Goal: Task Accomplishment & Management: Use online tool/utility

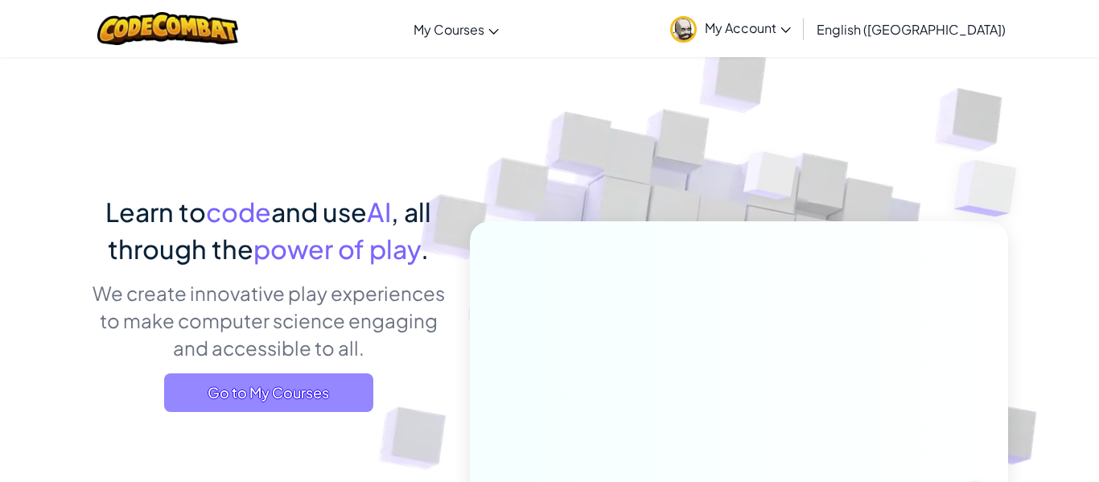
click at [256, 408] on span "Go to My Courses" at bounding box center [268, 392] width 209 height 39
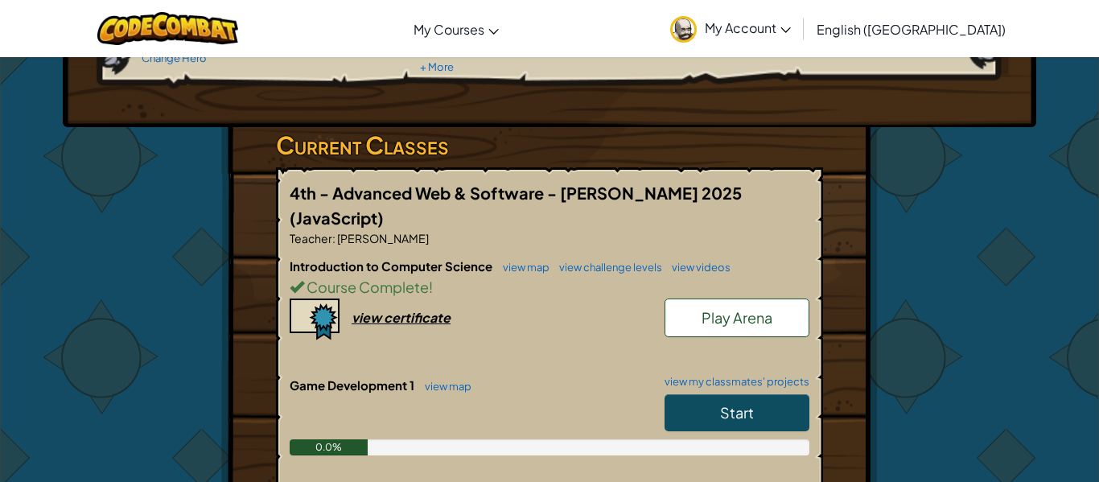
scroll to position [266, 0]
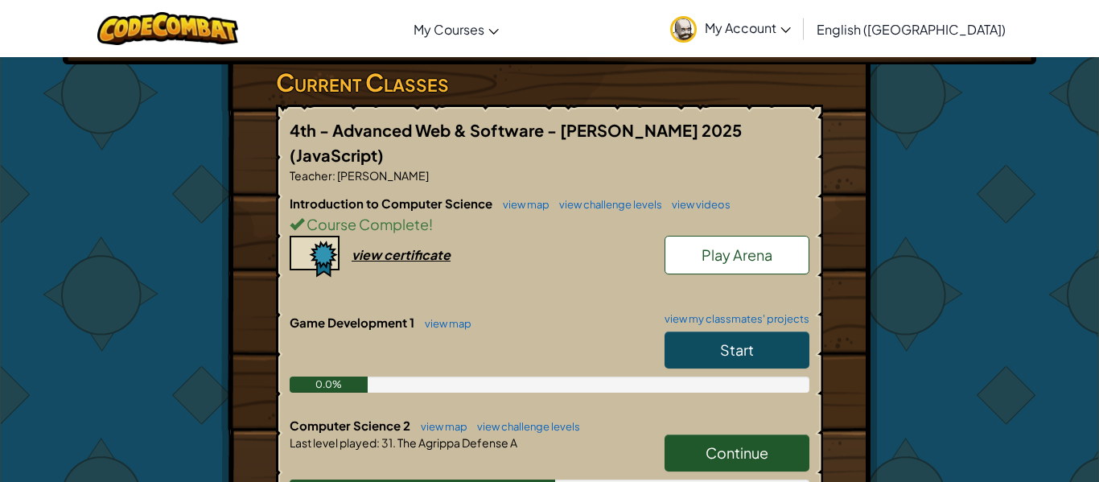
click at [721, 443] on span "Continue" at bounding box center [737, 452] width 63 height 19
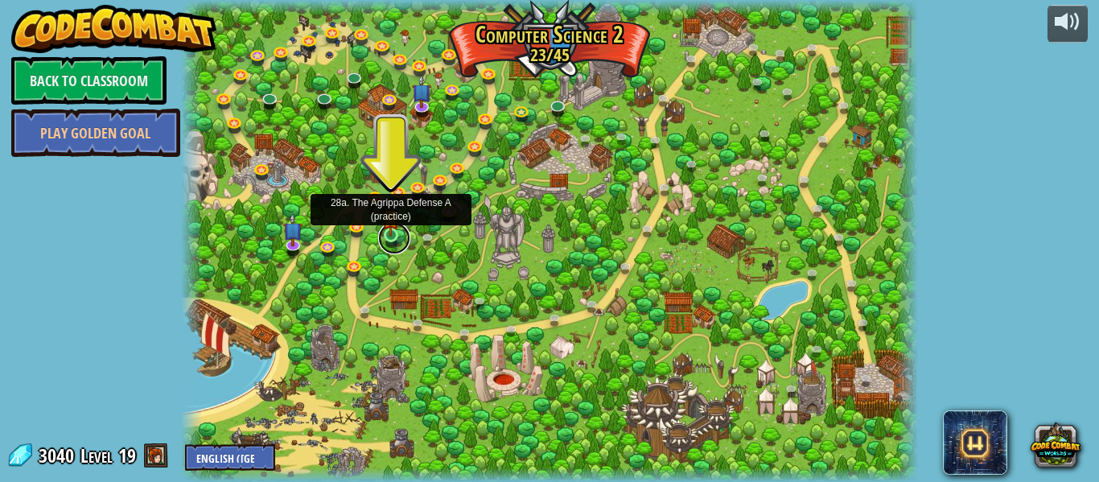
click at [383, 241] on link at bounding box center [394, 238] width 32 height 32
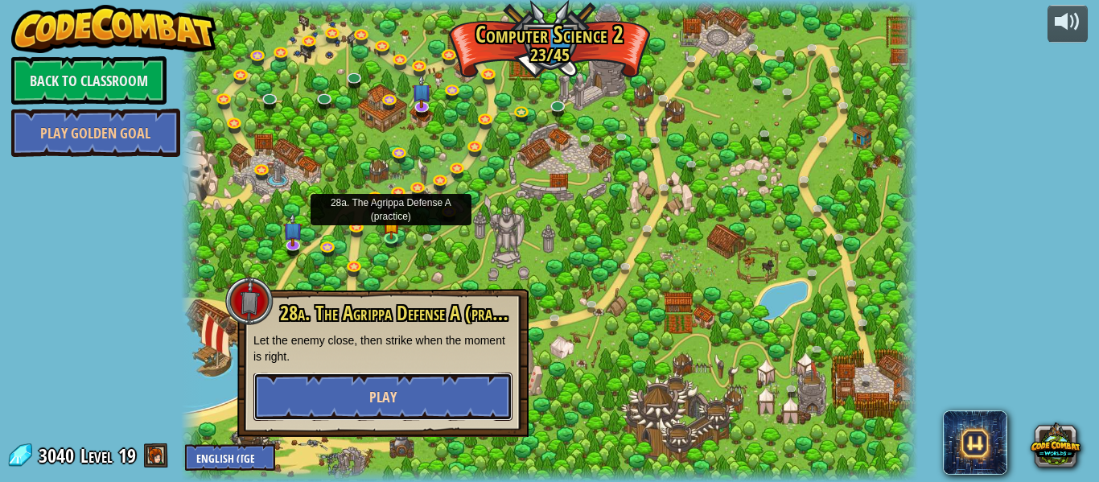
click at [389, 394] on span "Play" at bounding box center [382, 397] width 27 height 20
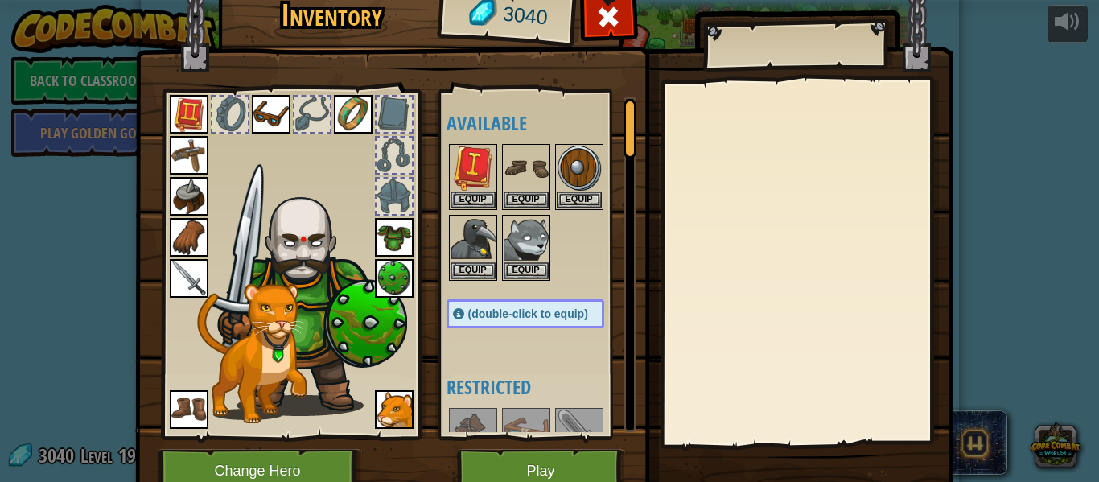
click at [318, 270] on img at bounding box center [308, 299] width 197 height 234
click at [521, 466] on button "Play" at bounding box center [541, 471] width 168 height 44
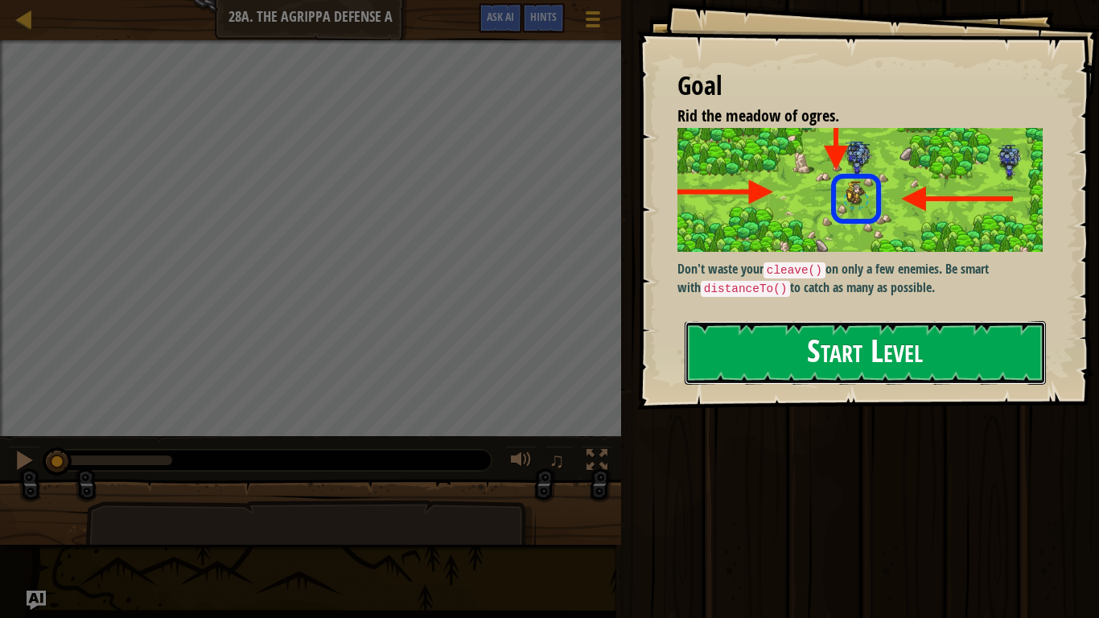
click at [736, 321] on button "Start Level" at bounding box center [865, 353] width 361 height 64
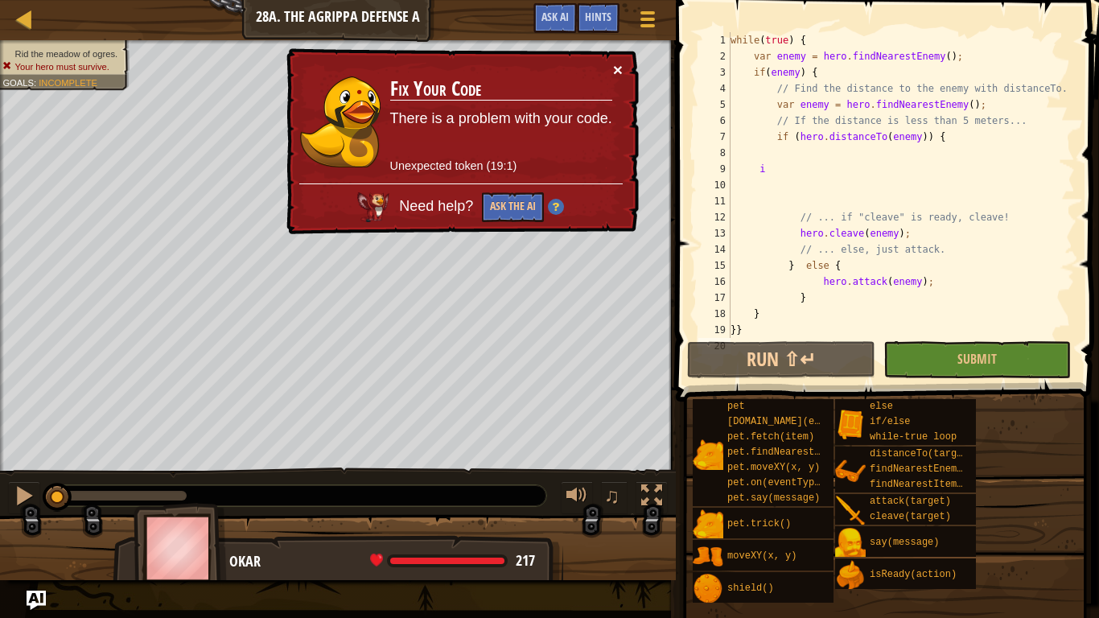
click at [619, 68] on button "×" at bounding box center [618, 69] width 10 height 17
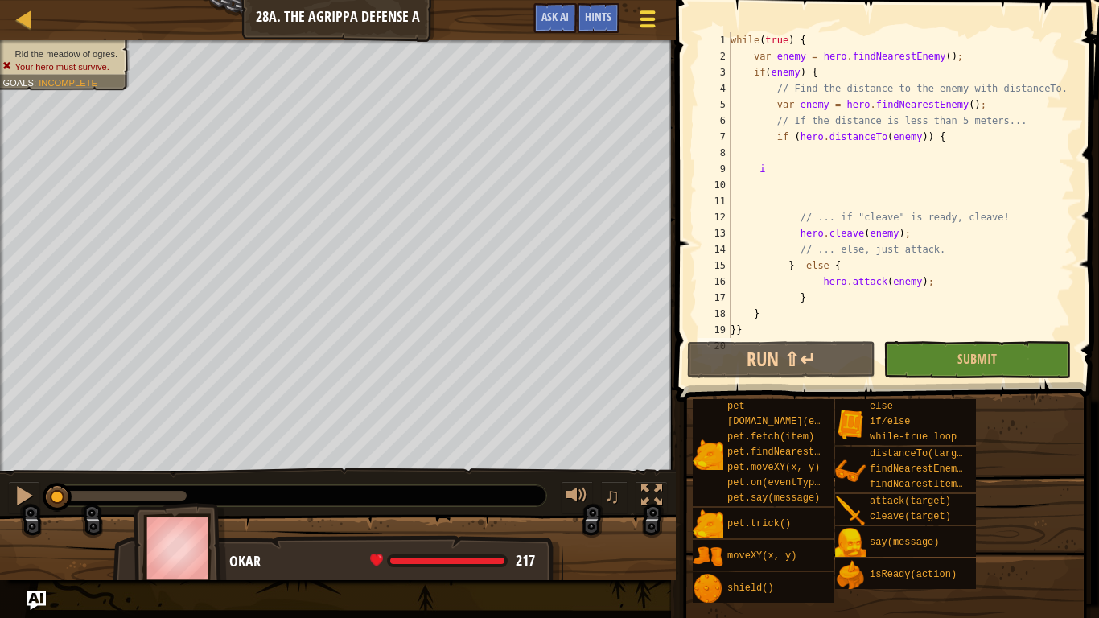
click at [637, 24] on div at bounding box center [648, 18] width 22 height 23
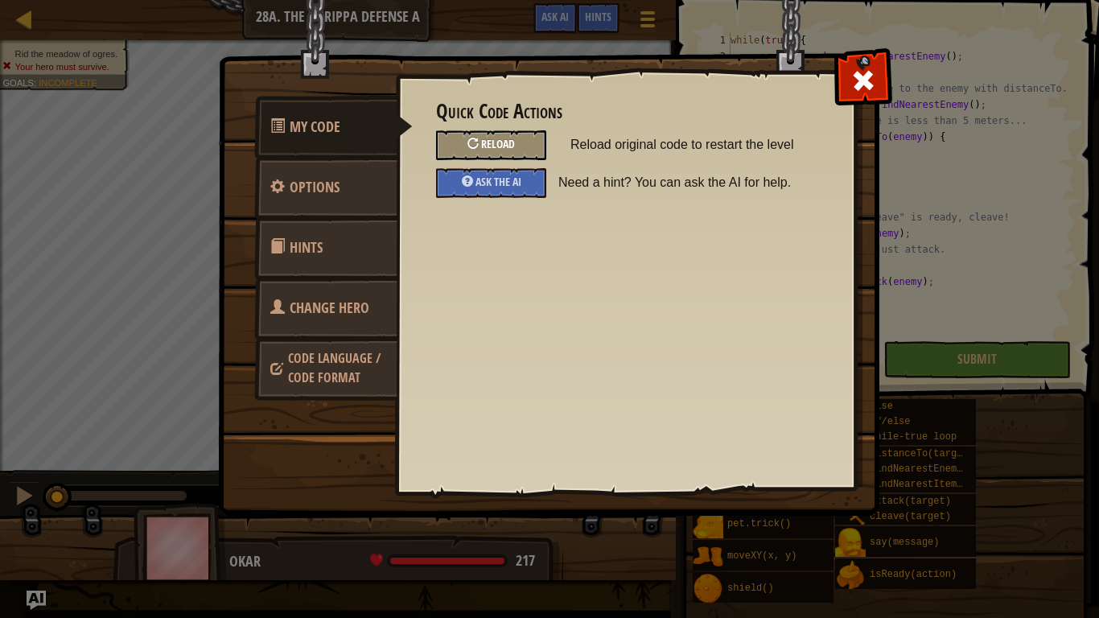
click at [475, 141] on div at bounding box center [473, 143] width 11 height 11
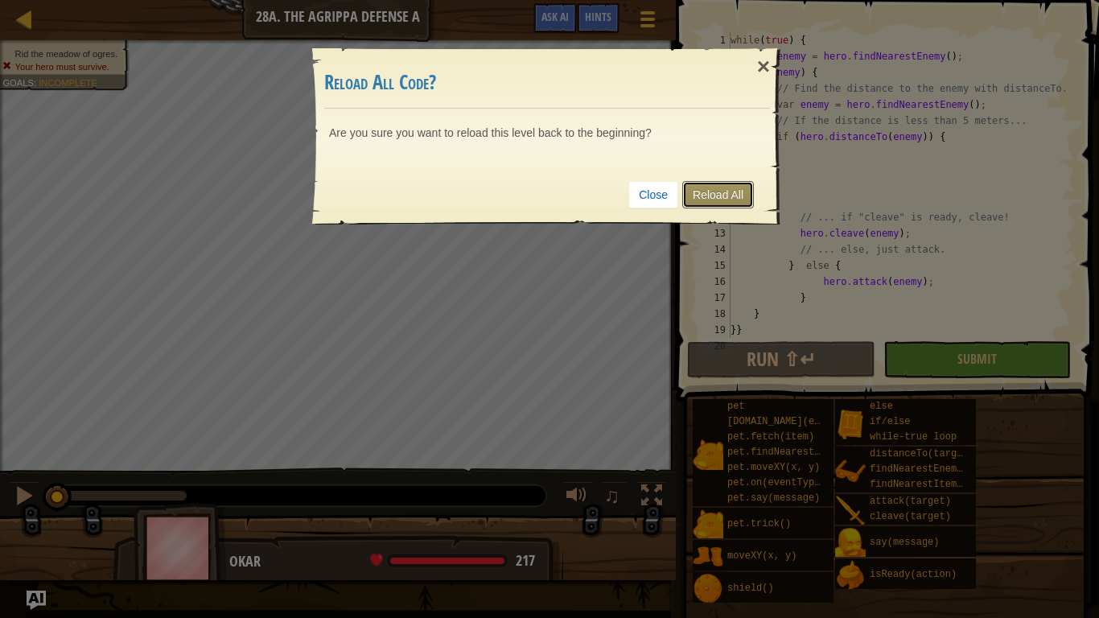
click at [723, 203] on link "Reload All" at bounding box center [718, 194] width 72 height 27
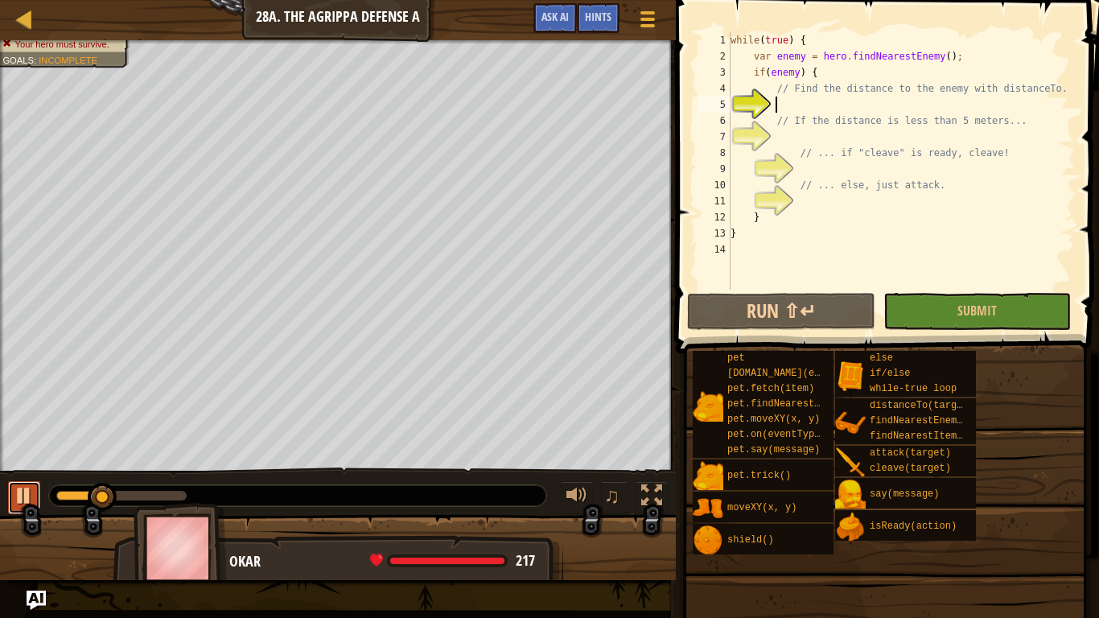
click at [19, 481] on div at bounding box center [24, 495] width 21 height 21
drag, startPoint x: 108, startPoint y: 489, endPoint x: 46, endPoint y: 466, distance: 66.2
click at [46, 468] on div "♫" at bounding box center [338, 492] width 676 height 48
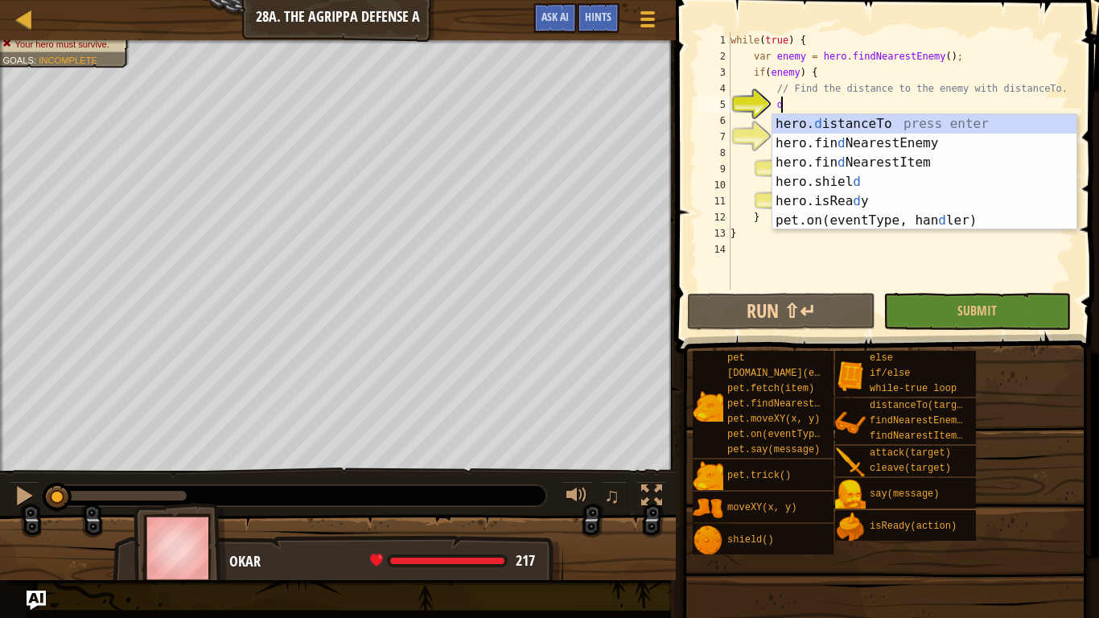
scroll to position [7, 6]
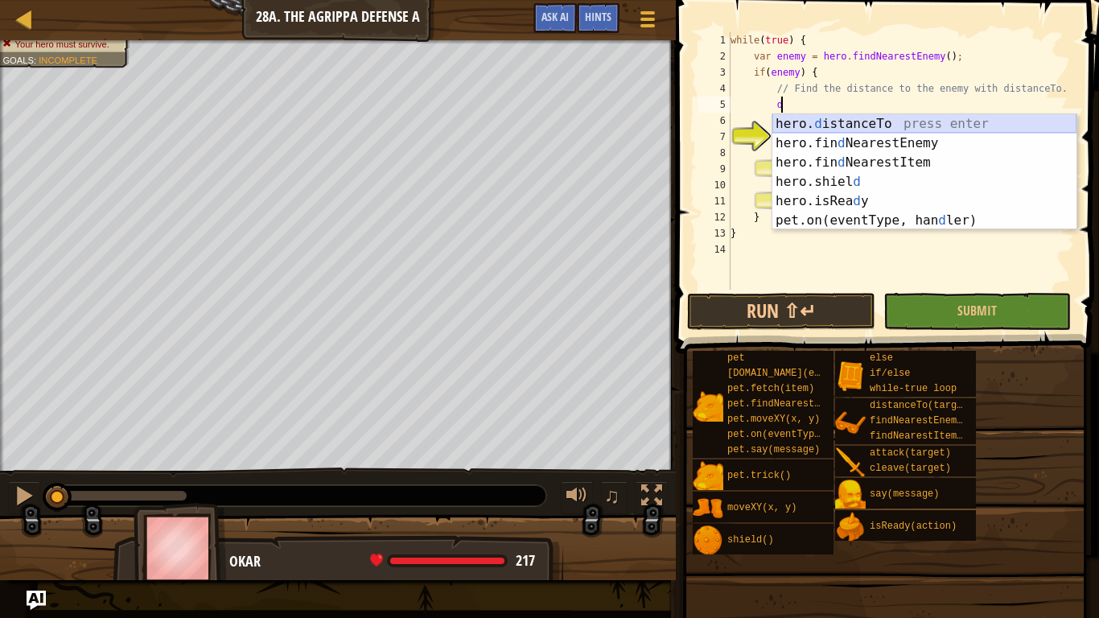
click at [859, 125] on div "hero. d istanceTo press enter hero.fin d NearestEnemy press enter hero.fin d Ne…" at bounding box center [925, 191] width 304 height 155
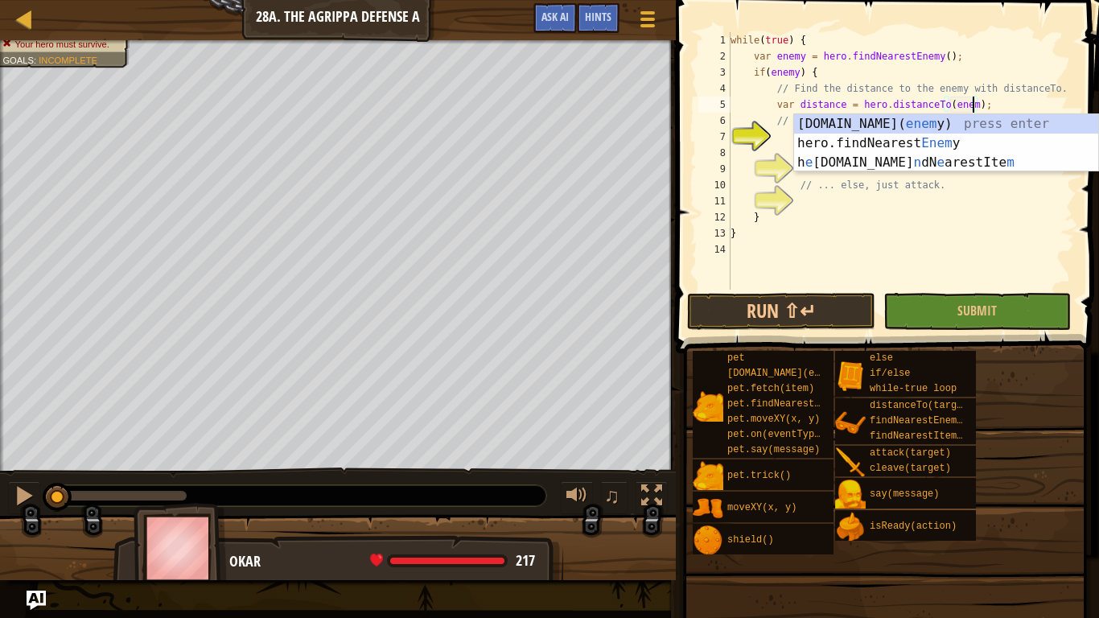
scroll to position [7, 36]
click at [731, 129] on div "7" at bounding box center [715, 137] width 32 height 16
type textarea "// If the distance is less than 5 meters..."
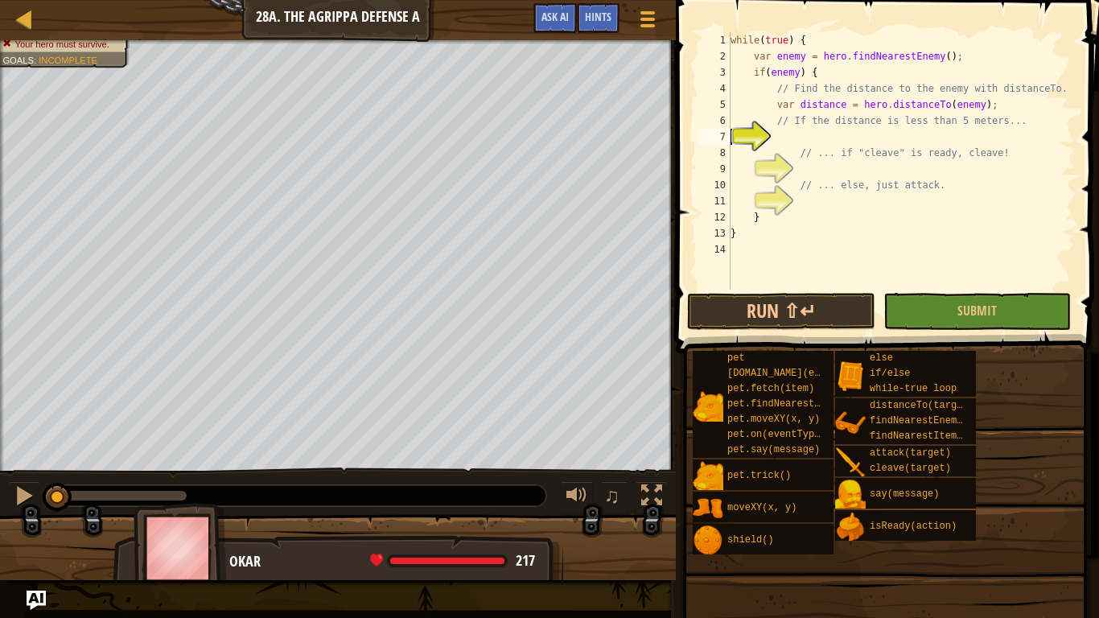
scroll to position [7, 6]
click at [810, 133] on div "while ( true ) { var enemy = hero . findNearestEnemy ( ) ; if ( enemy ) { // Fi…" at bounding box center [902, 177] width 348 height 290
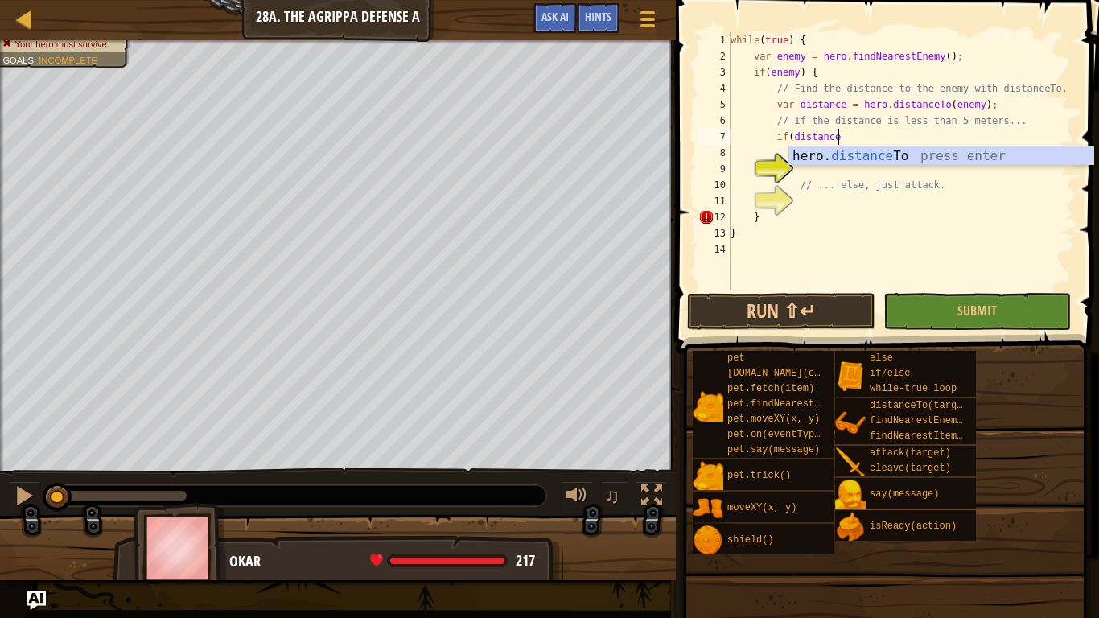
scroll to position [7, 14]
click at [856, 160] on div "hero. distance To press enter" at bounding box center [941, 175] width 304 height 58
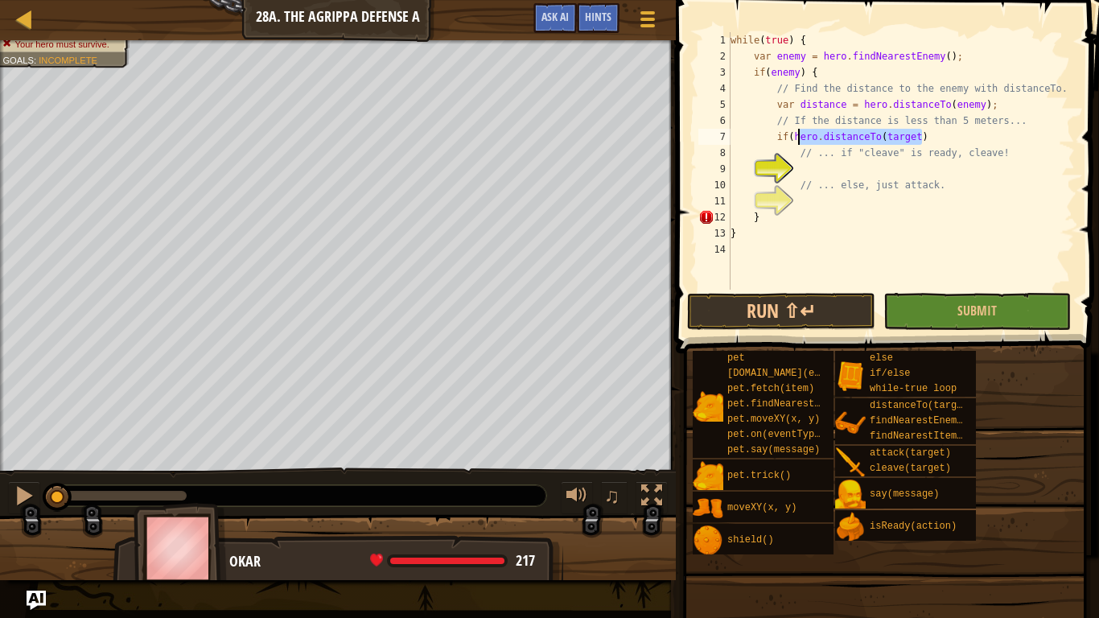
drag, startPoint x: 925, startPoint y: 137, endPoint x: 793, endPoint y: 130, distance: 132.1
click at [793, 130] on div "while ( true ) { var enemy = hero . findNearestEnemy ( ) ; if ( enemy ) { // Fi…" at bounding box center [902, 177] width 348 height 290
type textarea "if(distance<5)"
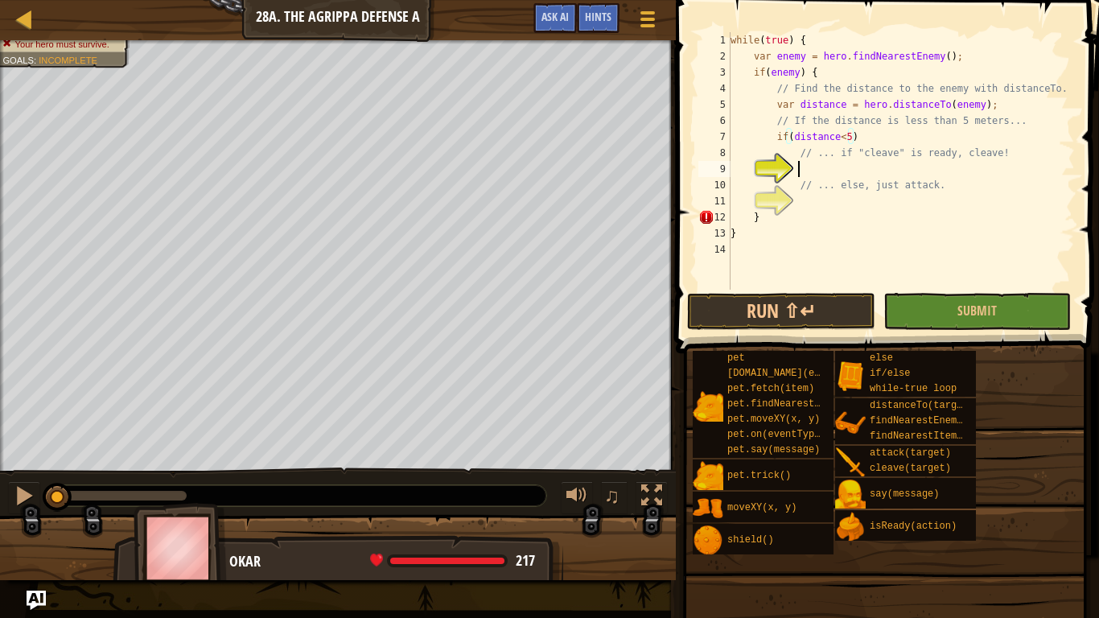
click at [895, 164] on div "while ( true ) { var enemy = hero . findNearestEnemy ( ) ; if ( enemy ) { // Fi…" at bounding box center [902, 177] width 348 height 290
click at [945, 136] on div "while ( true ) { var enemy = hero . findNearestEnemy ( ) ; if ( enemy ) { // Fi…" at bounding box center [902, 177] width 348 height 290
type textarea "if(distance<5) {"
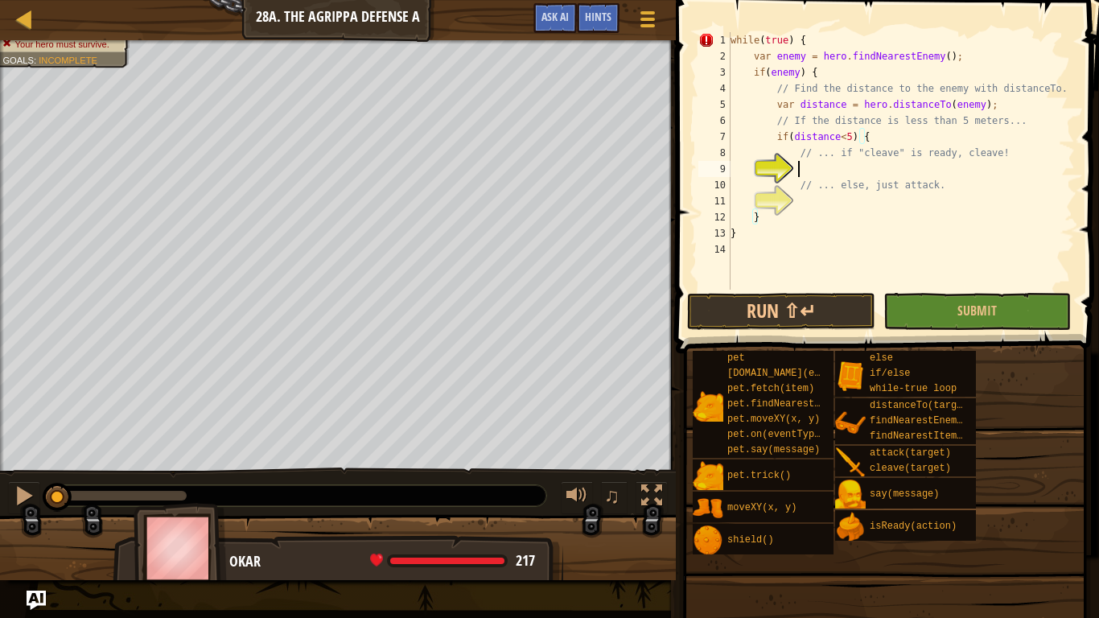
click at [938, 170] on div "while ( true ) { var enemy = hero . findNearestEnemy ( ) ; if ( enemy ) { // Fi…" at bounding box center [902, 177] width 348 height 290
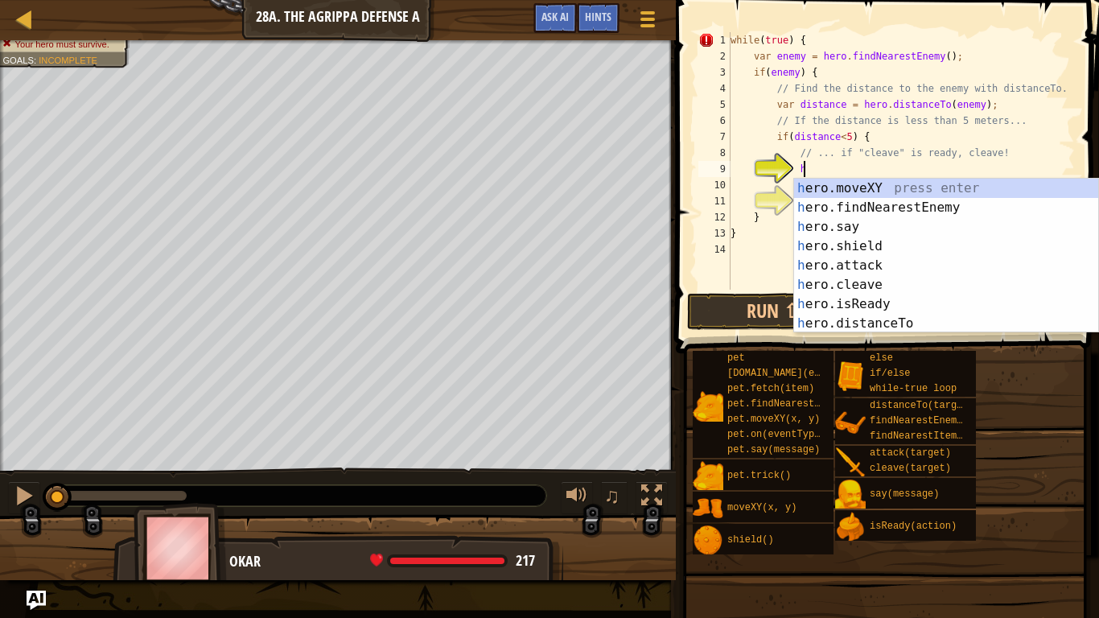
scroll to position [7, 10]
click at [932, 138] on div "while ( true ) { var enemy = hero . findNearestEnemy ( ) ; if ( enemy ) { // Fi…" at bounding box center [902, 177] width 348 height 290
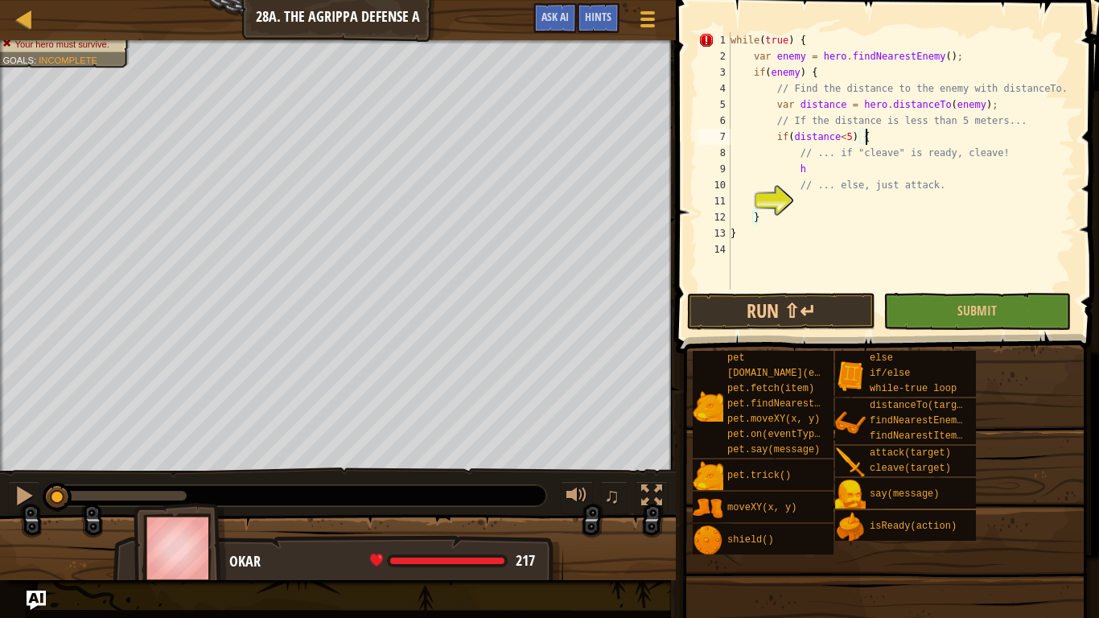
click at [916, 168] on div "while ( true ) { var enemy = hero . findNearestEnemy ( ) ; if ( enemy ) { // Fi…" at bounding box center [902, 177] width 348 height 290
type textarea "h"
click at [849, 201] on div "while ( true ) { var enemy = hero . findNearestEnemy ( ) ; if ( enemy ) { // Fi…" at bounding box center [902, 177] width 348 height 290
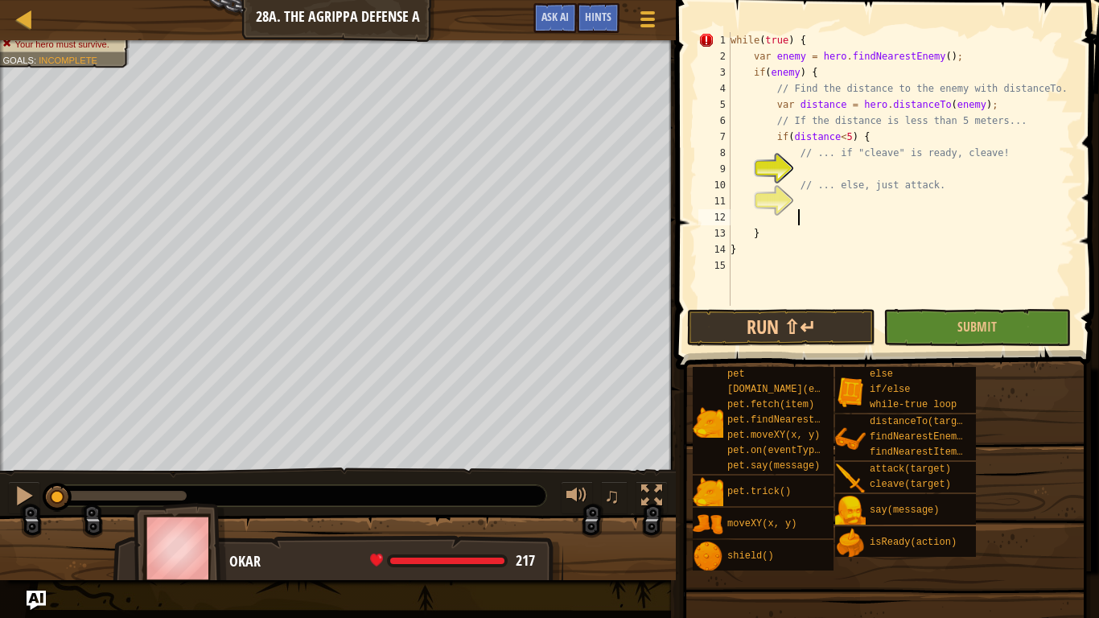
scroll to position [7, 10]
click at [869, 189] on div "while ( true ) { var enemy = hero . findNearestEnemy ( ) ; if ( enemy ) { // Fi…" at bounding box center [902, 185] width 348 height 306
click at [888, 128] on div "while ( true ) { var enemy = hero . findNearestEnemy ( ) ; if ( enemy ) { // Fi…" at bounding box center [902, 185] width 348 height 306
click at [891, 142] on div "while ( true ) { var enemy = hero . findNearestEnemy ( ) ; if ( enemy ) { // Fi…" at bounding box center [902, 185] width 348 height 306
type textarea "if(distance<5) {"
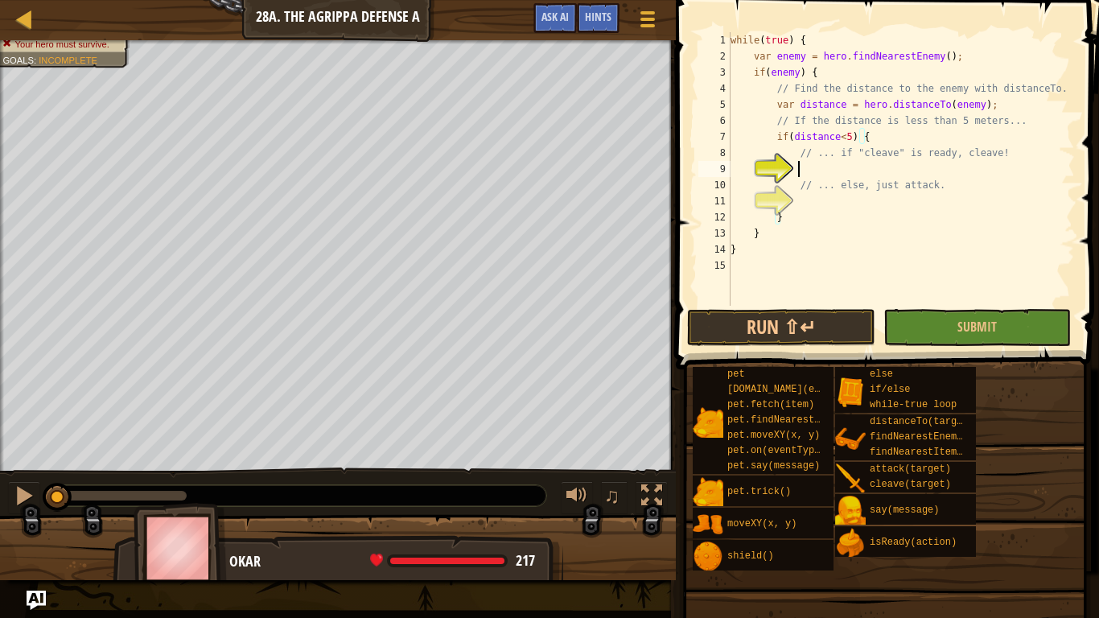
click at [823, 171] on div "while ( true ) { var enemy = hero . findNearestEnemy ( ) ; if ( enemy ) { // Fi…" at bounding box center [902, 185] width 348 height 306
type textarea "h"
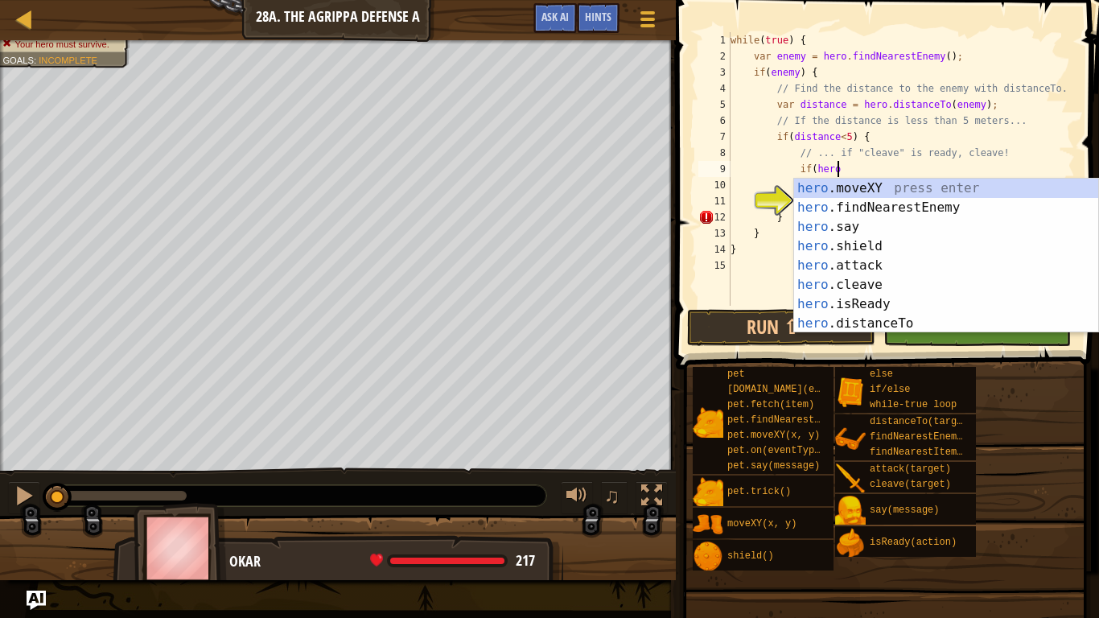
scroll to position [7, 14]
click at [862, 300] on div "hero .moveXY press enter hero .findNearestEnemy press enter hero .say press ent…" at bounding box center [946, 275] width 304 height 193
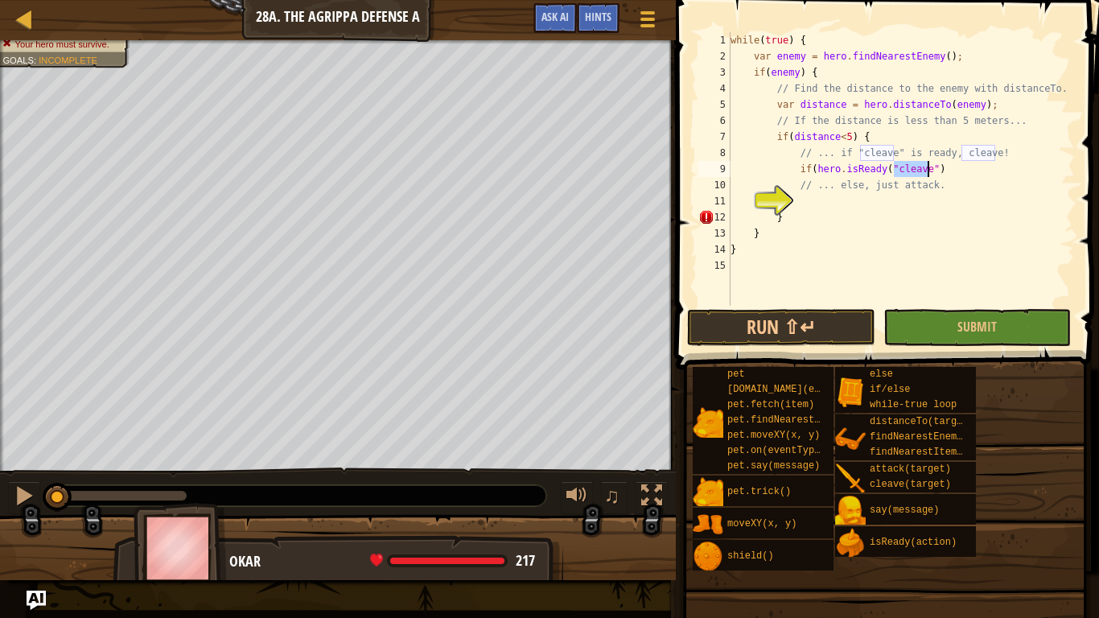
click at [961, 171] on div "while ( true ) { var enemy = hero . findNearestEnemy ( ) ; if ( enemy ) { // Fi…" at bounding box center [902, 185] width 348 height 306
type textarea "if(hero.isReady("cleave") {"
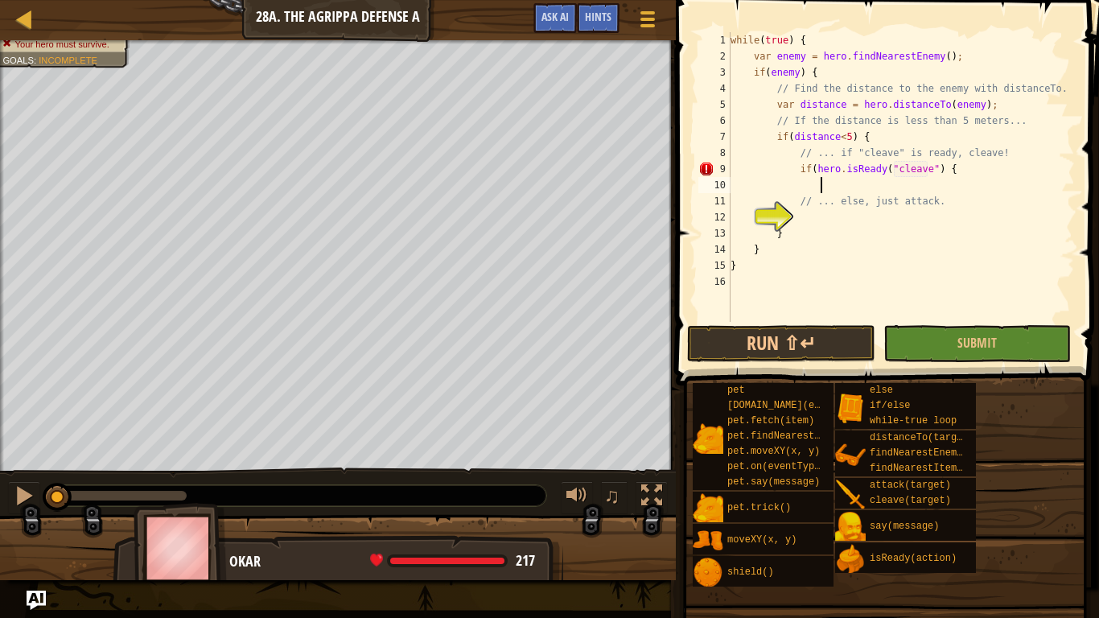
scroll to position [7, 13]
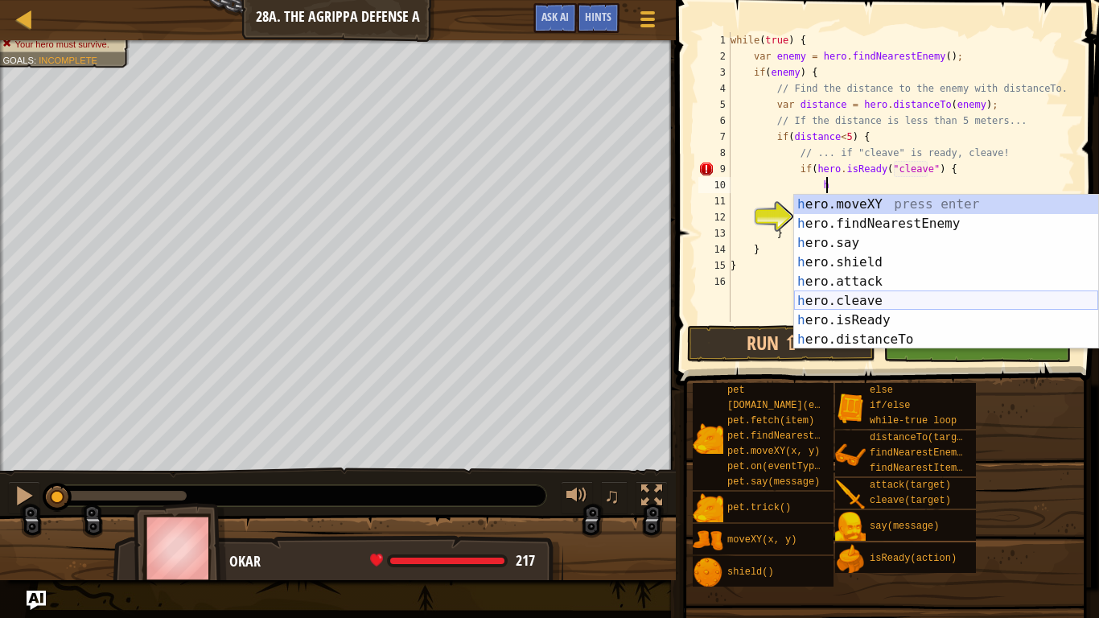
click at [913, 303] on div "h ero.moveXY press enter h ero.findNearestEnemy press enter h ero.say press ent…" at bounding box center [946, 291] width 304 height 193
type textarea "hero.cleave(enemy);"
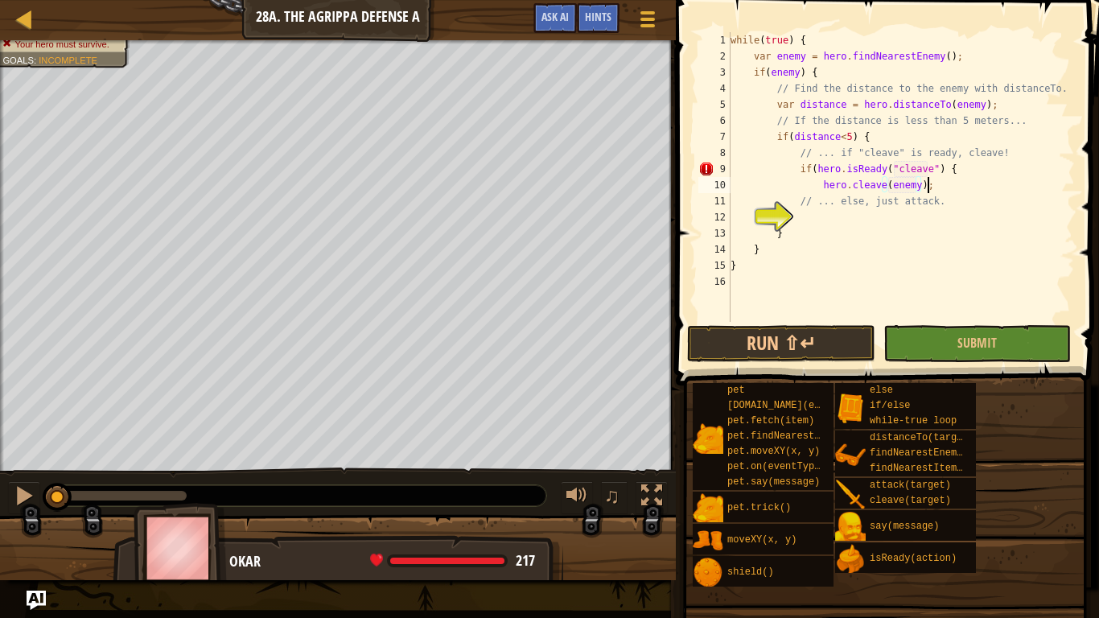
click at [929, 190] on div "while ( true ) { var enemy = hero . findNearestEnemy ( ) ; if ( enemy ) { // Fi…" at bounding box center [902, 193] width 348 height 322
click at [915, 212] on div "while ( true ) { var enemy = hero . findNearestEnemy ( ) ; if ( enemy ) { // Fi…" at bounding box center [902, 193] width 348 height 322
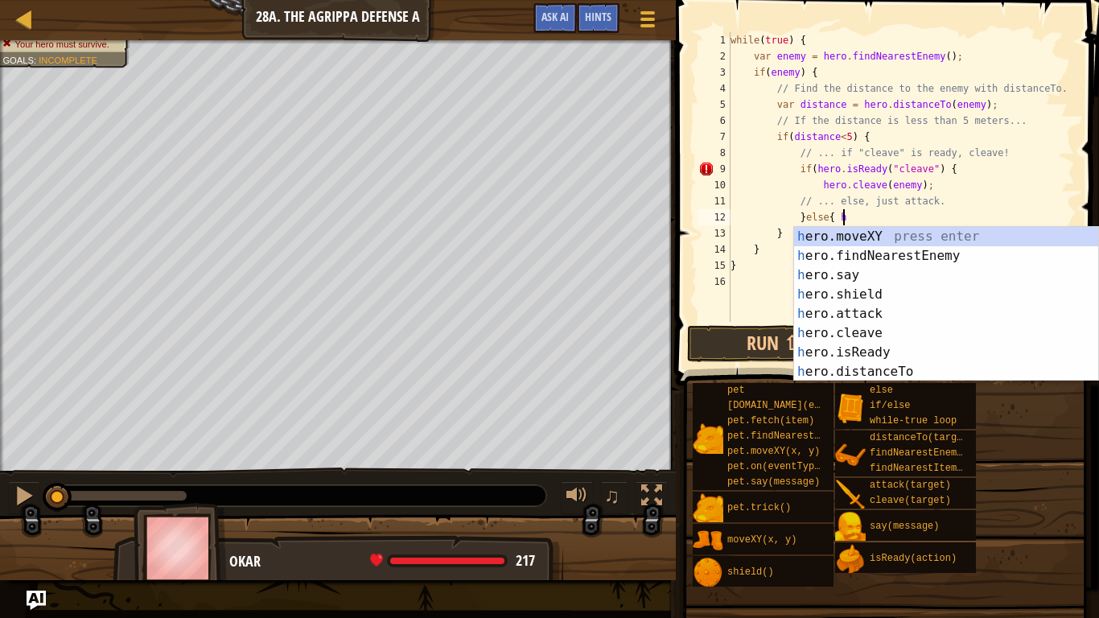
scroll to position [7, 15]
click at [886, 310] on div "h ero.moveXY press enter h ero.findNearestEnemy press enter h ero.say press ent…" at bounding box center [946, 323] width 304 height 193
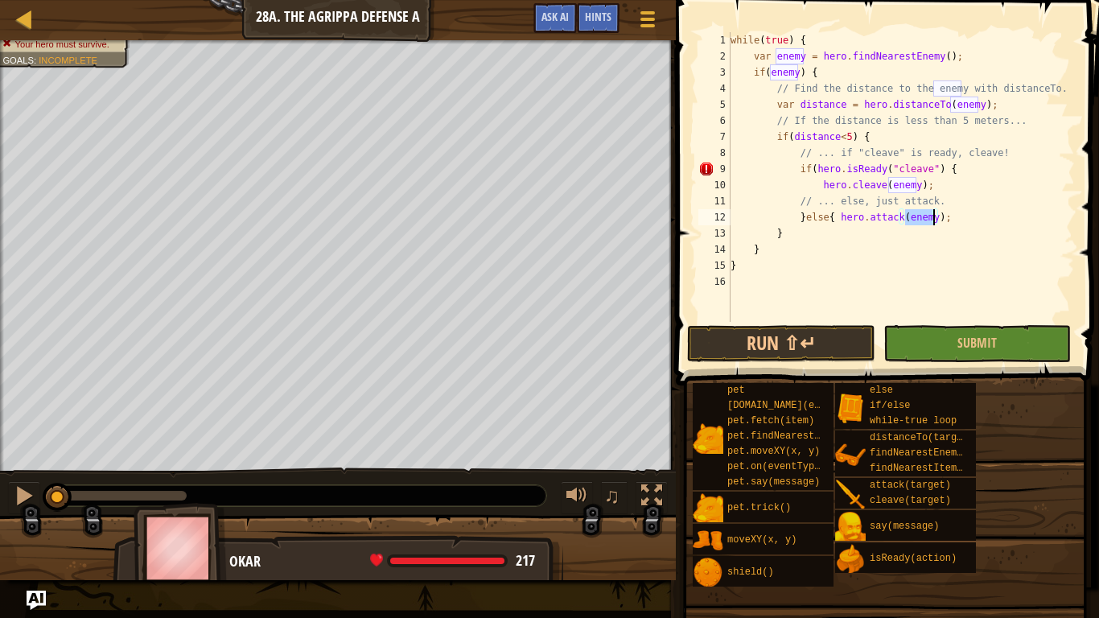
click at [870, 235] on div "while ( true ) { var enemy = hero . findNearestEnemy ( ) ; if ( enemy ) { // Fi…" at bounding box center [902, 193] width 348 height 322
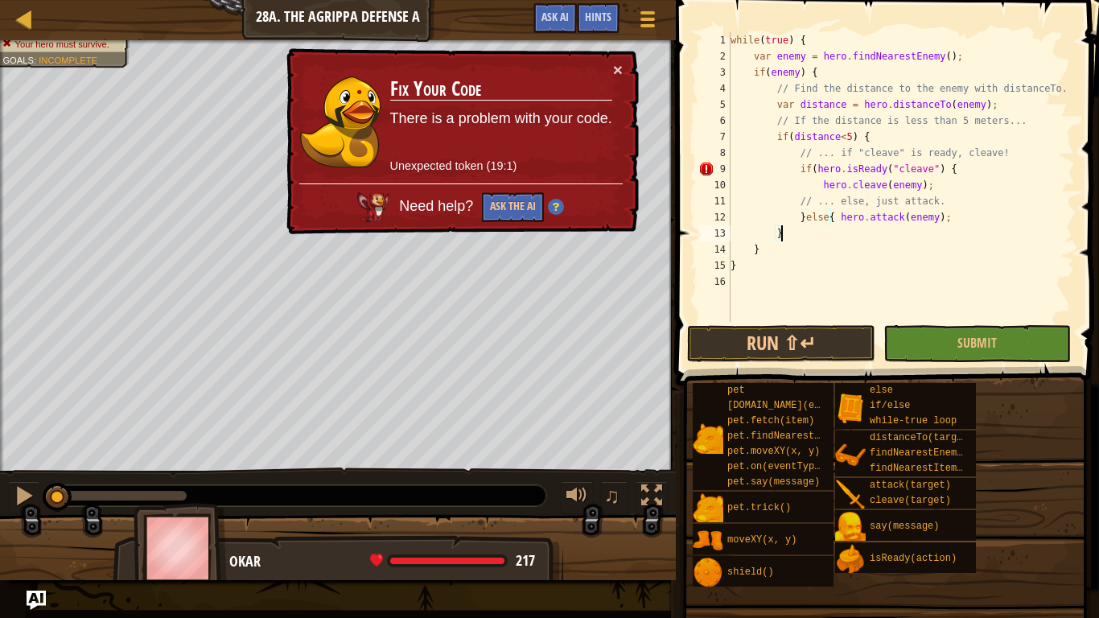
click at [950, 172] on div "while ( true ) { var enemy = hero . findNearestEnemy ( ) ; if ( enemy ) { // Fi…" at bounding box center [902, 193] width 348 height 322
click at [807, 172] on div "while ( true ) { var enemy = hero . findNearestEnemy ( ) ; if ( enemy ) { // Fi…" at bounding box center [902, 193] width 348 height 322
click at [811, 171] on div "while ( true ) { var enemy = hero . findNearestEnemy ( ) ; if ( enemy ) { // Fi…" at bounding box center [902, 193] width 348 height 322
click at [813, 172] on div "while ( true ) { var enemy = hero . findNearestEnemy ( ) ; if ( enemy ) { // Fi…" at bounding box center [902, 193] width 348 height 322
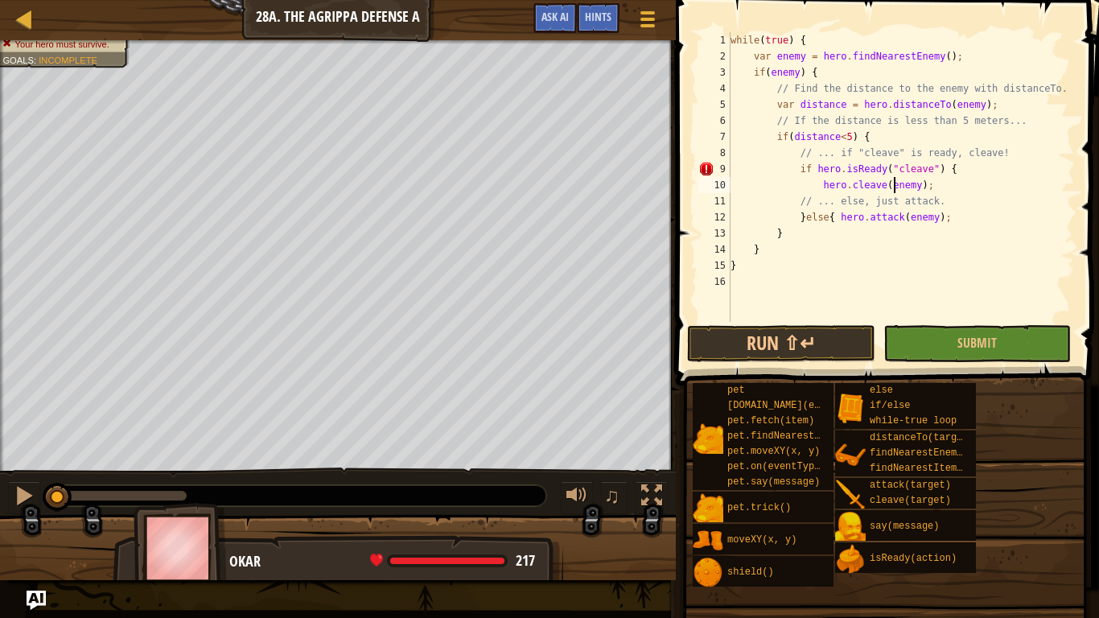
click at [897, 181] on div "while ( true ) { var enemy = hero . findNearestEnemy ( ) ; if ( enemy ) { // Fi…" at bounding box center [902, 193] width 348 height 322
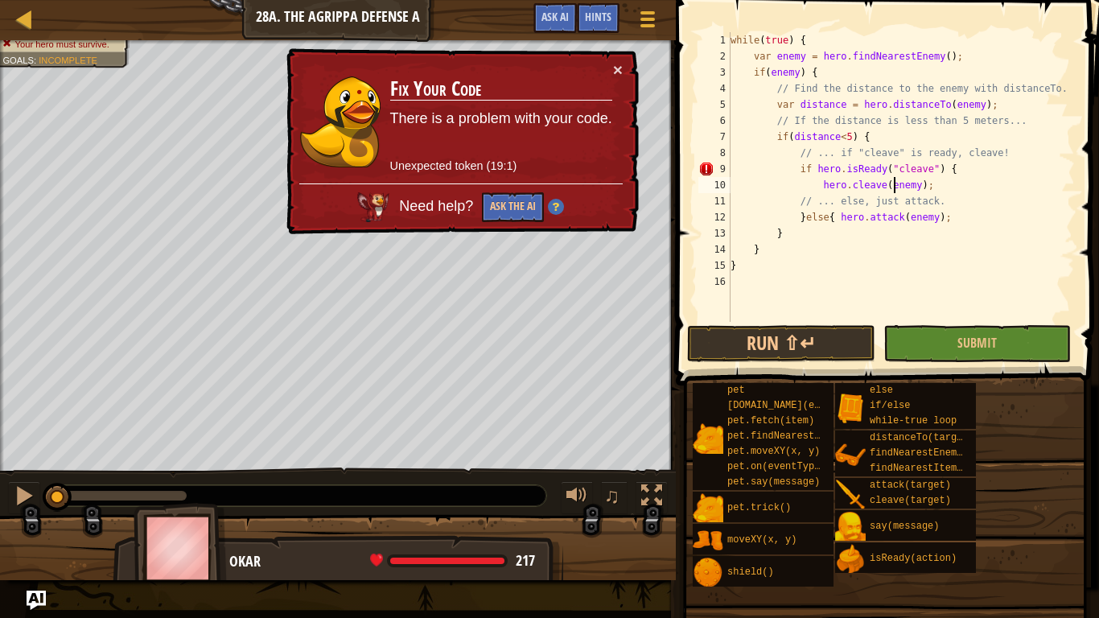
click at [816, 168] on div "while ( true ) { var enemy = hero . findNearestEnemy ( ) ; if ( enemy ) { // Fi…" at bounding box center [902, 193] width 348 height 322
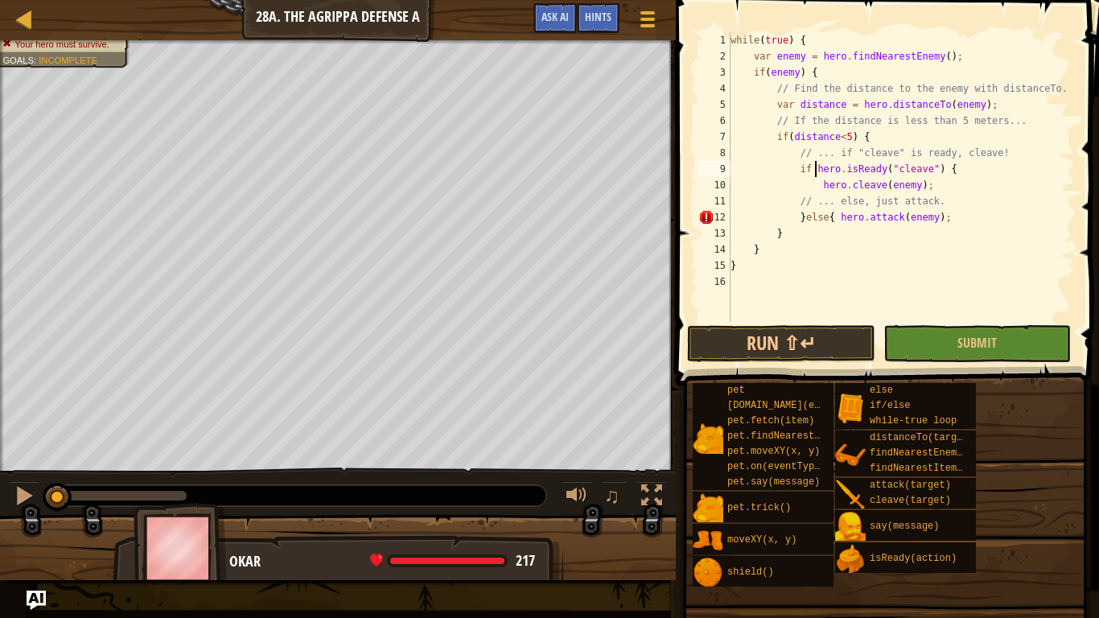
scroll to position [7, 14]
click at [846, 172] on div "while ( true ) { var enemy = hero . findNearestEnemy ( ) ; if ( enemy ) { // Fi…" at bounding box center [902, 193] width 348 height 322
click at [847, 174] on div "while ( true ) { var enemy = hero . findNearestEnemy ( ) ; if ( enemy ) { // Fi…" at bounding box center [902, 193] width 348 height 322
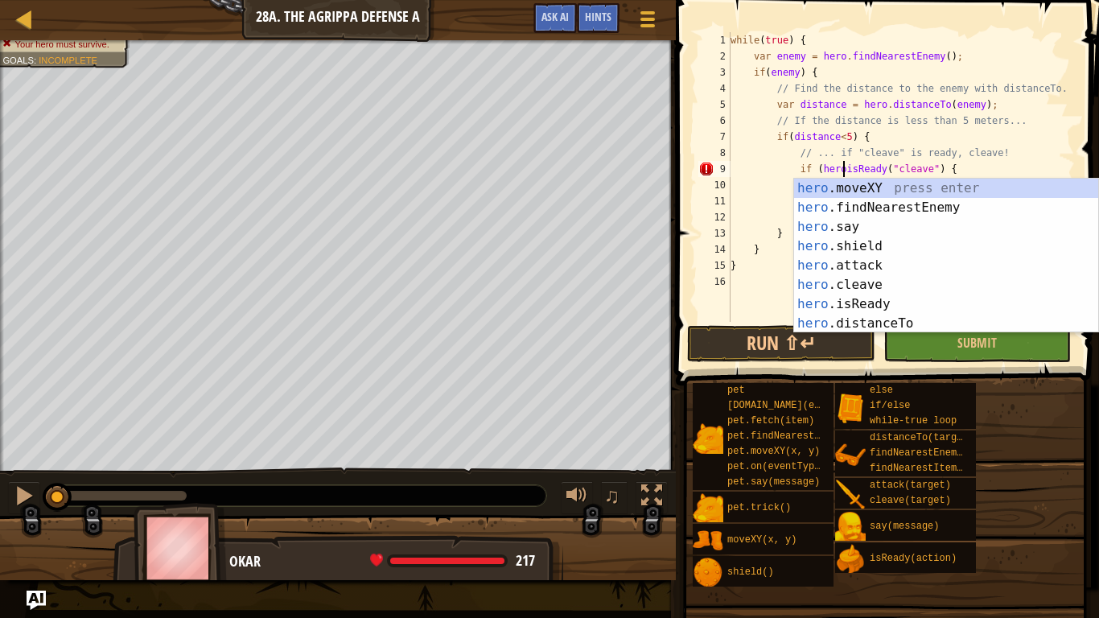
click at [954, 161] on div "while ( true ) { var enemy = hero . findNearestEnemy ( ) ; if ( enemy ) { // Fi…" at bounding box center [902, 193] width 348 height 322
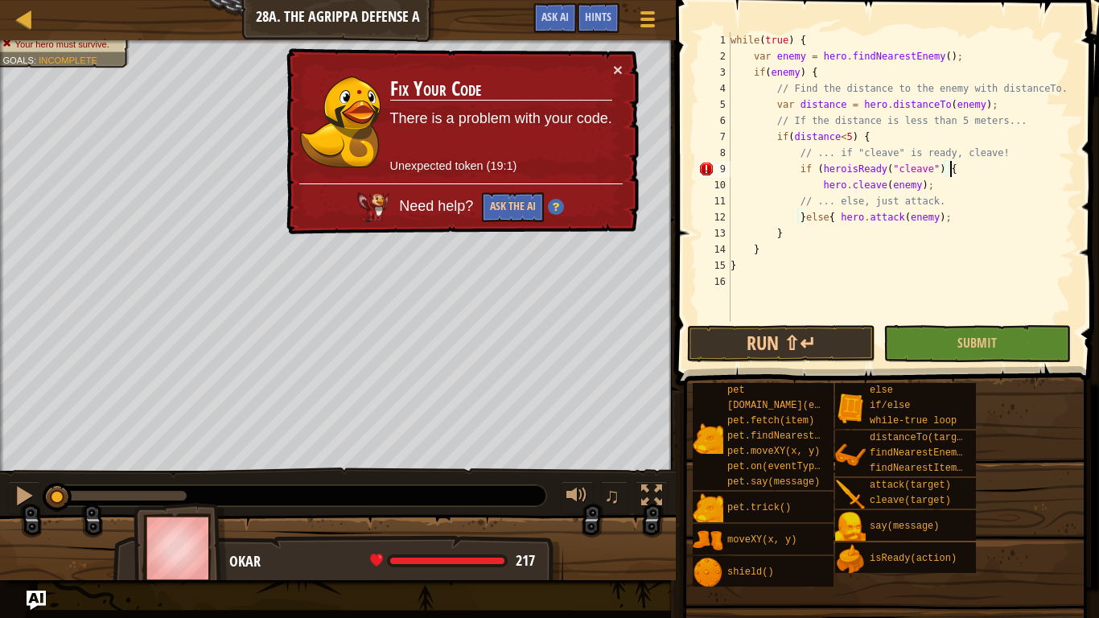
click at [855, 171] on div "while ( true ) { var enemy = hero . findNearestEnemy ( ) ; if ( enemy ) { // Fi…" at bounding box center [902, 193] width 348 height 322
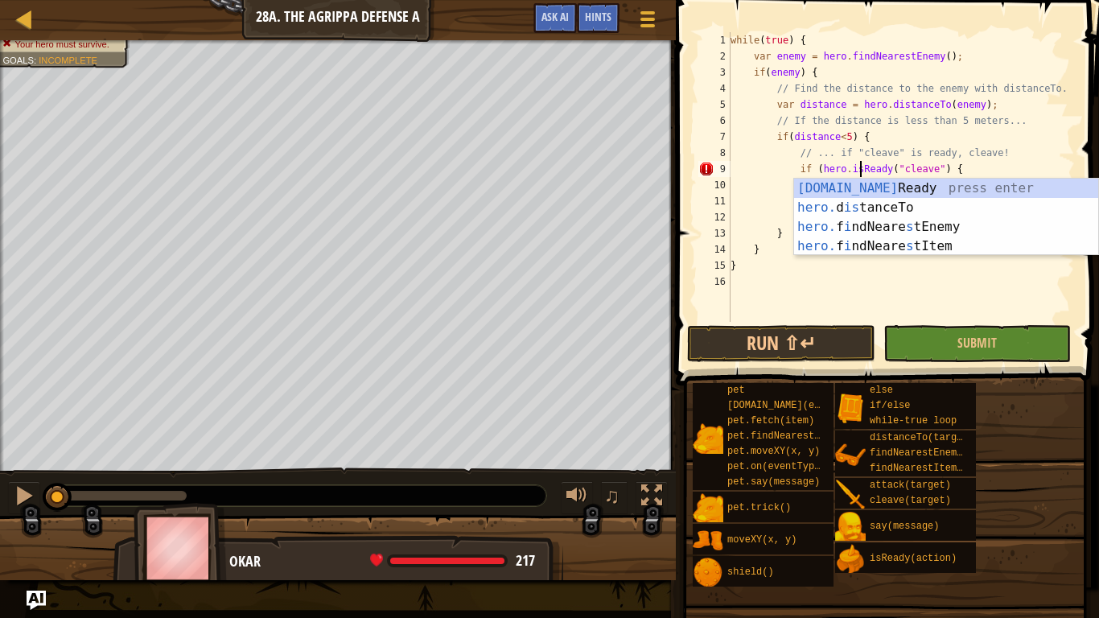
scroll to position [7, 19]
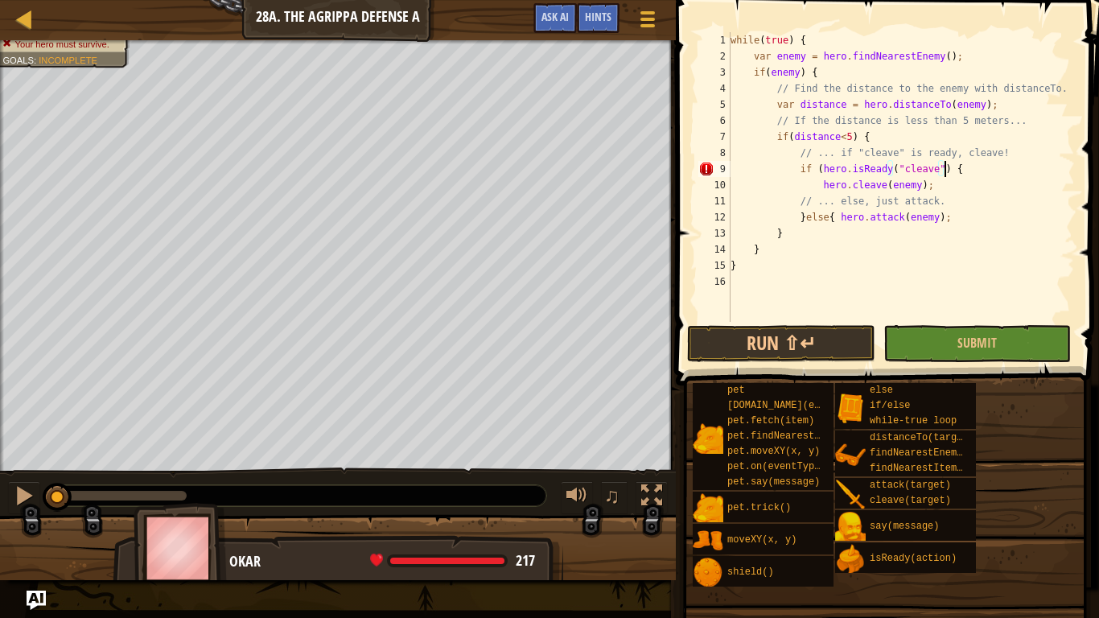
click at [943, 169] on div "while ( true ) { var enemy = hero . findNearestEnemy ( ) ; if ( enemy ) { // Fi…" at bounding box center [902, 193] width 348 height 322
click at [770, 273] on div "while ( true ) { var enemy = hero . findNearestEnemy ( ) ; if ( enemy ) { // Fi…" at bounding box center [902, 193] width 348 height 322
click at [792, 239] on div "while ( true ) { var enemy = hero . findNearestEnemy ( ) ; if ( enemy ) { // Fi…" at bounding box center [902, 193] width 348 height 322
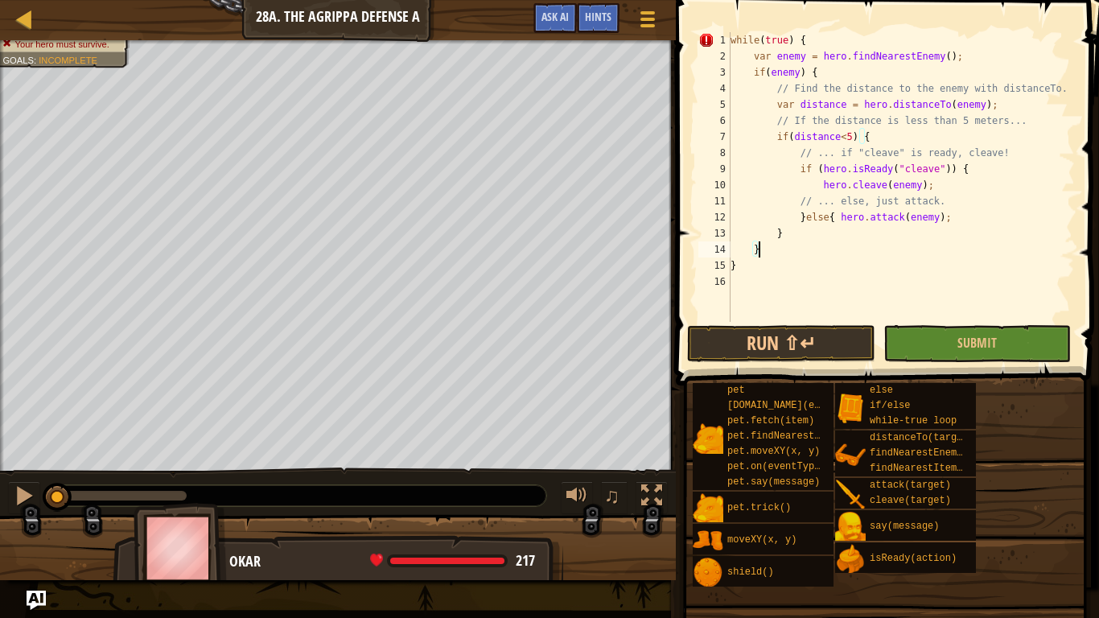
click at [783, 243] on div "while ( true ) { var enemy = hero . findNearestEnemy ( ) ; if ( enemy ) { // Fi…" at bounding box center [902, 193] width 348 height 322
type textarea "}"
click at [742, 279] on div "while ( true ) { var enemy = hero . findNearestEnemy ( ) ; if ( enemy ) { // Fi…" at bounding box center [902, 193] width 348 height 322
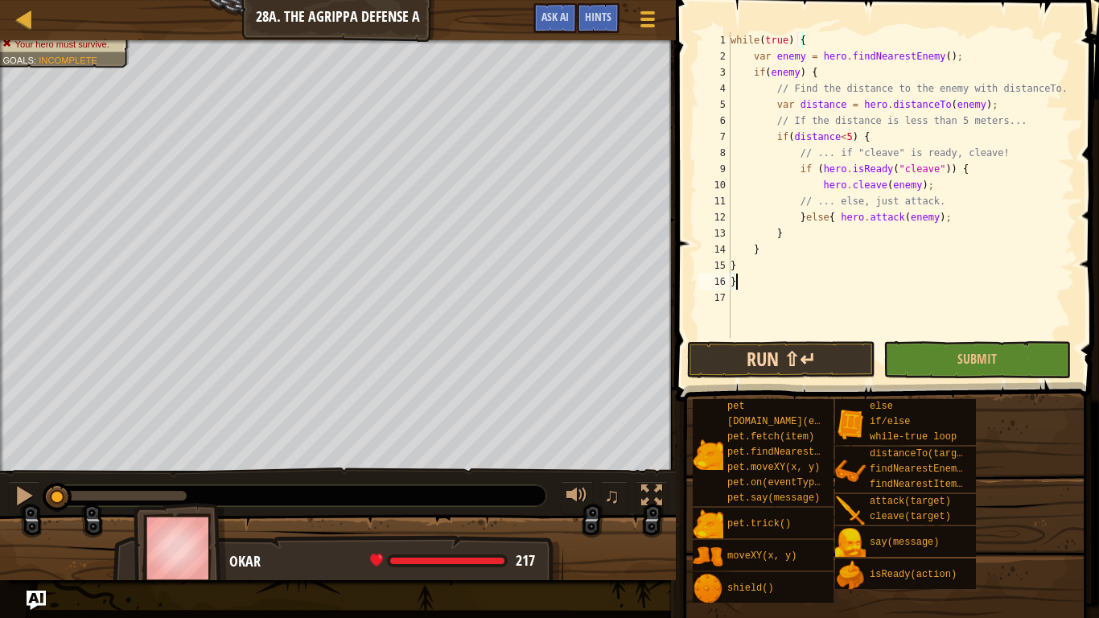
type textarea "}"
click at [768, 373] on button "Run ⇧↵" at bounding box center [781, 359] width 188 height 37
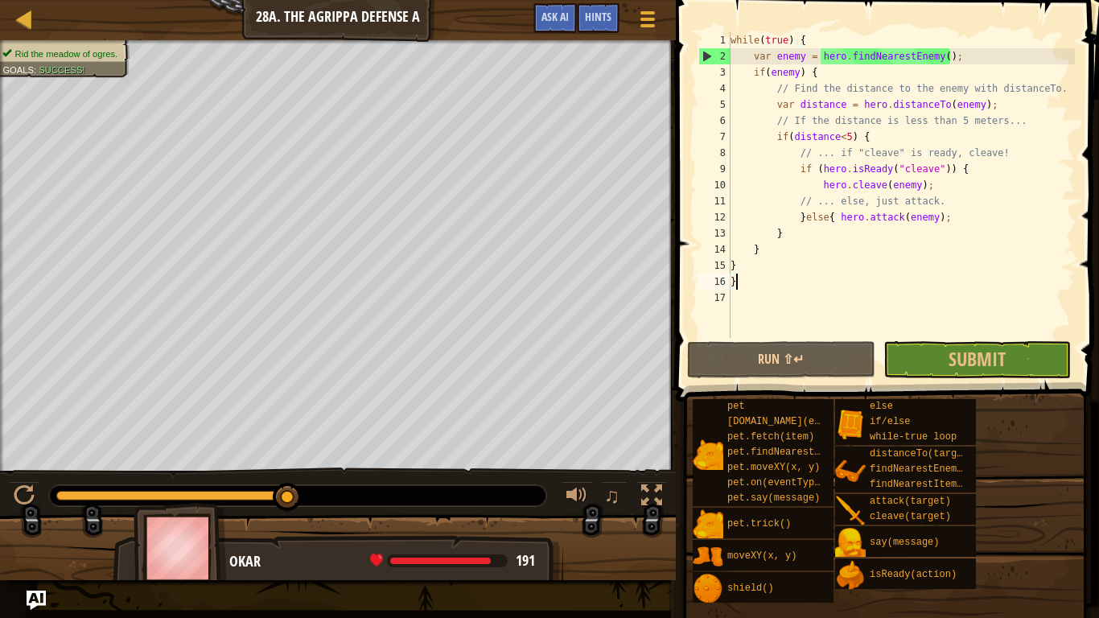
drag, startPoint x: 217, startPoint y: 490, endPoint x: 338, endPoint y: 499, distance: 121.0
click at [338, 481] on div at bounding box center [297, 495] width 497 height 21
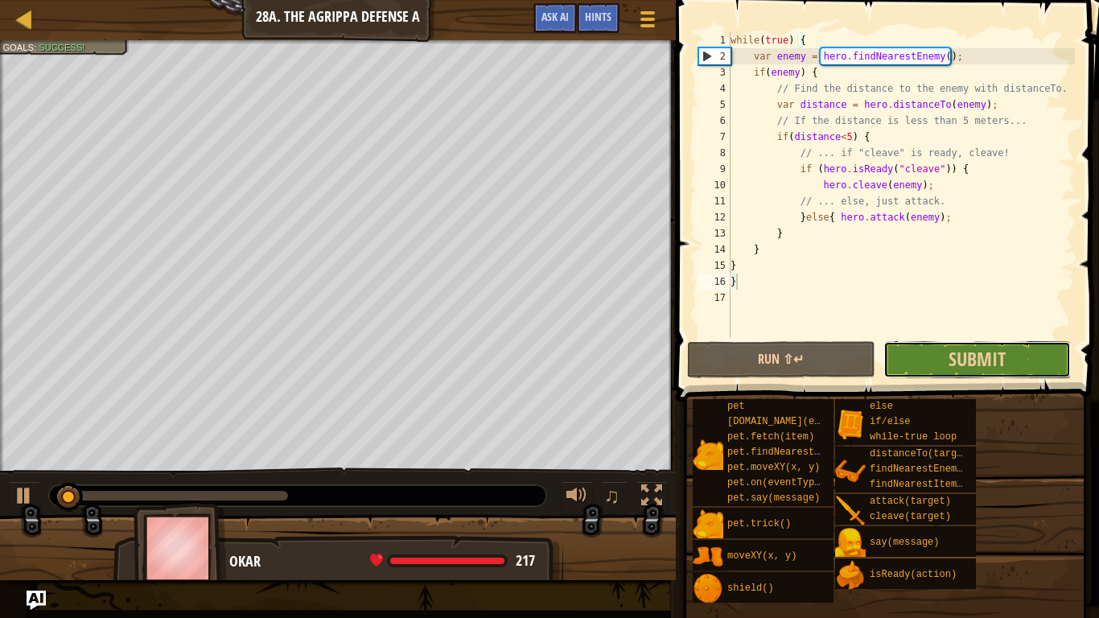
click at [917, 346] on button "Submit" at bounding box center [978, 359] width 188 height 37
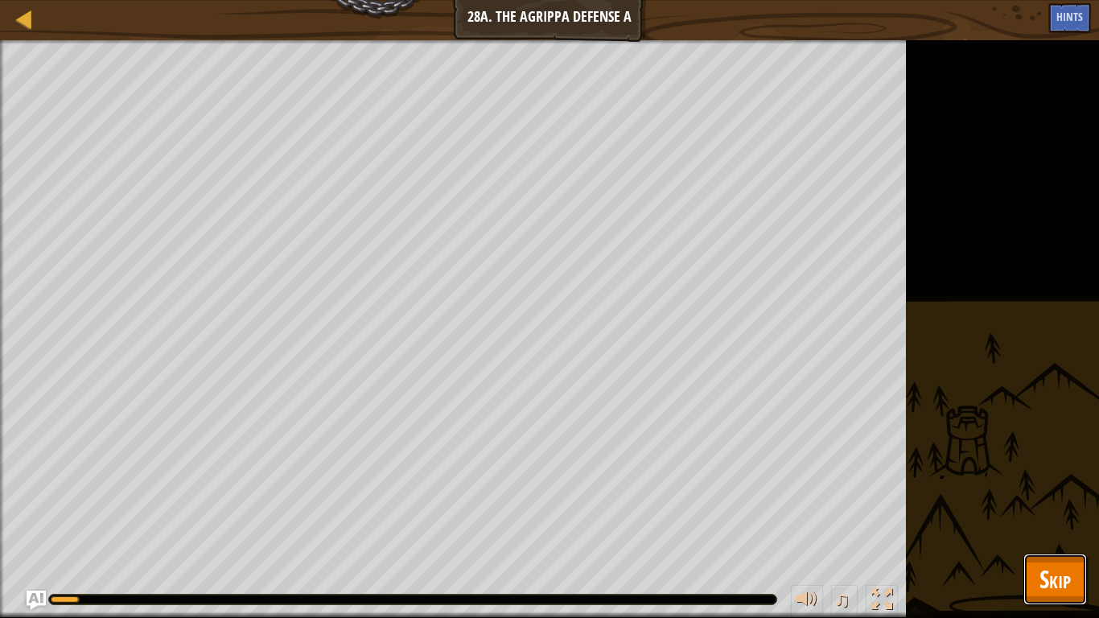
click at [1065, 481] on span "Skip" at bounding box center [1055, 579] width 31 height 33
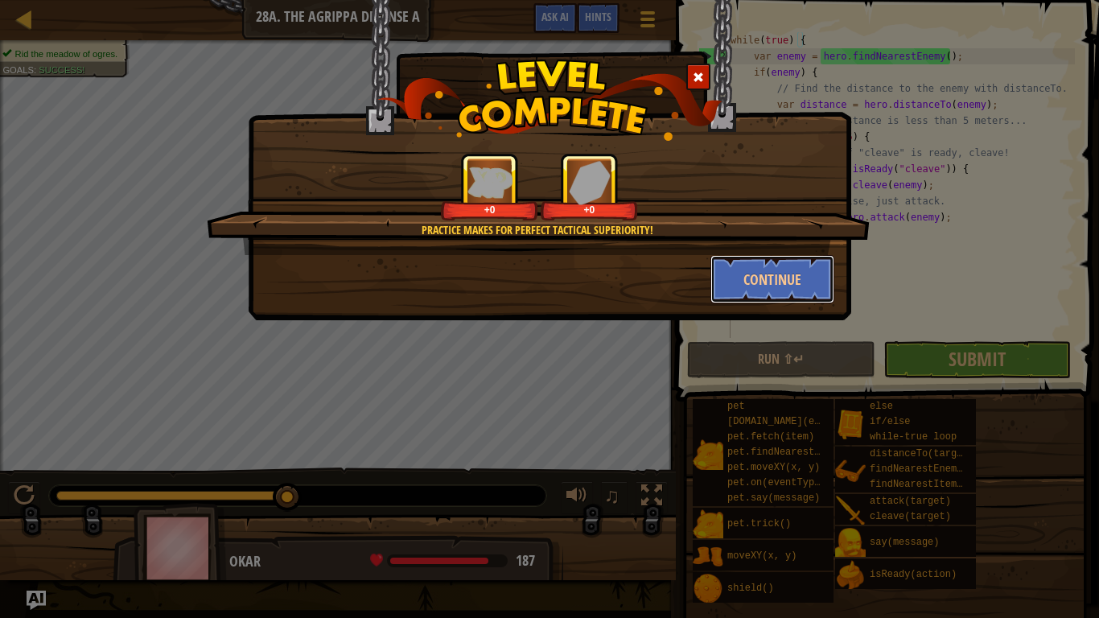
click at [802, 281] on button "Continue" at bounding box center [773, 279] width 125 height 48
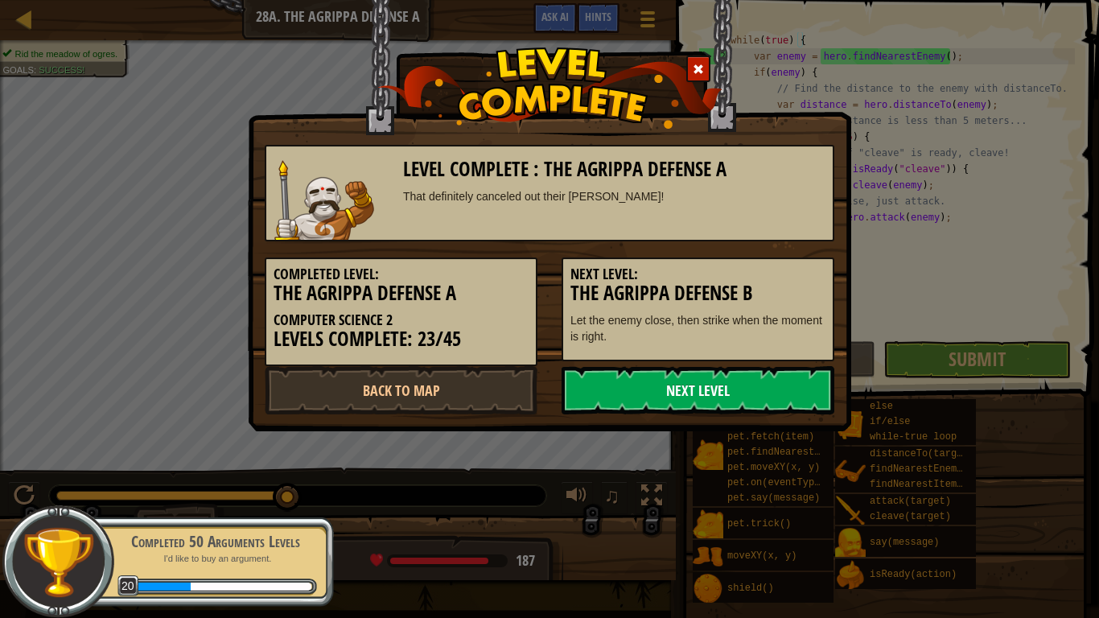
click at [632, 382] on link "Next Level" at bounding box center [698, 390] width 273 height 48
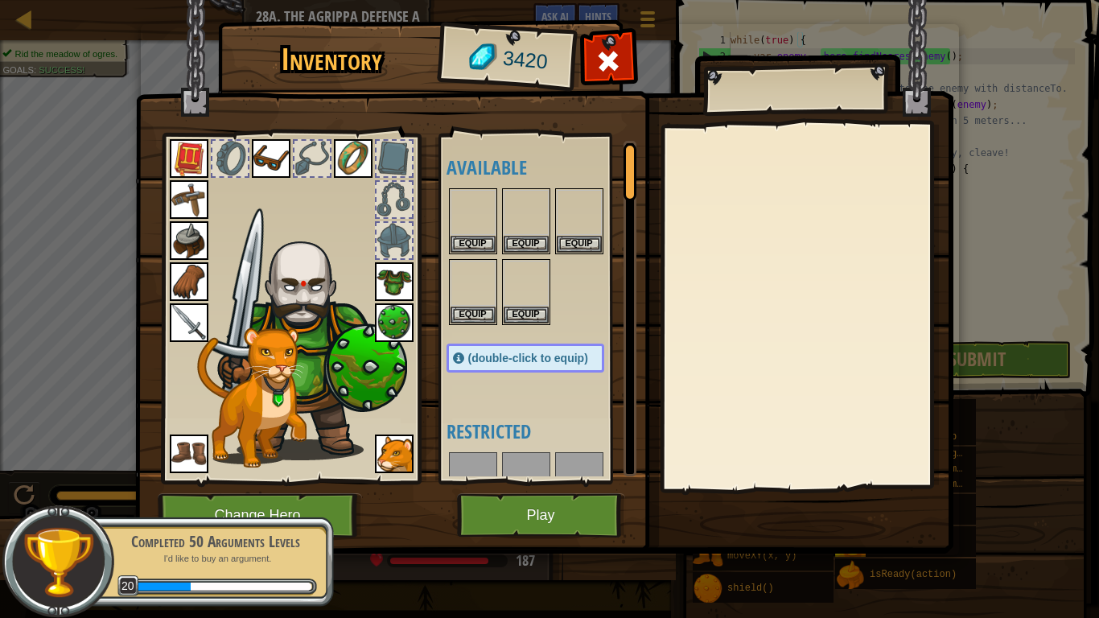
click at [632, 2] on body "Map Computer Science 2 28a. The Agrippa Defense A Game Menu Done Hints Ask AI 1…" at bounding box center [549, 1] width 1099 height 2
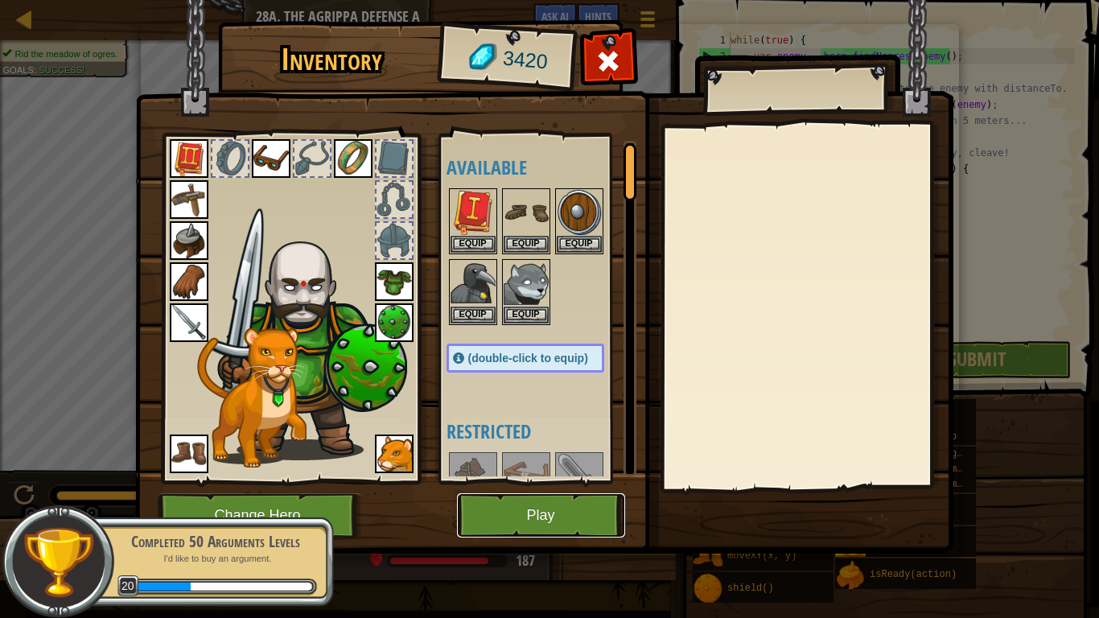
click at [560, 481] on button "Play" at bounding box center [541, 515] width 168 height 44
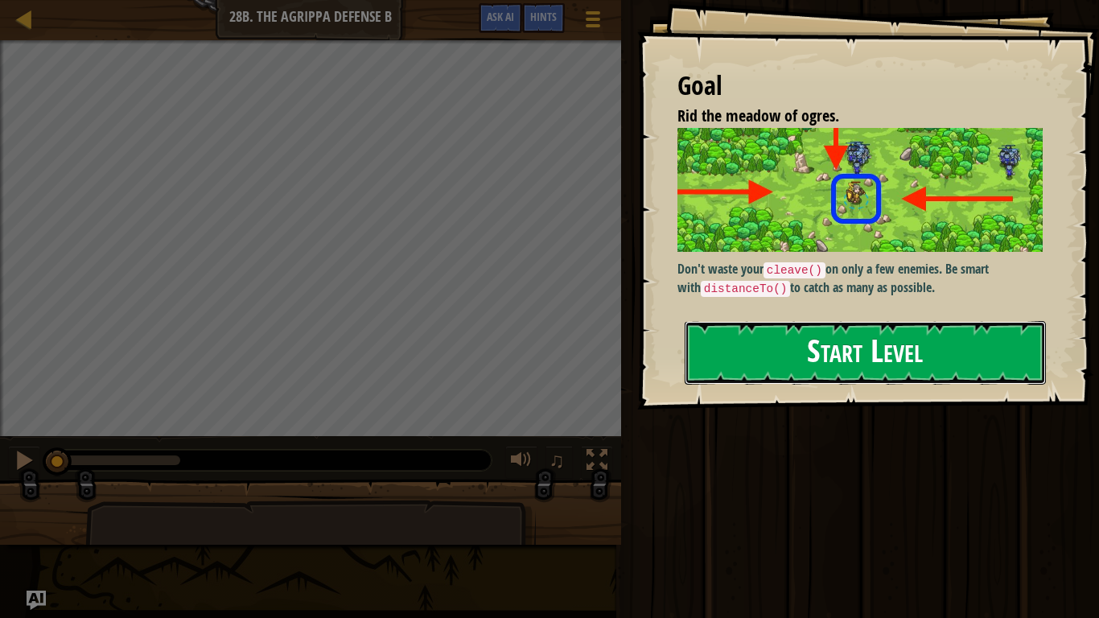
click at [728, 321] on button "Start Level" at bounding box center [865, 353] width 361 height 64
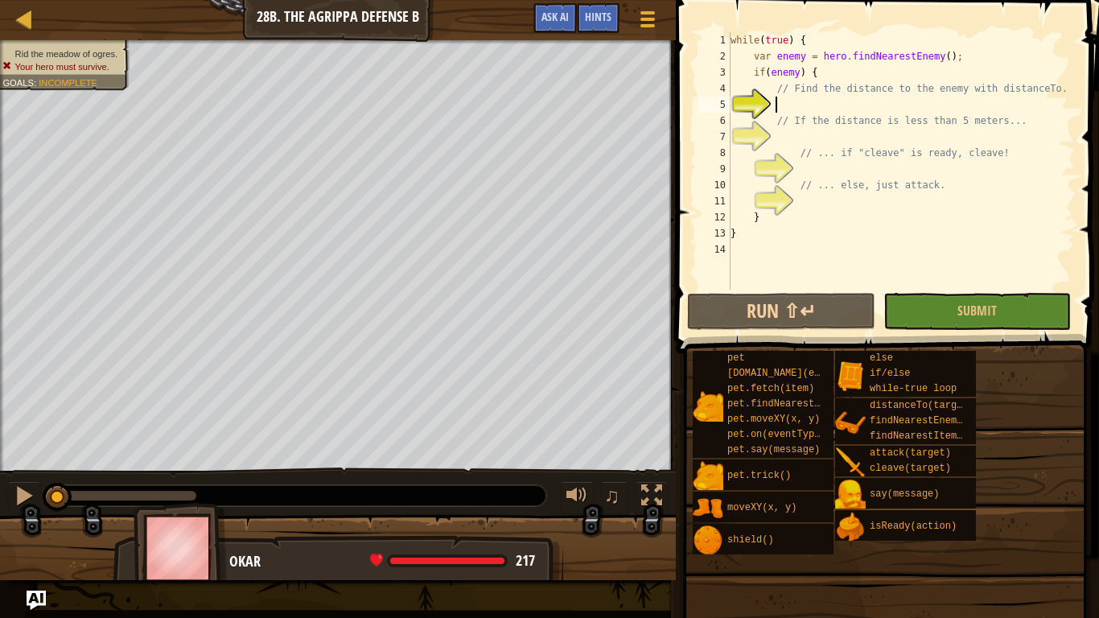
type textarea "v"
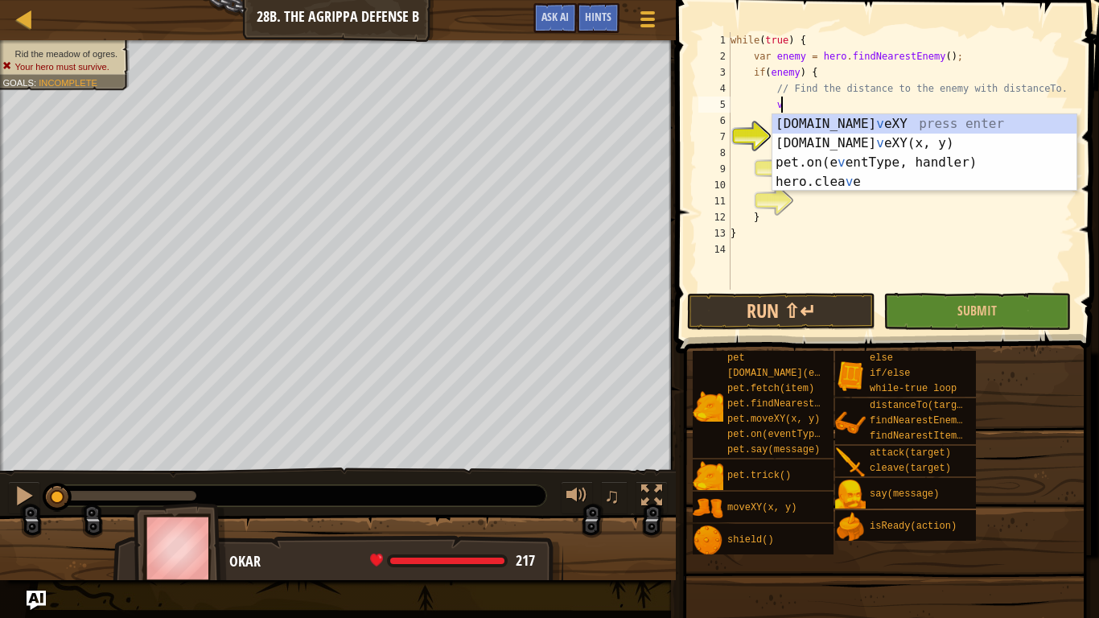
type textarea "\"
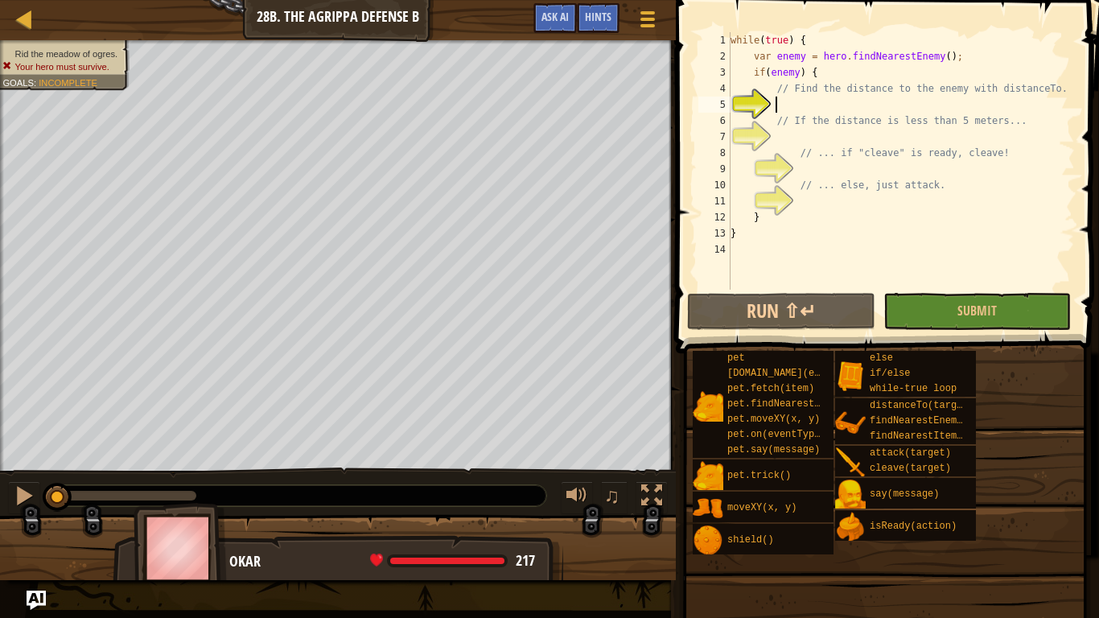
scroll to position [7, 6]
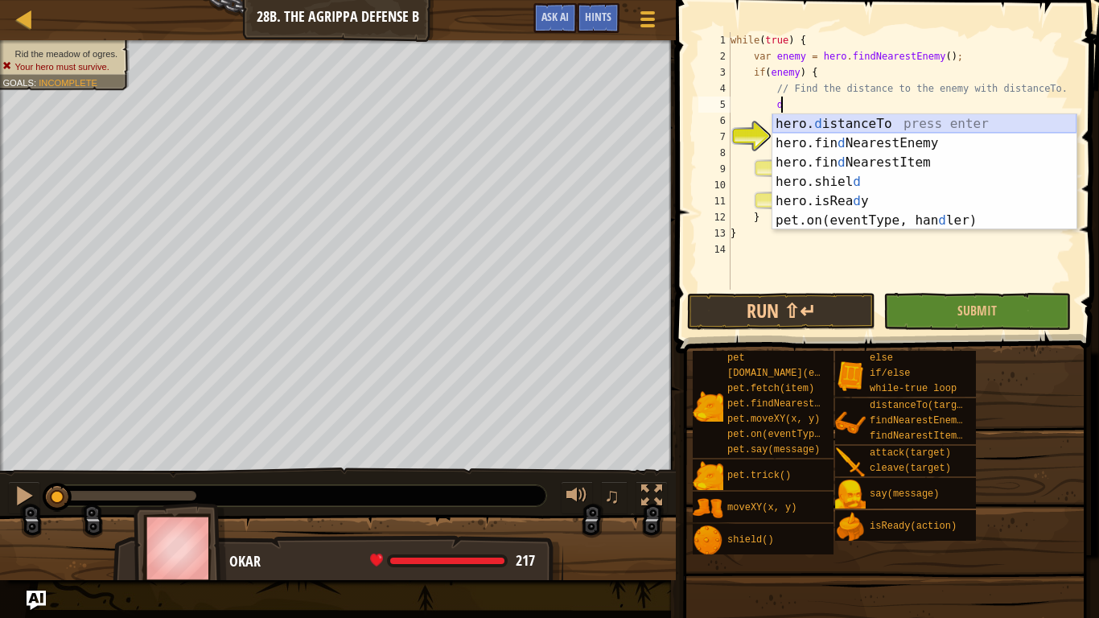
click at [826, 126] on div "hero. d istanceTo press enter hero.fin d NearestEnemy press enter hero.fin d Ne…" at bounding box center [925, 191] width 304 height 155
type textarea "var distance = hero.distanceTo(target);"
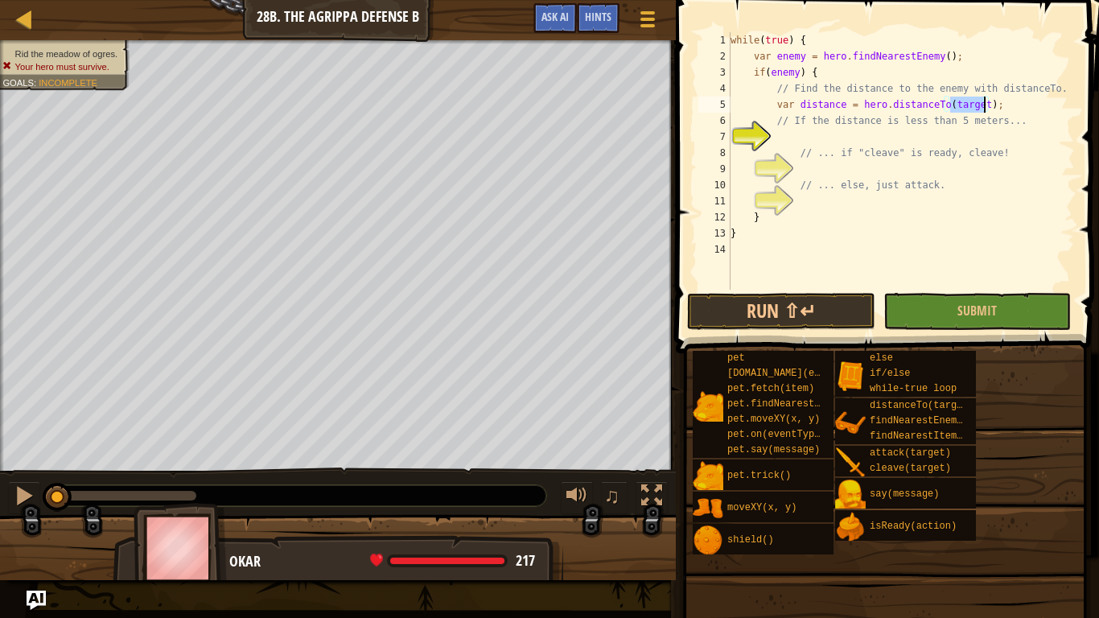
click at [841, 130] on div "while ( true ) { var enemy = hero . findNearestEnemy ( ) ; if ( enemy ) { // Fi…" at bounding box center [902, 177] width 348 height 290
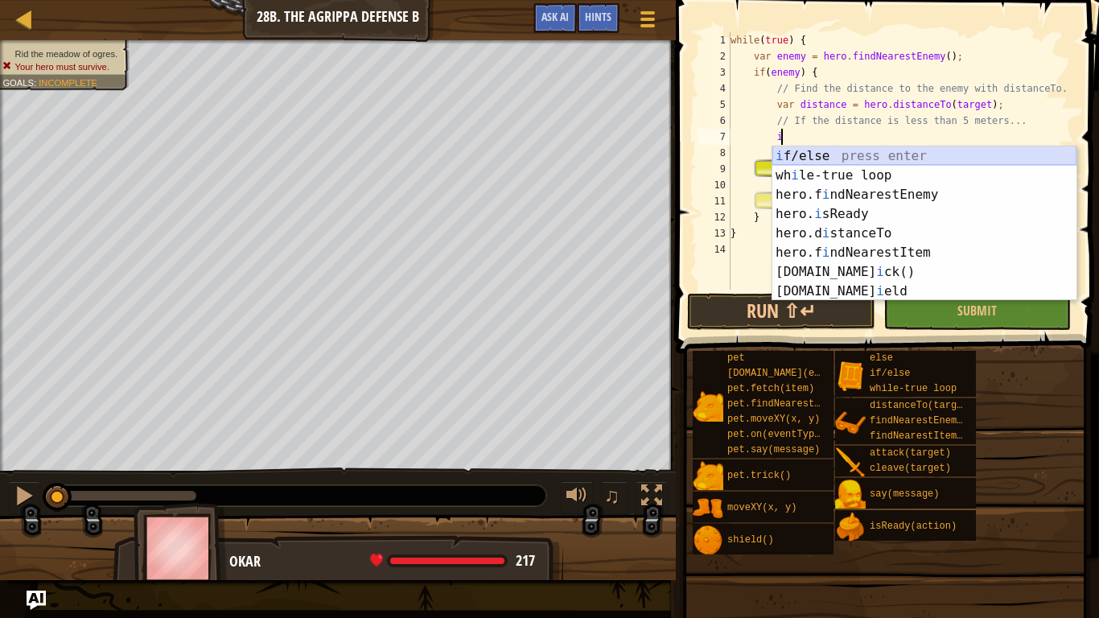
click at [847, 150] on div "i f/else press enter wh i le-true loop press enter hero.f i ndNearestEnemy pres…" at bounding box center [925, 242] width 304 height 193
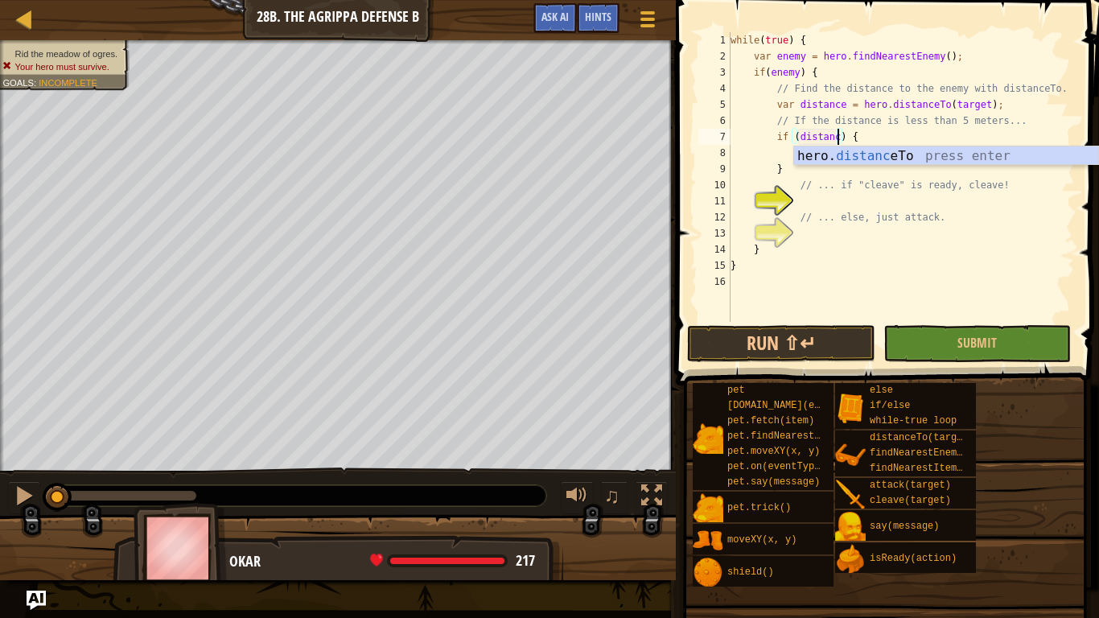
scroll to position [7, 17]
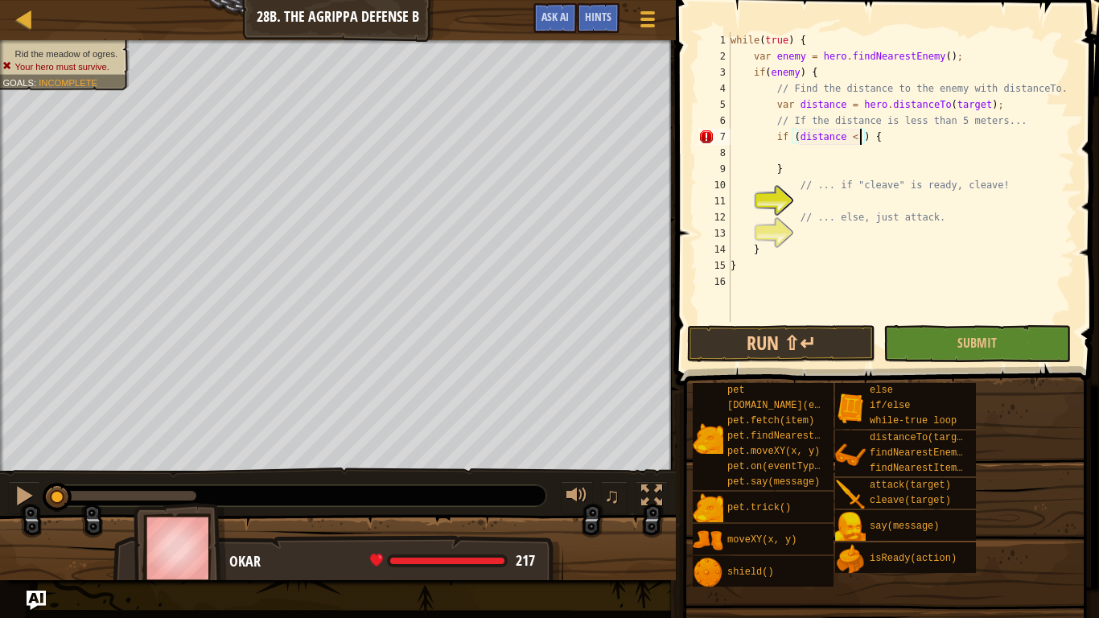
type textarea "if (distance < 5) {"
click at [861, 155] on div "while ( true ) { var enemy = hero . findNearestEnemy ( ) ; if ( enemy ) { // Fi…" at bounding box center [902, 193] width 348 height 322
drag, startPoint x: 786, startPoint y: 163, endPoint x: 774, endPoint y: 163, distance: 12.1
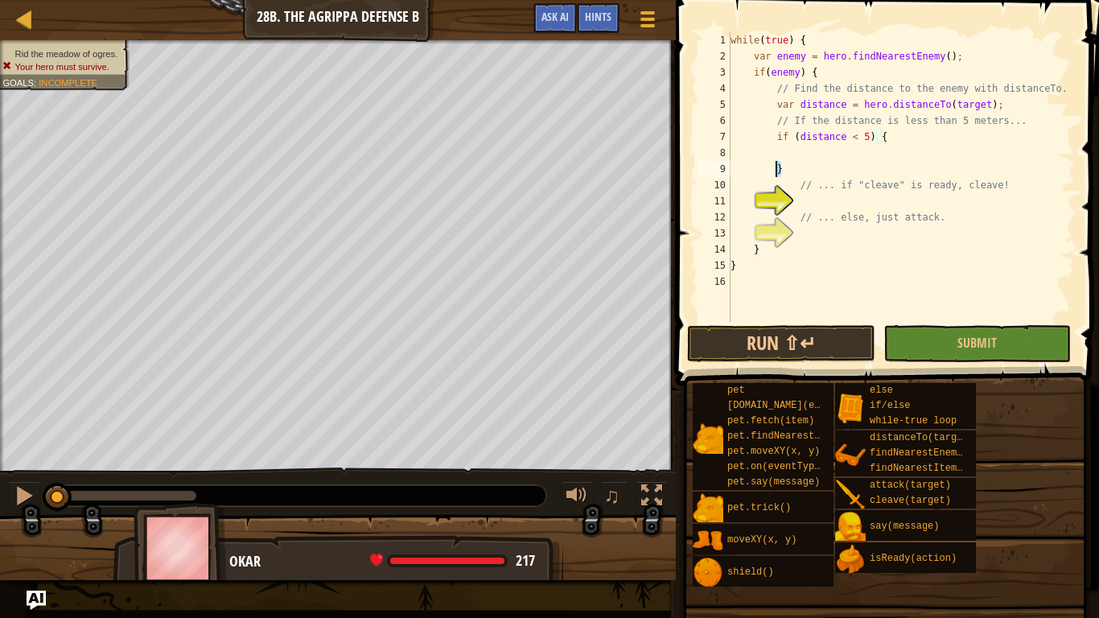
click at [774, 163] on div "while ( true ) { var enemy = hero . findNearestEnemy ( ) ; if ( enemy ) { // Fi…" at bounding box center [902, 193] width 348 height 322
type textarea "// ... if "cleave" is ready, cleave!"
type textarea "// ... else, just attack."
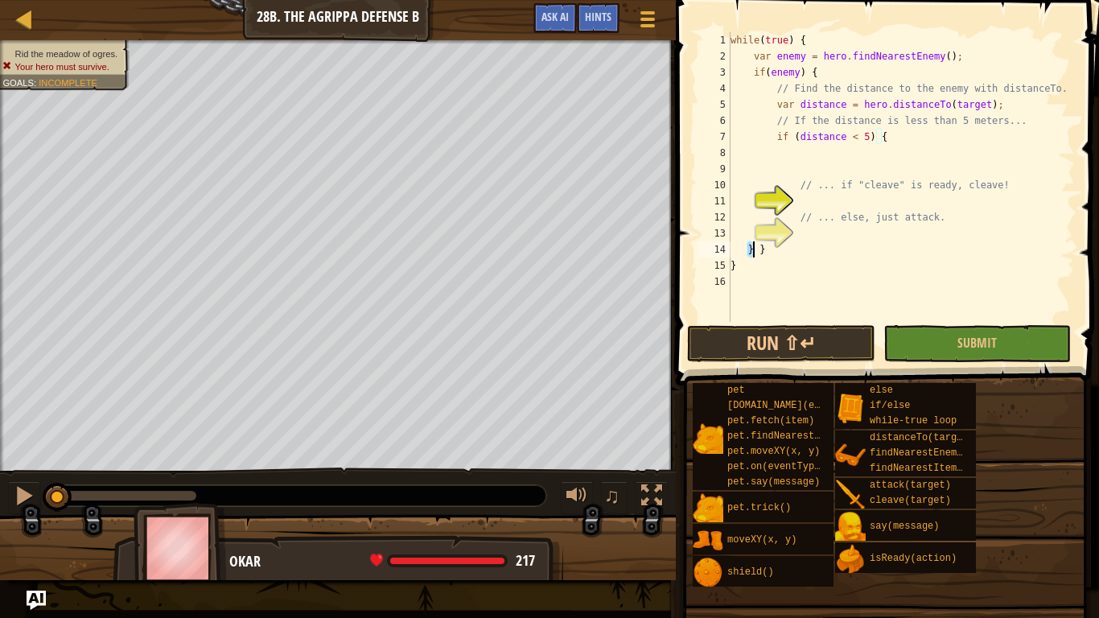
click at [756, 251] on div "while ( true ) { var enemy = hero . findNearestEnemy ( ) ; if ( enemy ) { // Fi…" at bounding box center [902, 193] width 348 height 322
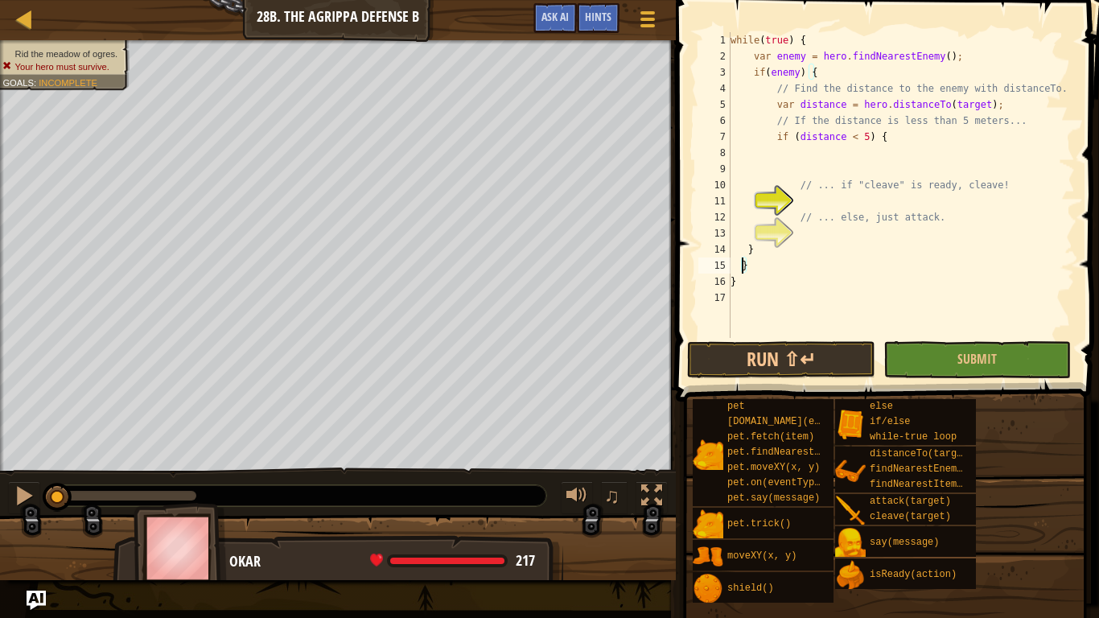
click at [798, 253] on div "while ( true ) { var enemy = hero . findNearestEnemy ( ) ; if ( enemy ) { // Fi…" at bounding box center [902, 201] width 348 height 338
type textarea "}"
click at [840, 166] on div "while ( true ) { var enemy = hero . findNearestEnemy ( ) ; if ( enemy ) { // Fi…" at bounding box center [902, 201] width 348 height 338
click at [856, 192] on div "while ( true ) { var enemy = hero . findNearestEnemy ( ) ; if ( enemy ) { // Fi…" at bounding box center [902, 201] width 348 height 338
type textarea "// ... if "cleave" is ready, cleave!"
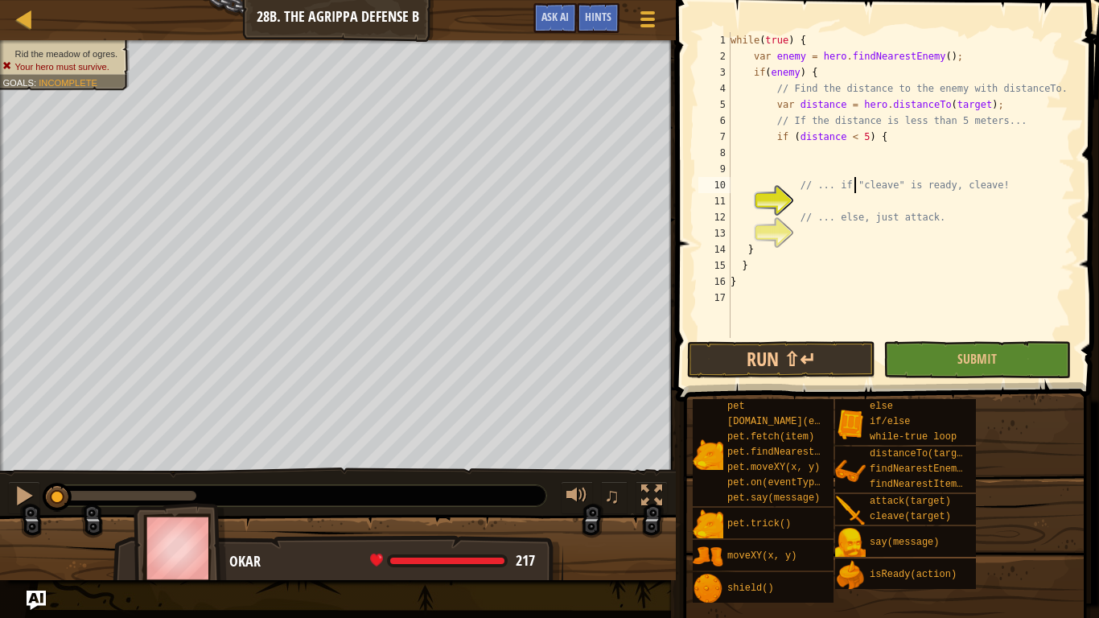
click at [798, 166] on div "while ( true ) { var enemy = hero . findNearestEnemy ( ) ; if ( enemy ) { // Fi…" at bounding box center [902, 201] width 348 height 338
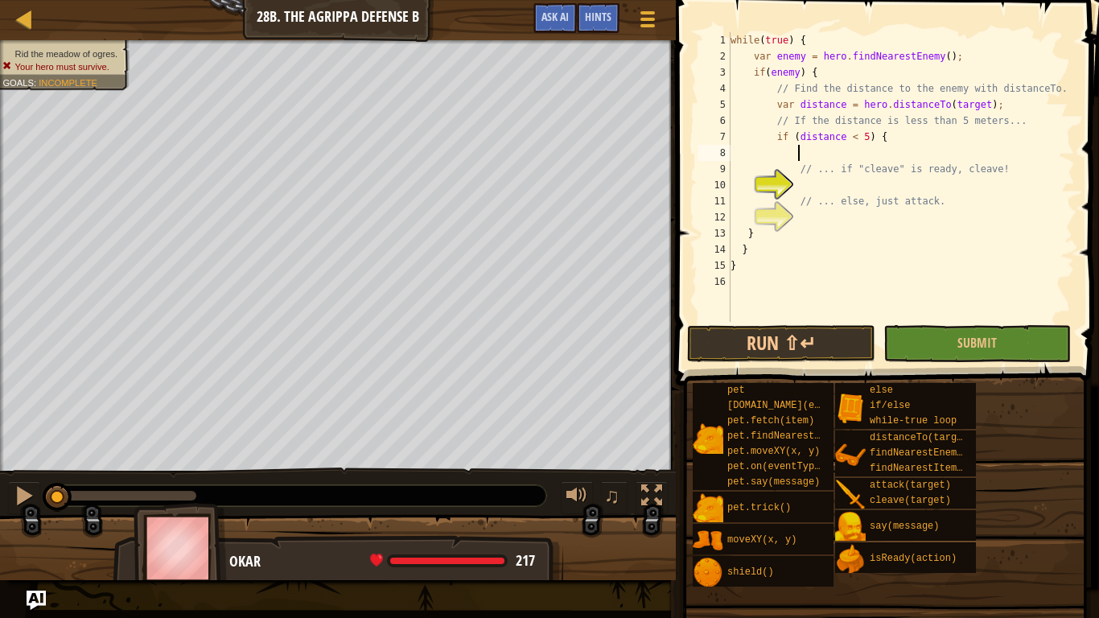
click at [812, 185] on div "while ( true ) { var enemy = hero . findNearestEnemy ( ) ; if ( enemy ) { // Fi…" at bounding box center [902, 193] width 348 height 322
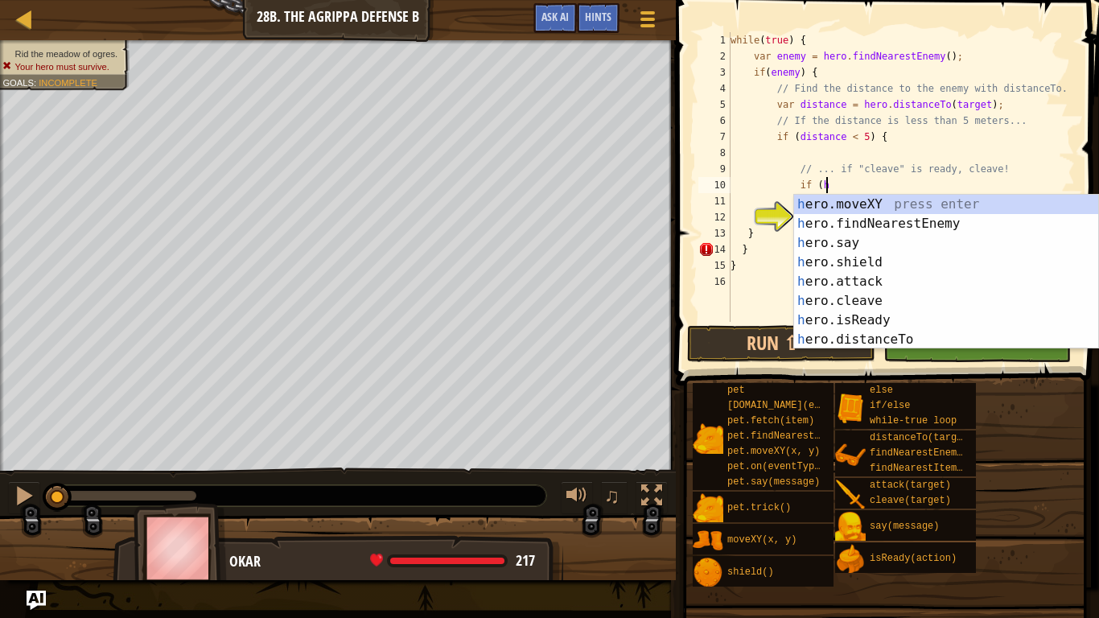
scroll to position [7, 14]
click at [868, 315] on div "he ro.moveXY press enter he ro.findNearestEnemy press enter he ro.say press ent…" at bounding box center [946, 291] width 304 height 193
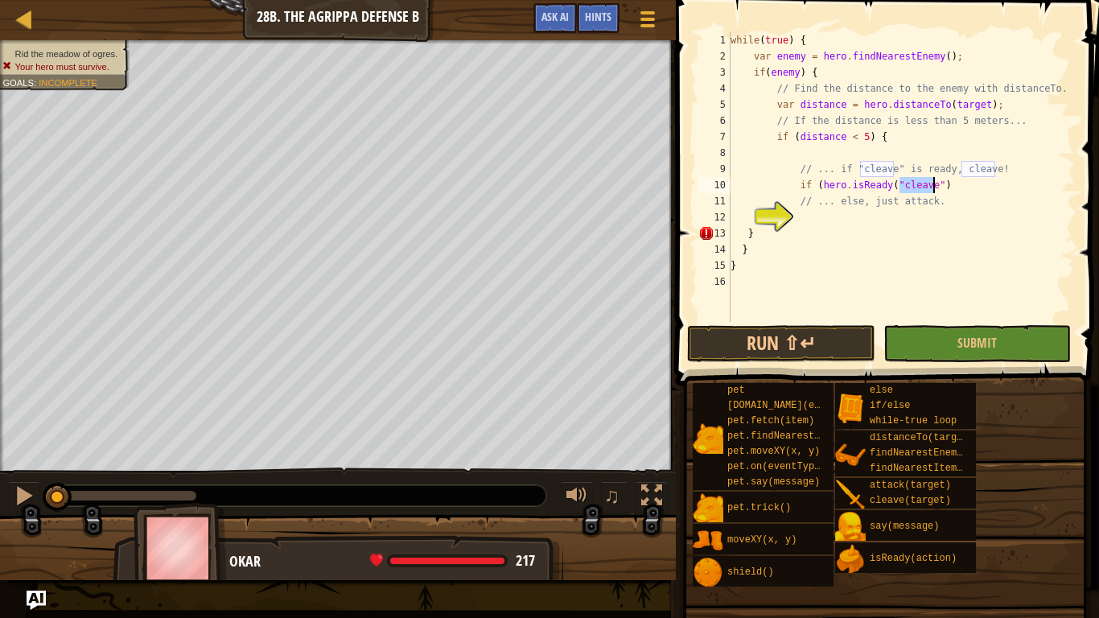
click at [948, 182] on div "while ( true ) { var enemy = hero . findNearestEnemy ( ) ; if ( enemy ) { // Fi…" at bounding box center [902, 193] width 348 height 322
type textarea "if (hero.isReady("cleave")) {"
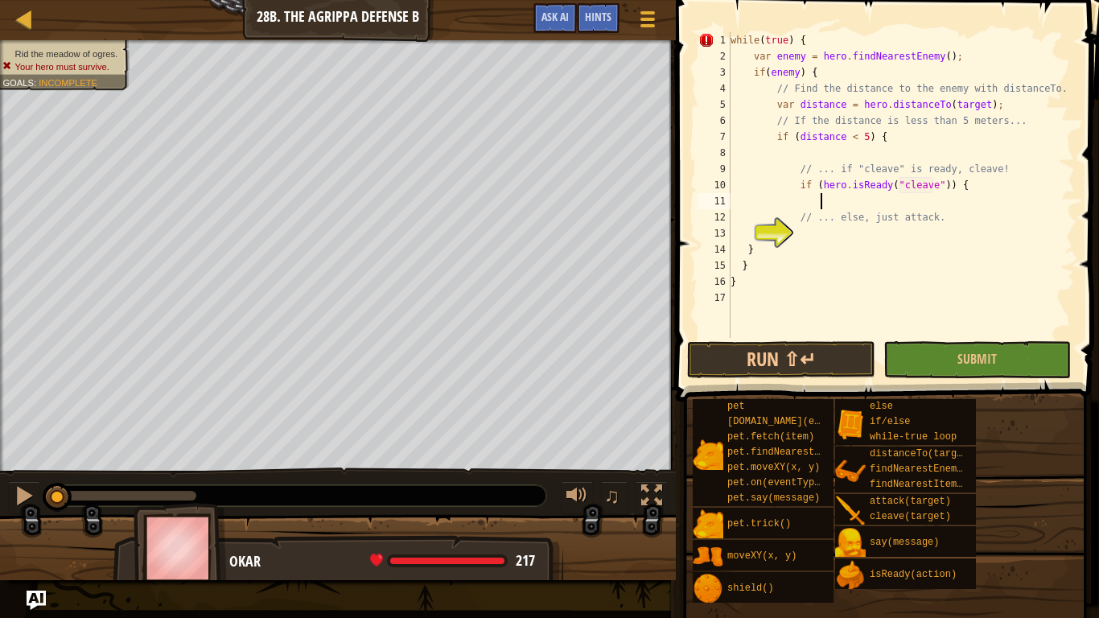
type textarea "h"
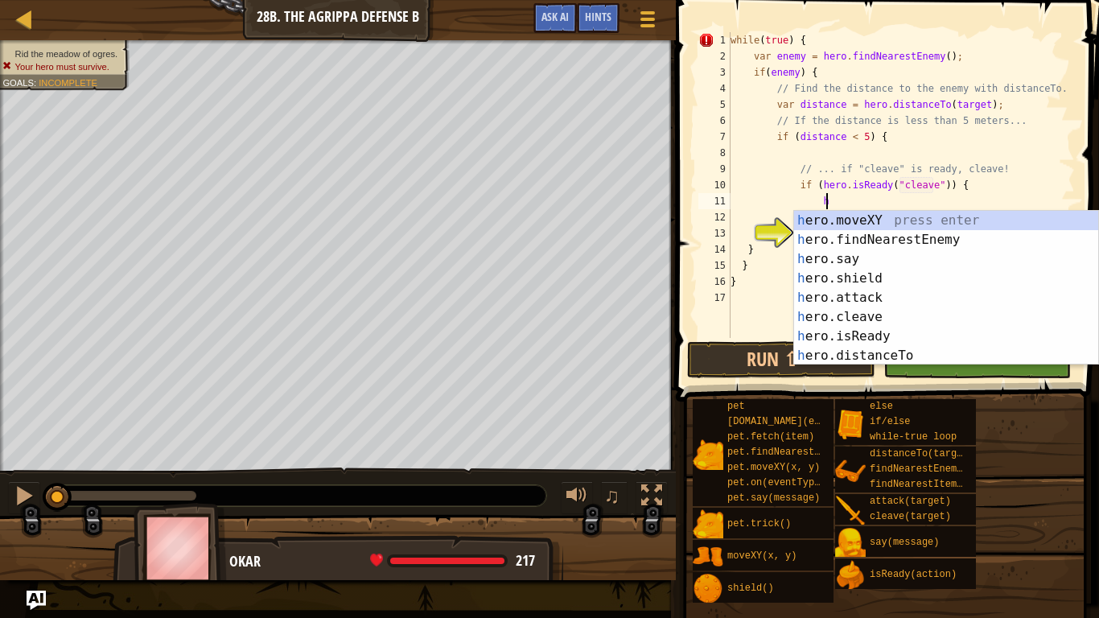
scroll to position [7, 13]
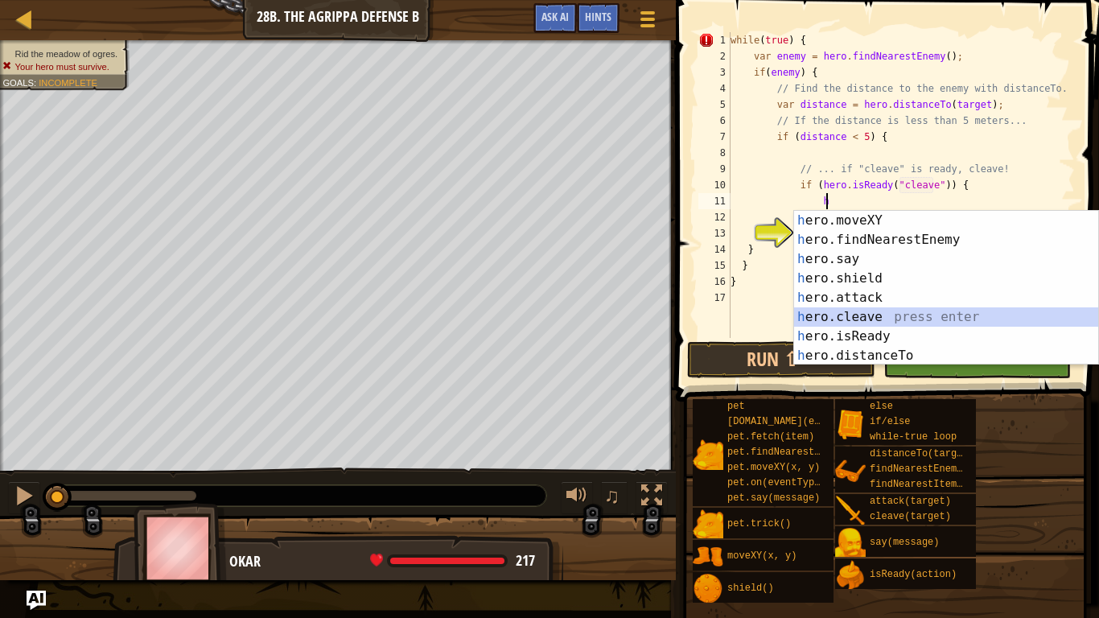
click at [879, 315] on div "h ero.moveXY press enter h ero.findNearestEnemy press enter h ero.say press ent…" at bounding box center [946, 307] width 304 height 193
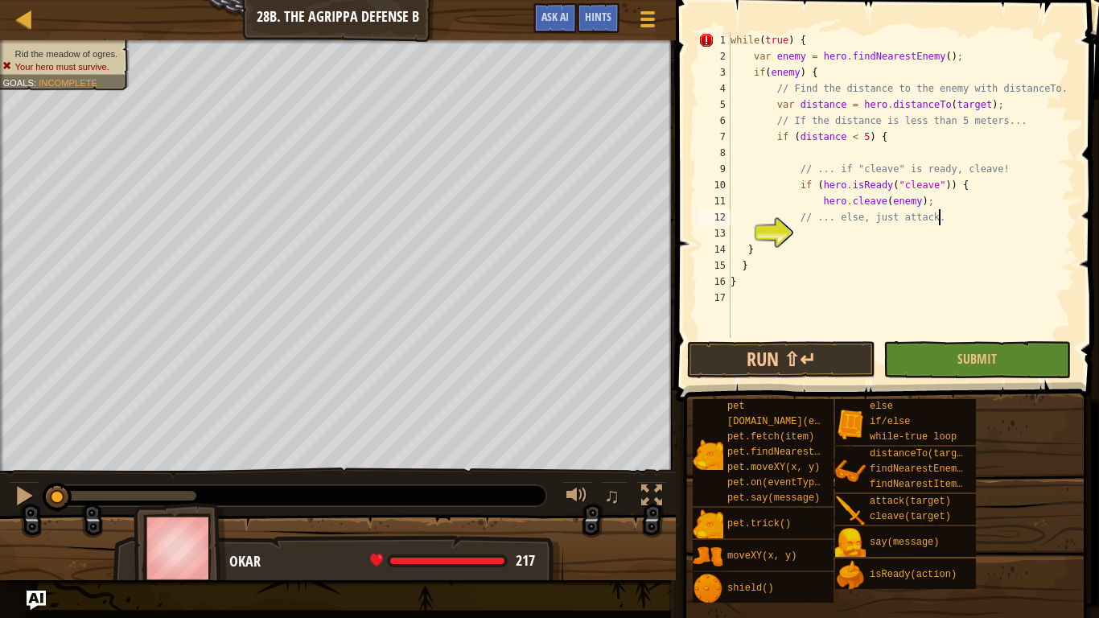
click at [952, 216] on div "while ( true ) { var enemy = hero . findNearestEnemy ( ) ; if ( enemy ) { // Fi…" at bounding box center [902, 201] width 348 height 338
type textarea "// ... else, just attack."
click at [954, 229] on div "while ( true ) { var enemy = hero . findNearestEnemy ( ) ; if ( enemy ) { // Fi…" at bounding box center [902, 201] width 348 height 338
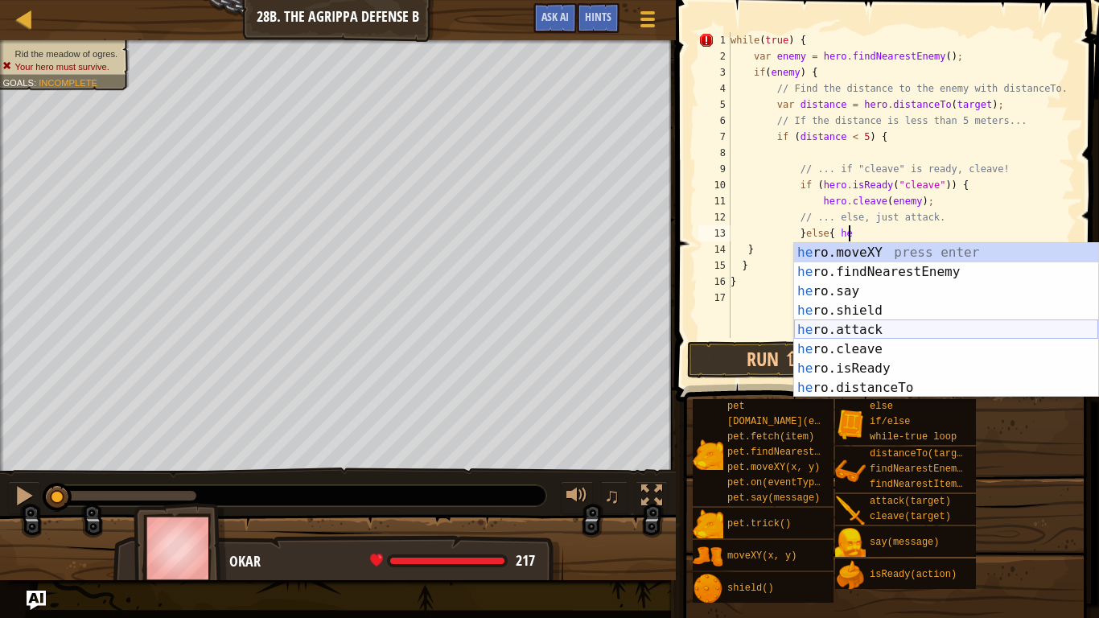
click at [858, 330] on div "he ro.moveXY press enter he ro.findNearestEnemy press enter he ro.say press ent…" at bounding box center [946, 339] width 304 height 193
type textarea "}else{ hero.attack(enemy);"
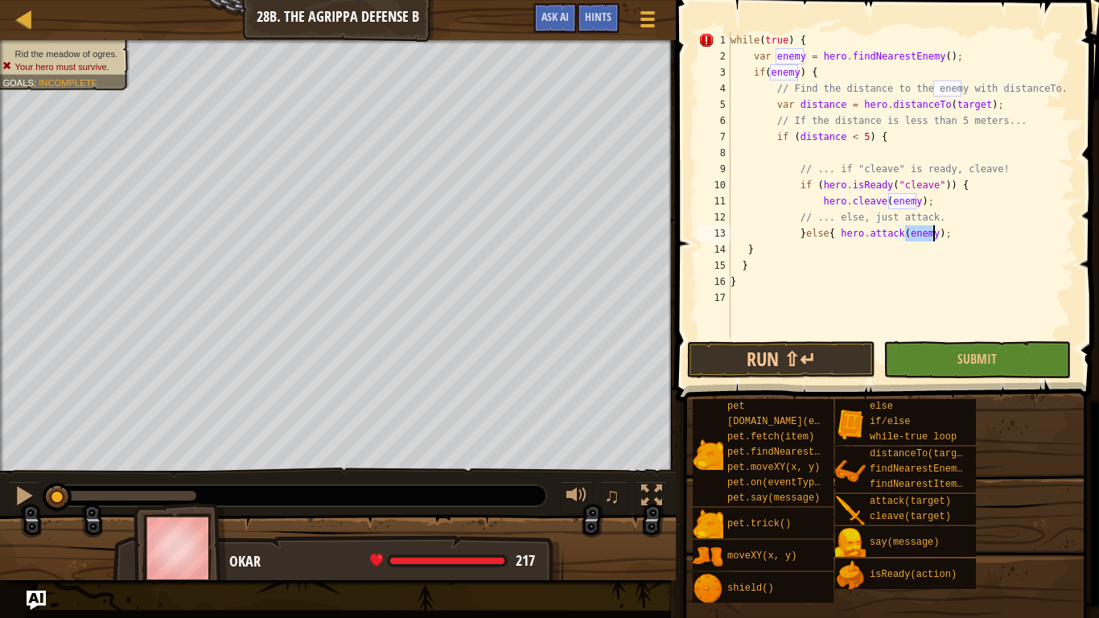
click at [958, 233] on div "while ( true ) { var enemy = hero . findNearestEnemy ( ) ; if ( enemy ) { // Fi…" at bounding box center [902, 201] width 348 height 338
click at [815, 350] on button "Run ⇧↵" at bounding box center [781, 359] width 188 height 37
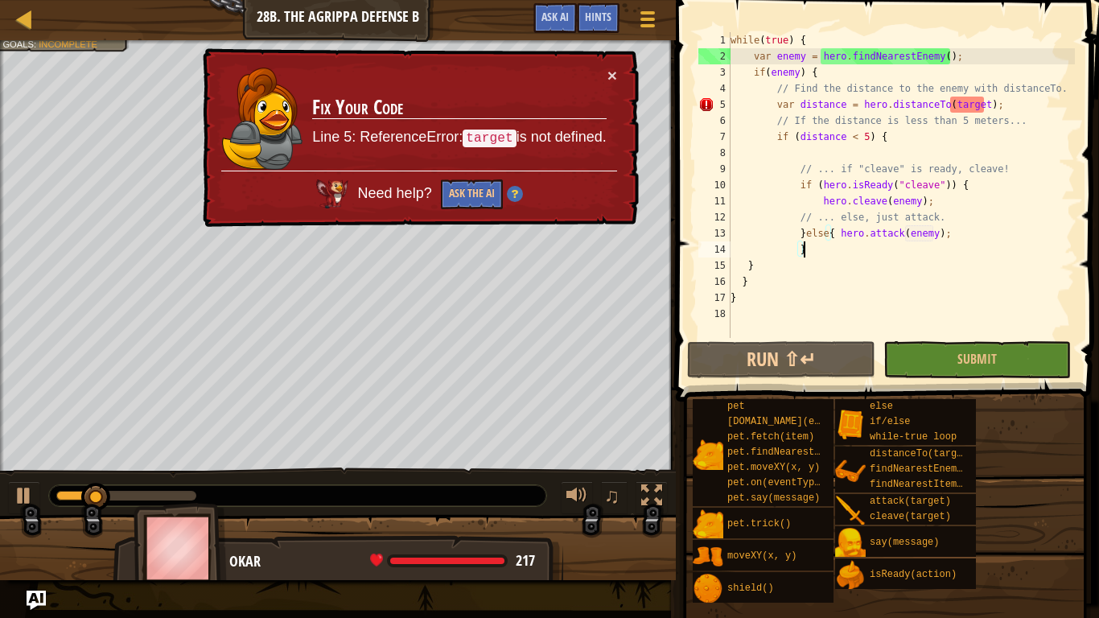
click at [606, 76] on td "Fix Your Code Line 5: ReferenceError: target is not defined." at bounding box center [458, 119] width 295 height 104
click at [615, 78] on button "×" at bounding box center [613, 75] width 10 height 17
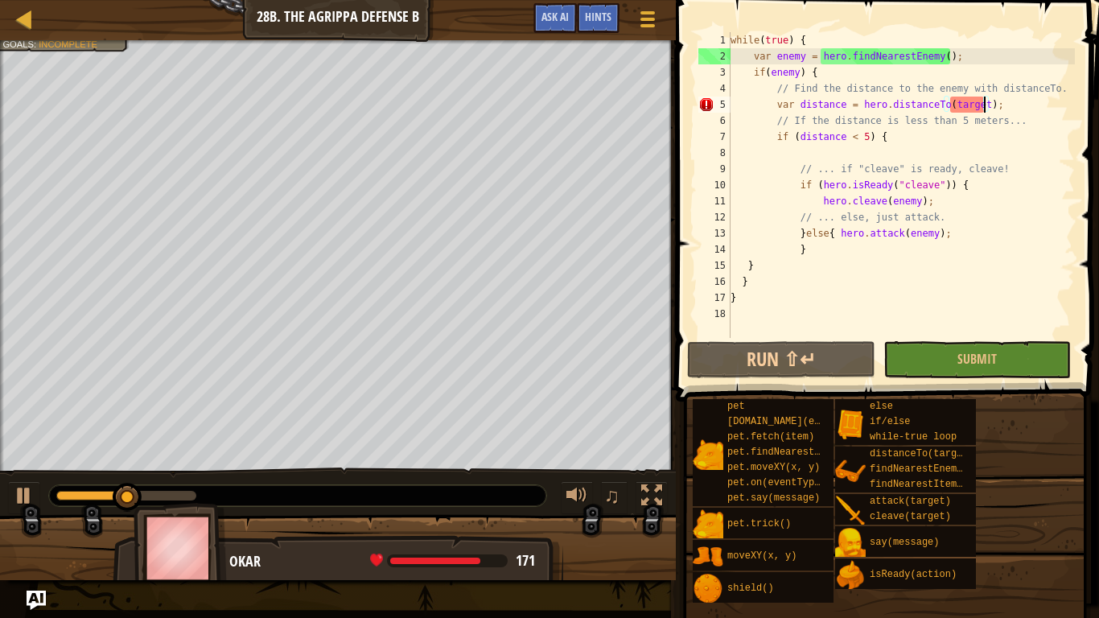
click at [982, 104] on div "while ( true ) { var enemy = hero . findNearestEnemy ( ) ; if ( enemy ) { // Fi…" at bounding box center [902, 201] width 348 height 338
drag, startPoint x: 982, startPoint y: 106, endPoint x: 951, endPoint y: 101, distance: 31.0
click at [951, 101] on div "while ( true ) { var enemy = hero . findNearestEnemy ( ) ; if ( enemy ) { // Fi…" at bounding box center [902, 201] width 348 height 338
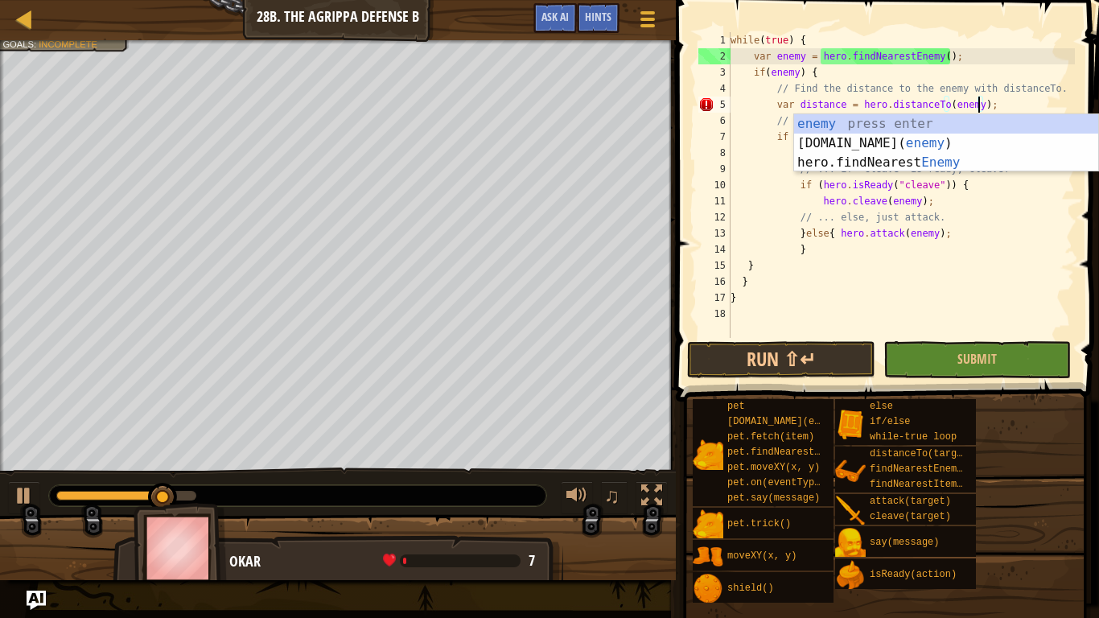
scroll to position [7, 36]
type textarea "var distance = hero.distanceTo(enemy);"
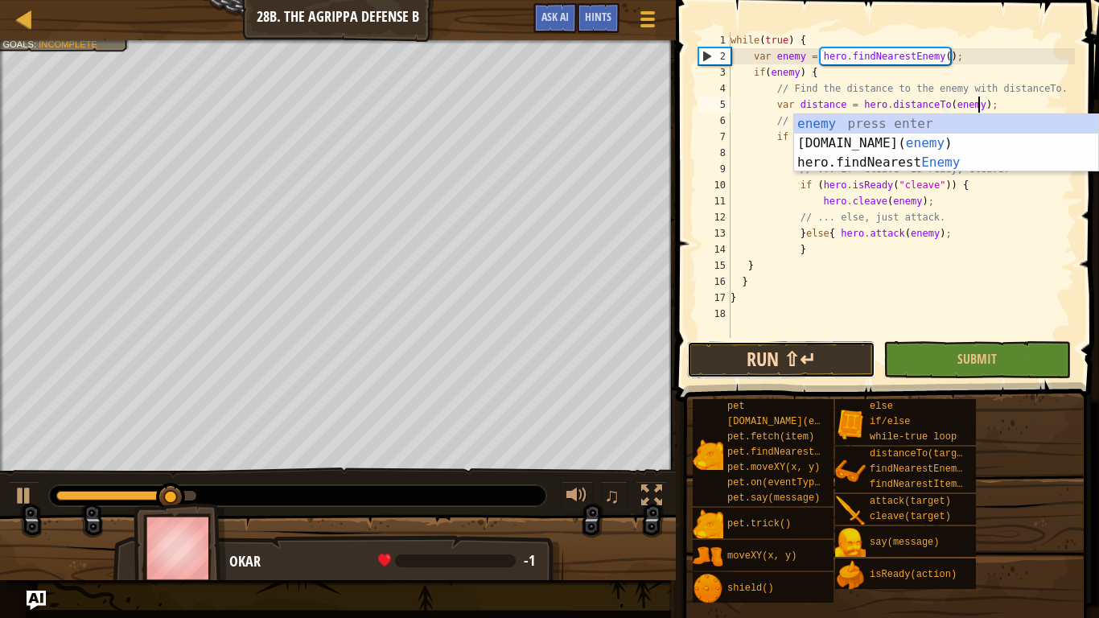
click at [817, 361] on button "Run ⇧↵" at bounding box center [781, 359] width 188 height 37
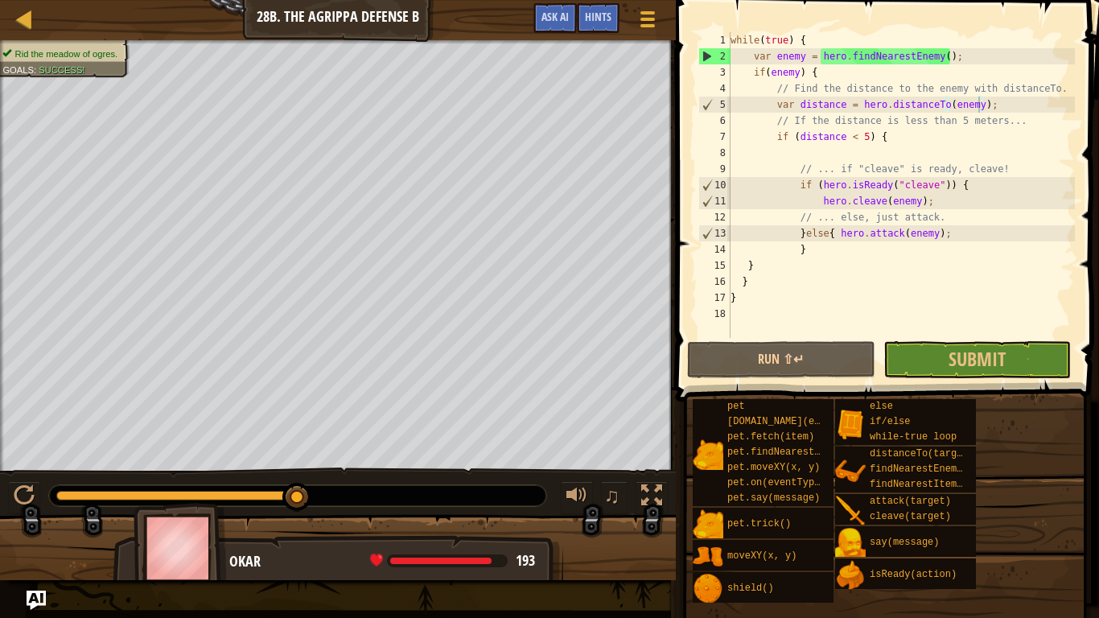
click at [952, 383] on span at bounding box center [885, 620] width 412 height 476
click at [942, 372] on button "Submit" at bounding box center [978, 359] width 188 height 37
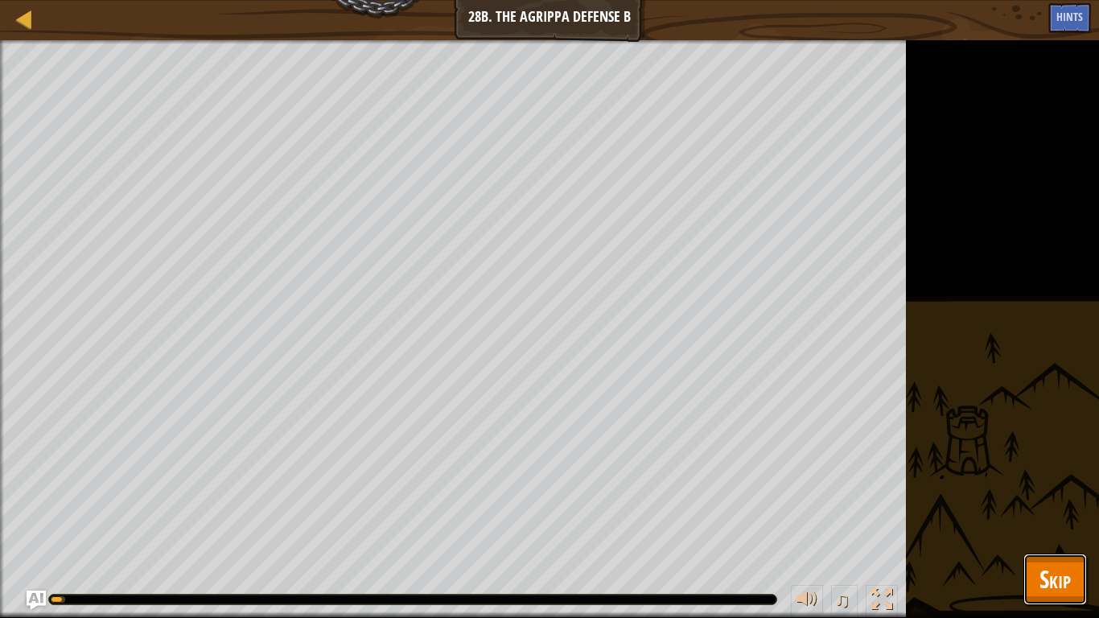
click at [1031, 481] on button "Skip" at bounding box center [1056, 580] width 64 height 52
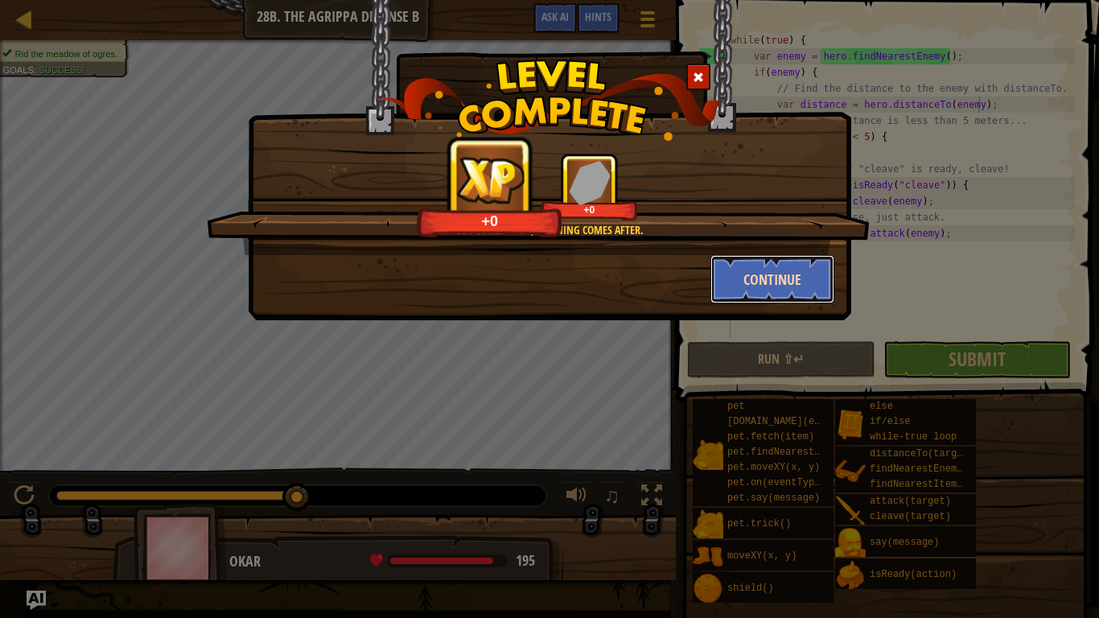
click at [800, 286] on button "Continue" at bounding box center [773, 279] width 125 height 48
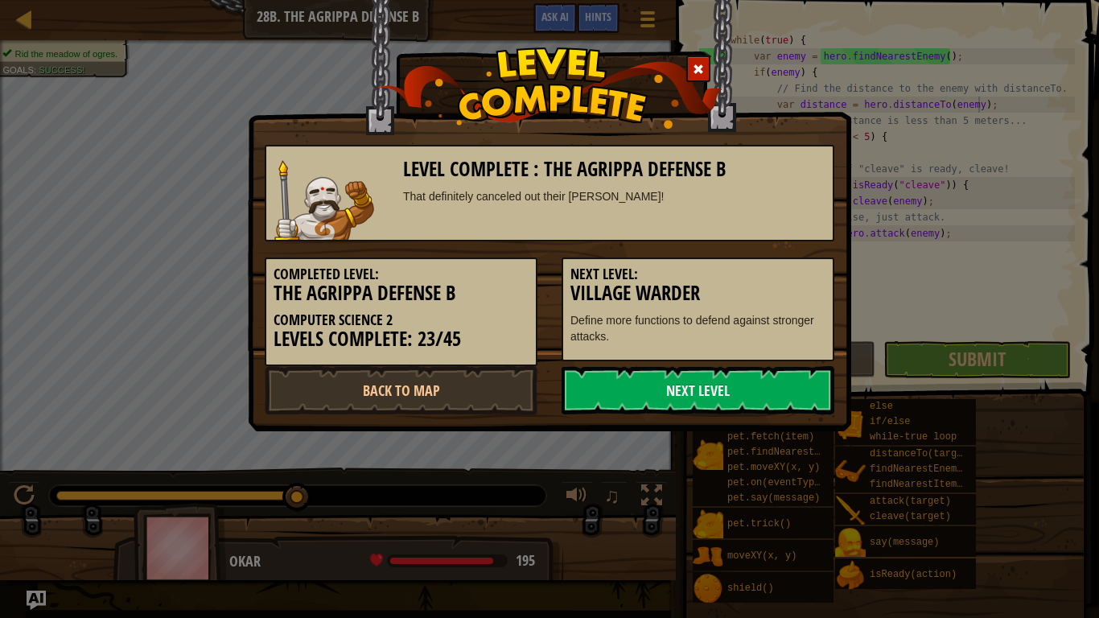
click at [765, 281] on h5 "Next Level:" at bounding box center [698, 274] width 255 height 16
click at [740, 391] on link "Next Level" at bounding box center [698, 390] width 273 height 48
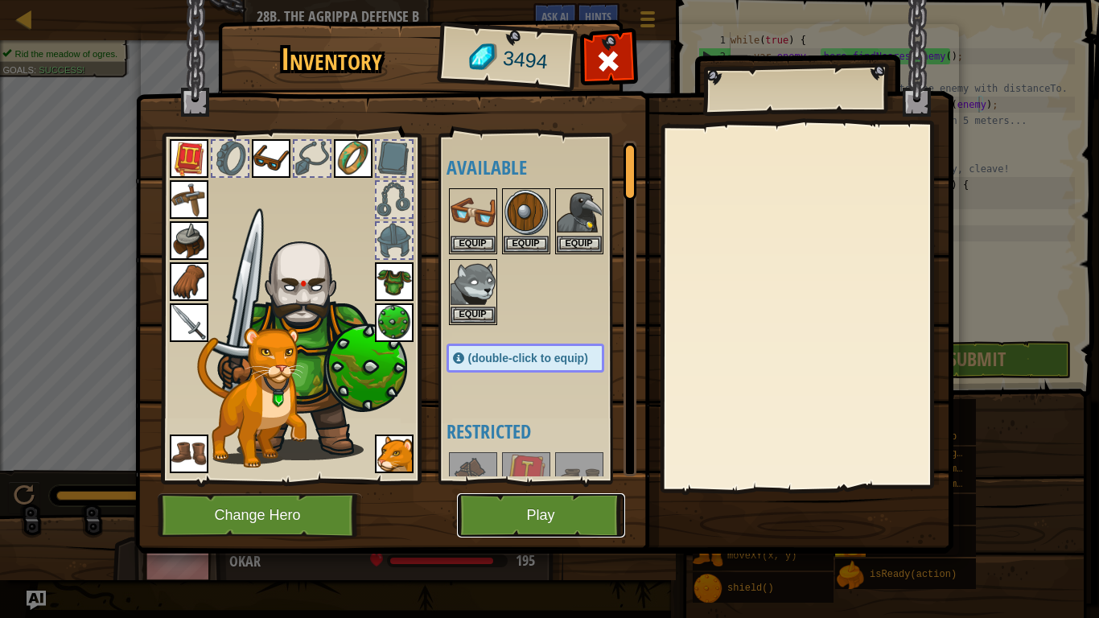
click at [484, 481] on button "Play" at bounding box center [541, 515] width 168 height 44
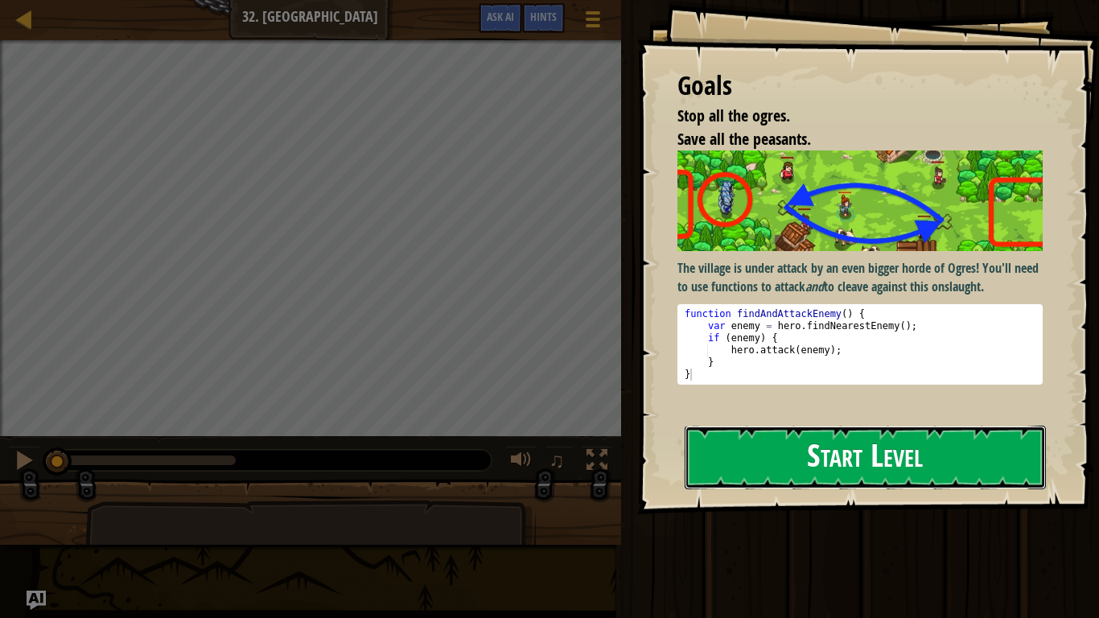
click at [800, 439] on button "Start Level" at bounding box center [865, 458] width 361 height 64
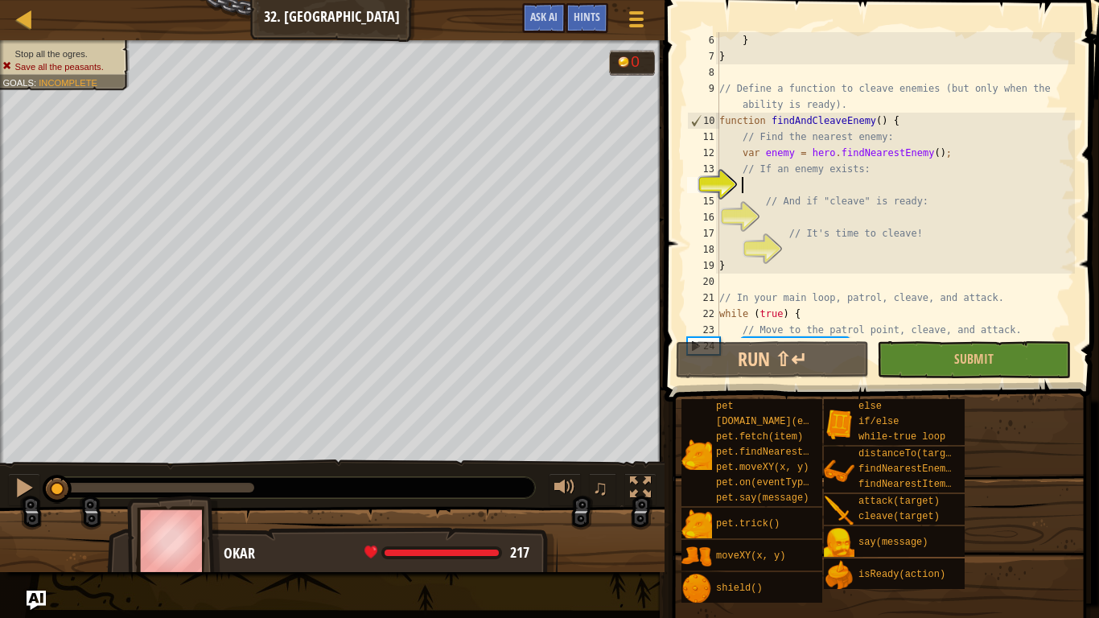
scroll to position [7, 3]
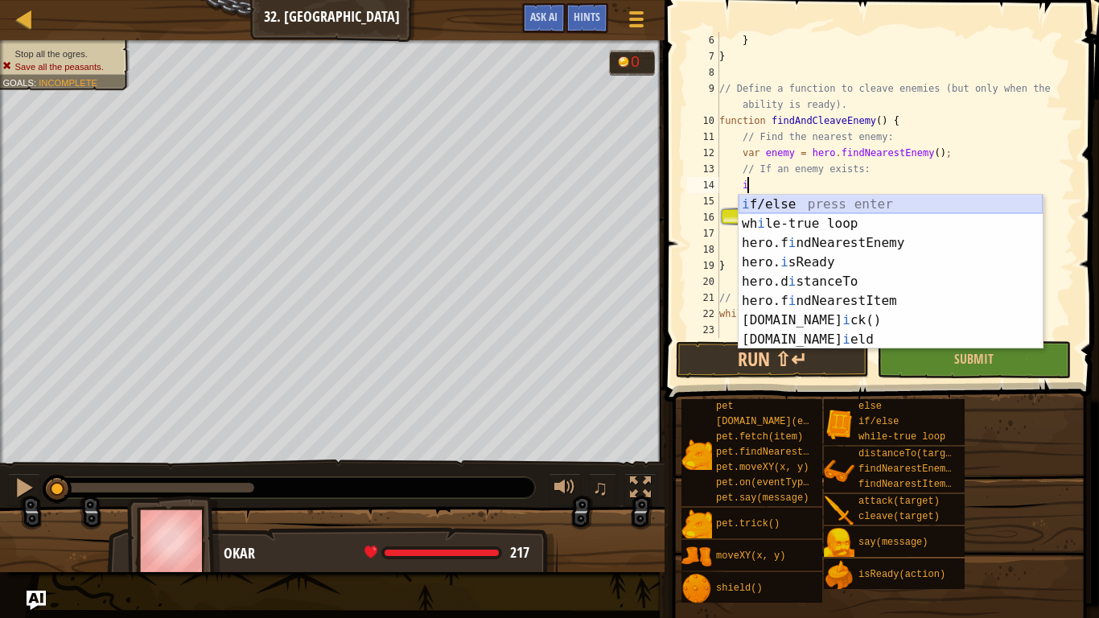
click at [802, 201] on div "i f/else press enter wh i le-true loop press enter hero.f i ndNearestEnemy pres…" at bounding box center [891, 291] width 304 height 193
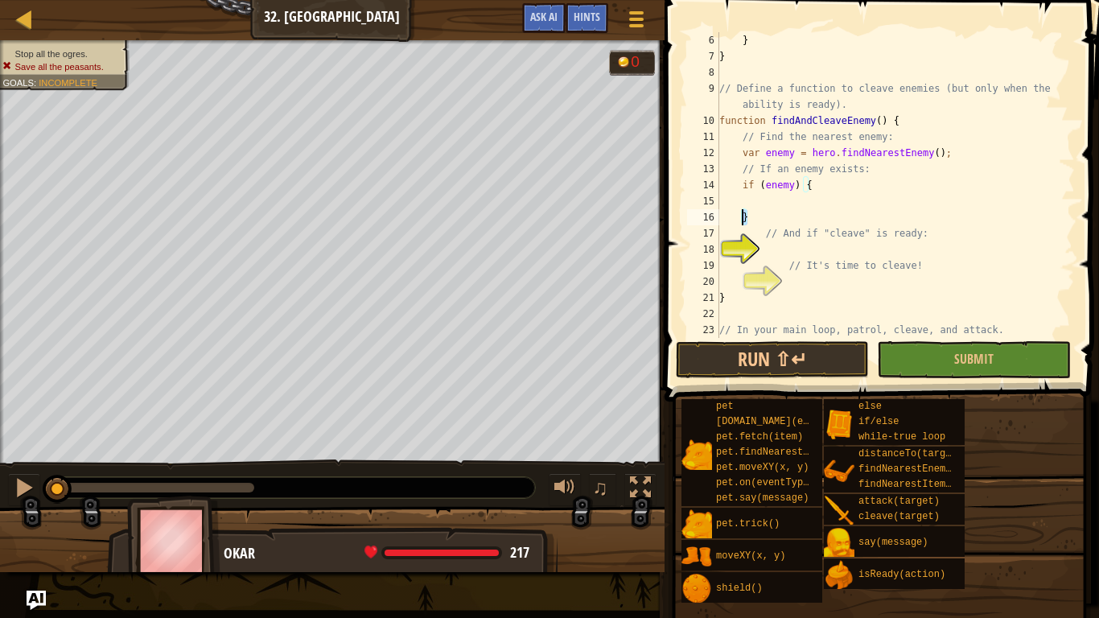
drag, startPoint x: 748, startPoint y: 212, endPoint x: 740, endPoint y: 212, distance: 8.1
click at [740, 212] on div "} } // Define a function to cleave enemies (but only when the ability is ready)…" at bounding box center [895, 201] width 359 height 338
type textarea "// And if "cleave" is ready:"
type textarea "// It's time to cleave!"
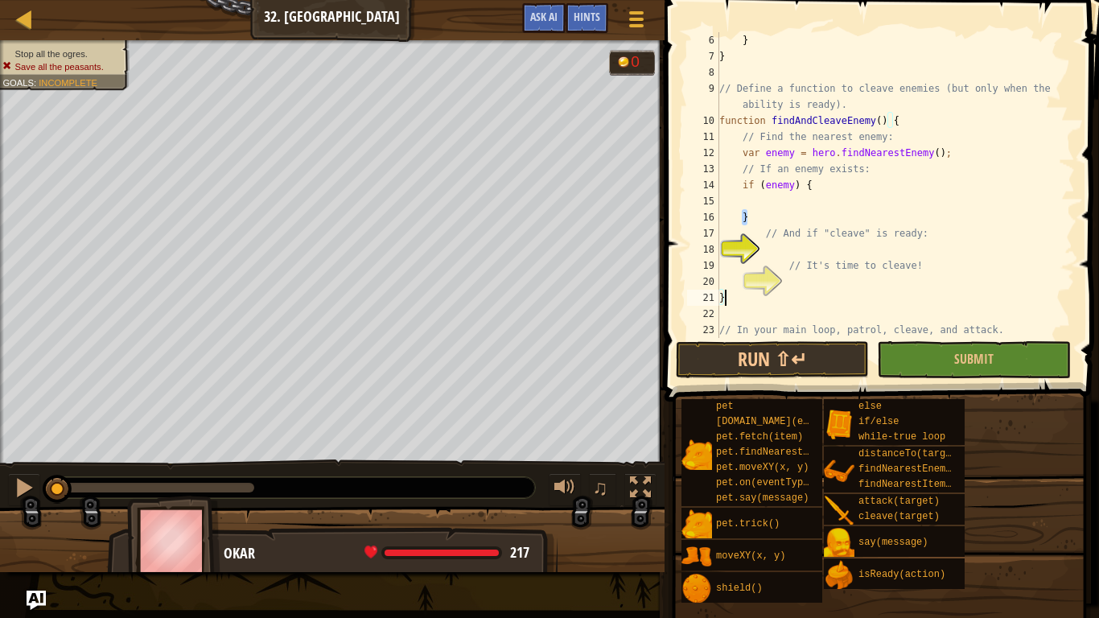
type textarea "}}"
click at [789, 285] on div "} } // Define a function to cleave enemies (but only when the ability is ready)…" at bounding box center [895, 201] width 359 height 338
click at [755, 222] on div "} } // Define a function to cleave enemies (but only when the ability is ready)…" at bounding box center [895, 201] width 359 height 338
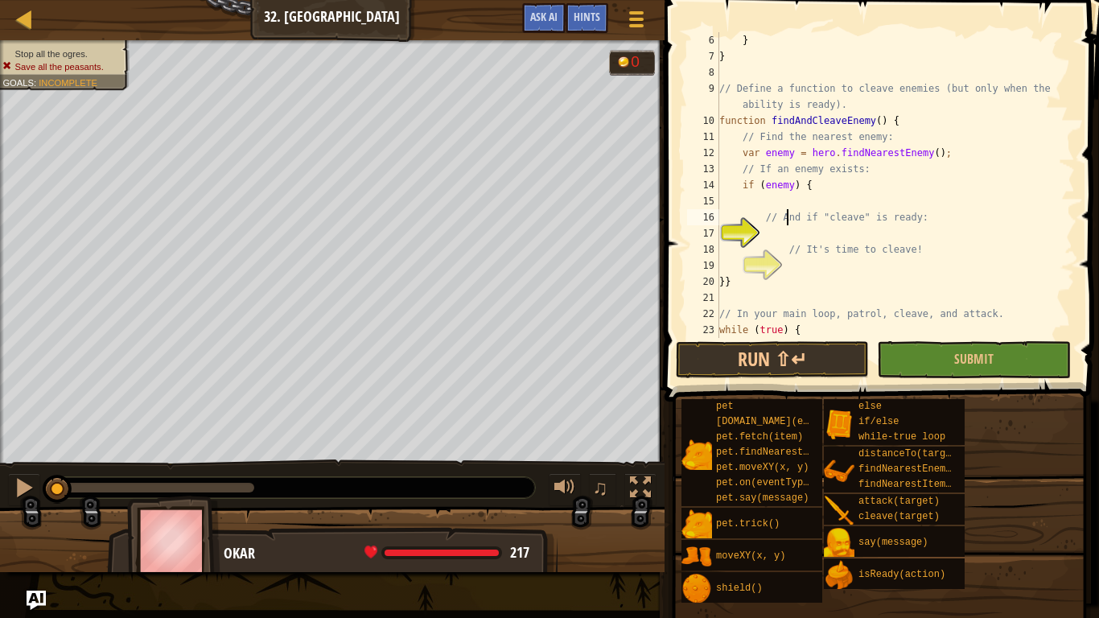
click at [789, 223] on div "} } // Define a function to cleave enemies (but only when the ability is ready)…" at bounding box center [895, 201] width 359 height 338
type textarea "// And if "cleave" is ready:"
click at [800, 229] on div "} } // Define a function to cleave enemies (but only when the ability is ready)…" at bounding box center [895, 201] width 359 height 338
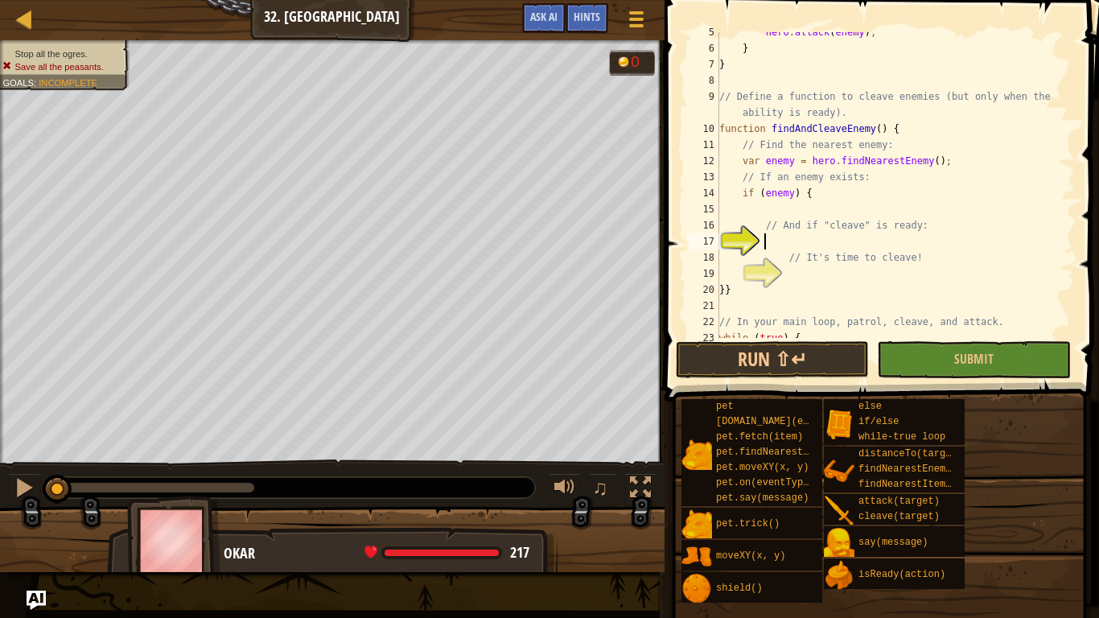
scroll to position [74, 0]
type textarea "h"
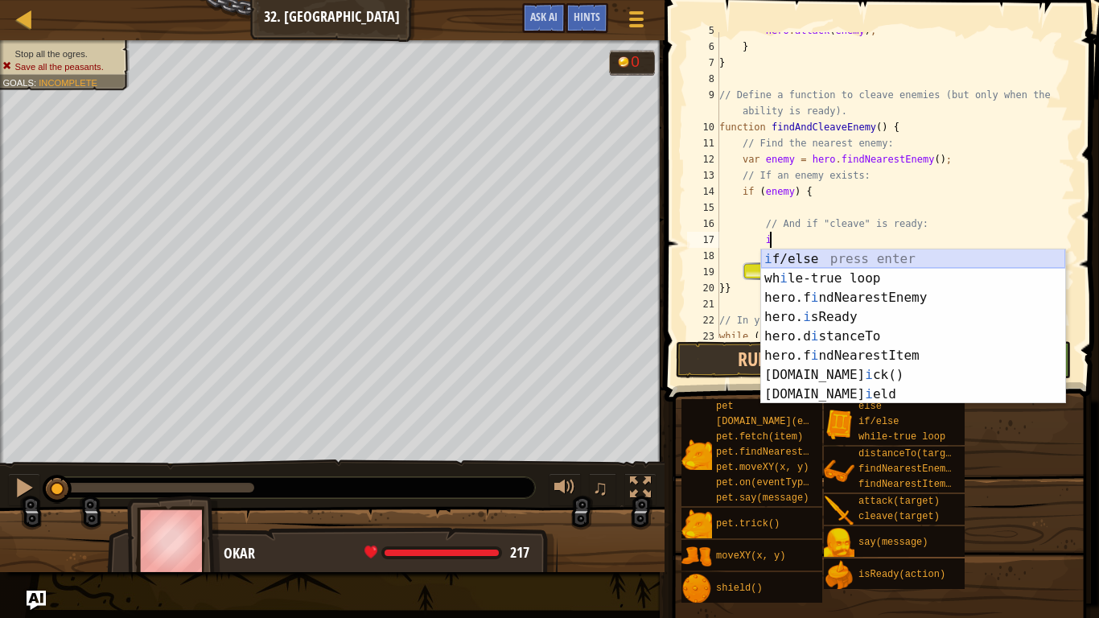
click at [799, 261] on div "i f/else press enter wh i le-true loop press enter hero.f i ndNearestEnemy pres…" at bounding box center [913, 345] width 304 height 193
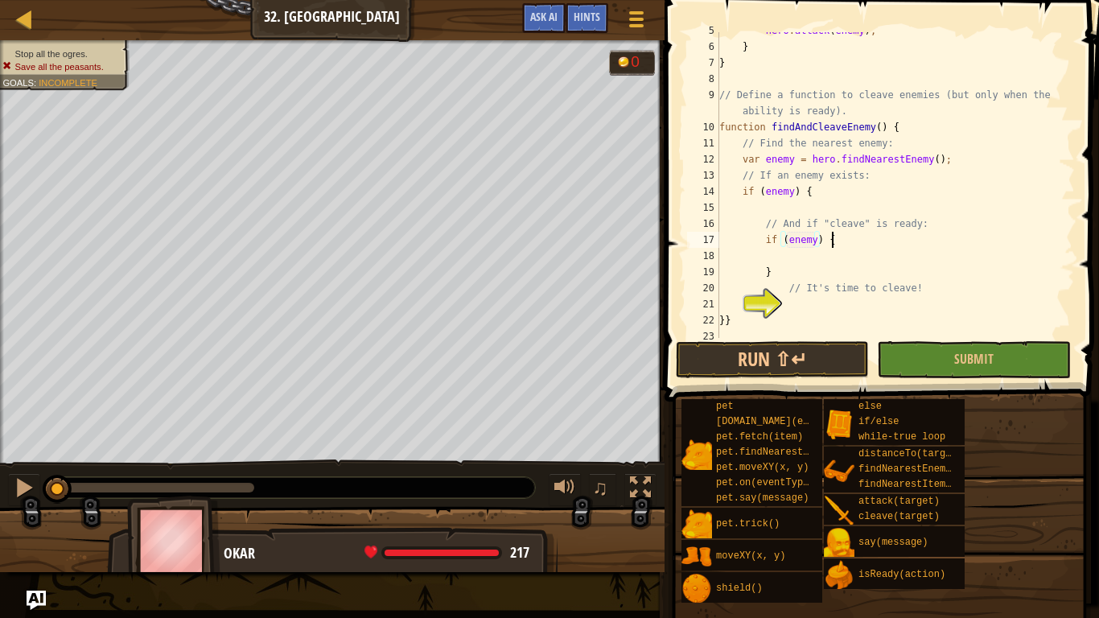
click at [839, 245] on div "hero . attack ( enemy ) ; } } // Define a function to cleave enemies (but only …" at bounding box center [895, 192] width 359 height 338
drag, startPoint x: 817, startPoint y: 239, endPoint x: 785, endPoint y: 242, distance: 31.6
click at [785, 242] on div "hero . attack ( enemy ) ; } } // Define a function to cleave enemies (but only …" at bounding box center [895, 192] width 359 height 338
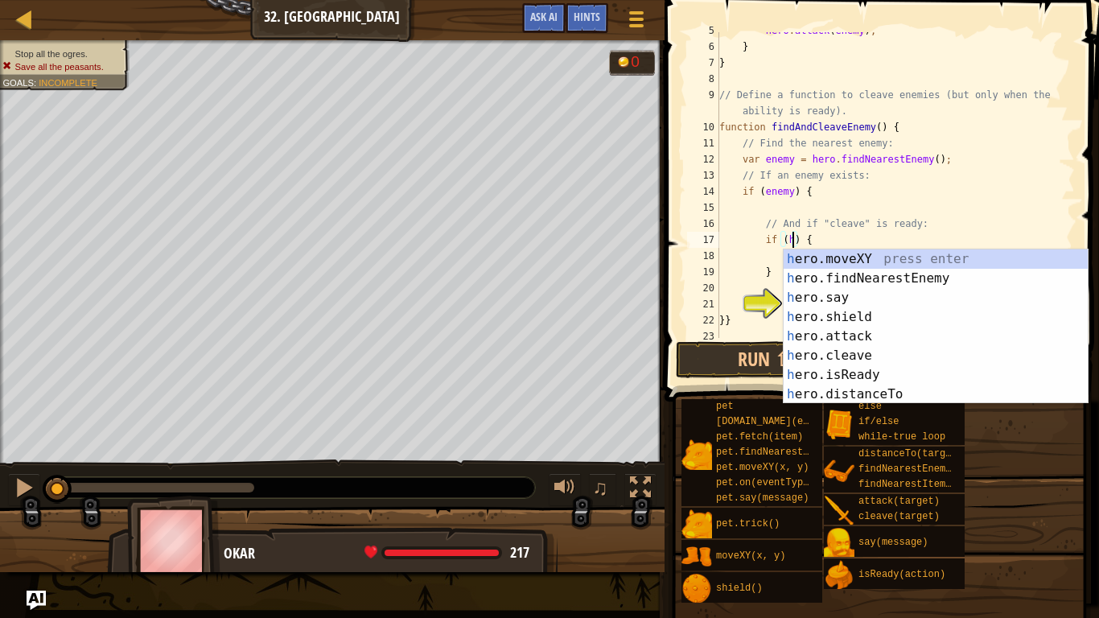
scroll to position [7, 11]
click at [852, 369] on div "he ro.moveXY press enter he ro.findNearestEnemy press enter he ro.say press ent…" at bounding box center [936, 345] width 304 height 193
type textarea "if (hero.isReady("cleave")) {"
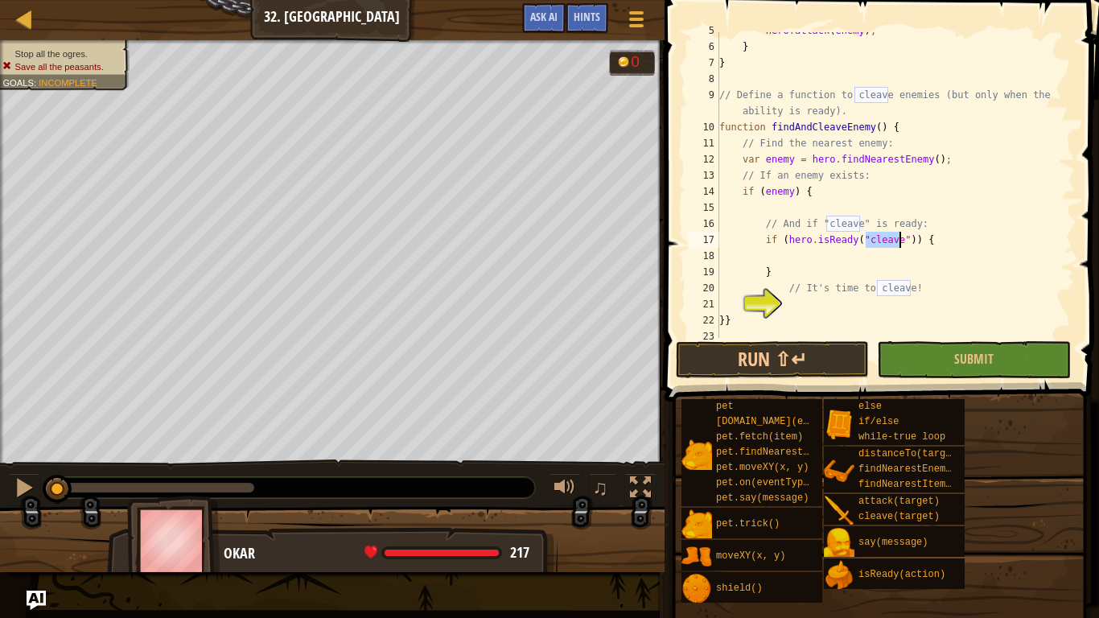
click at [929, 253] on div "hero . attack ( enemy ) ; } } // Define a function to cleave enemies (but only …" at bounding box center [895, 192] width 359 height 338
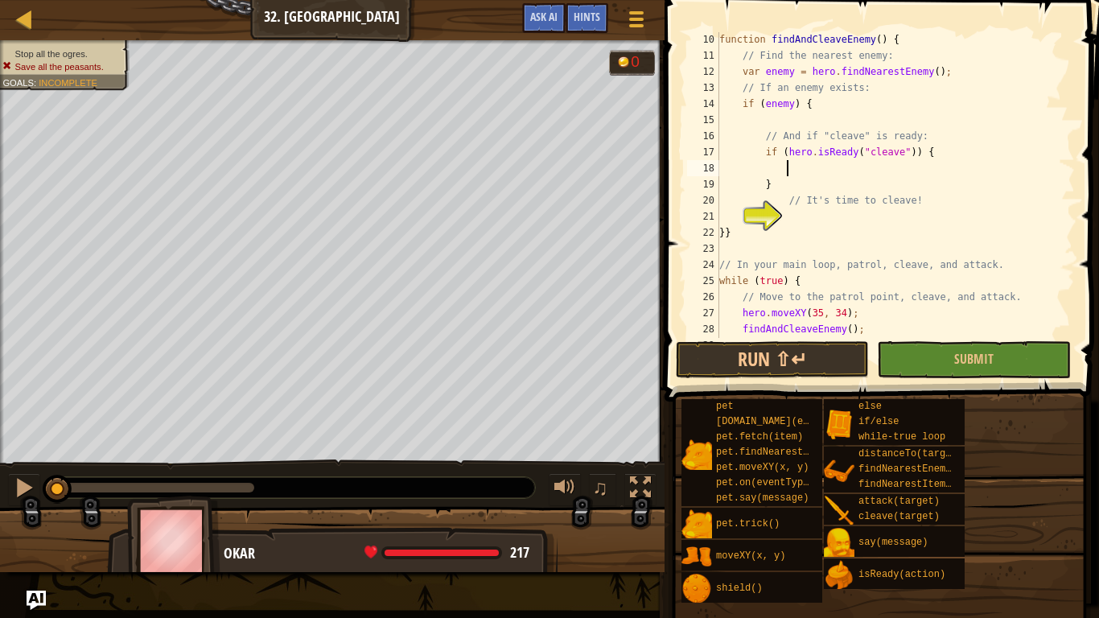
scroll to position [161, 0]
drag, startPoint x: 796, startPoint y: 188, endPoint x: 765, endPoint y: 188, distance: 31.4
click at [765, 188] on div "// Define a function to cleave enemies (but only when the ability is ready). fu…" at bounding box center [895, 178] width 359 height 354
type textarea "// It's time to cleave!"
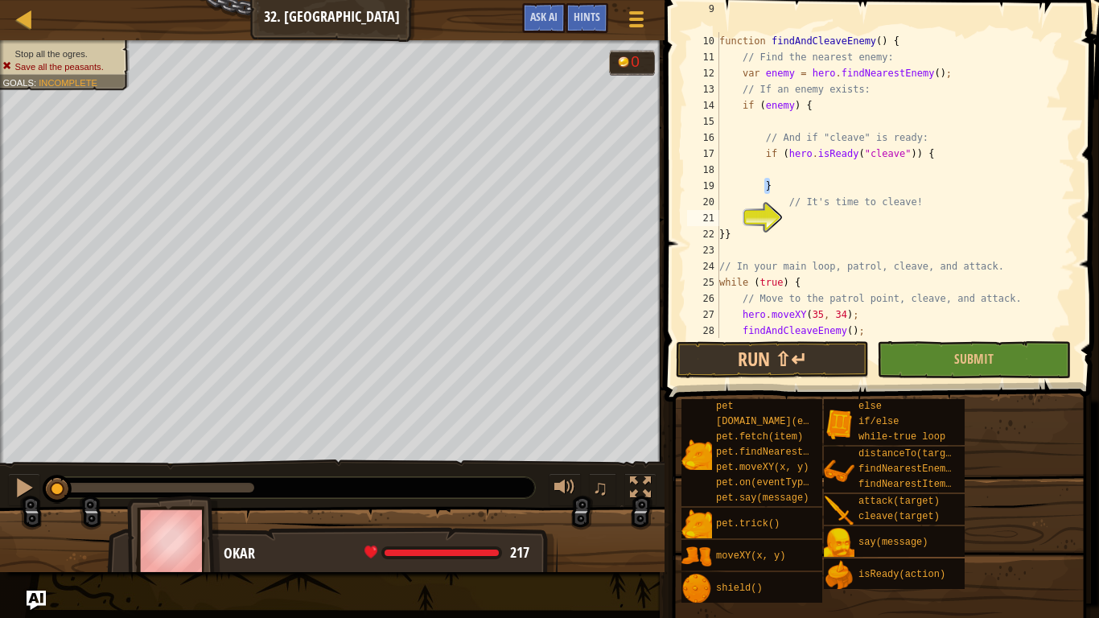
type textarea "}}"
type textarea "}}}"
click at [796, 219] on div "// Define a function to cleave enemies (but only when the ability is ready). fu…" at bounding box center [895, 178] width 359 height 354
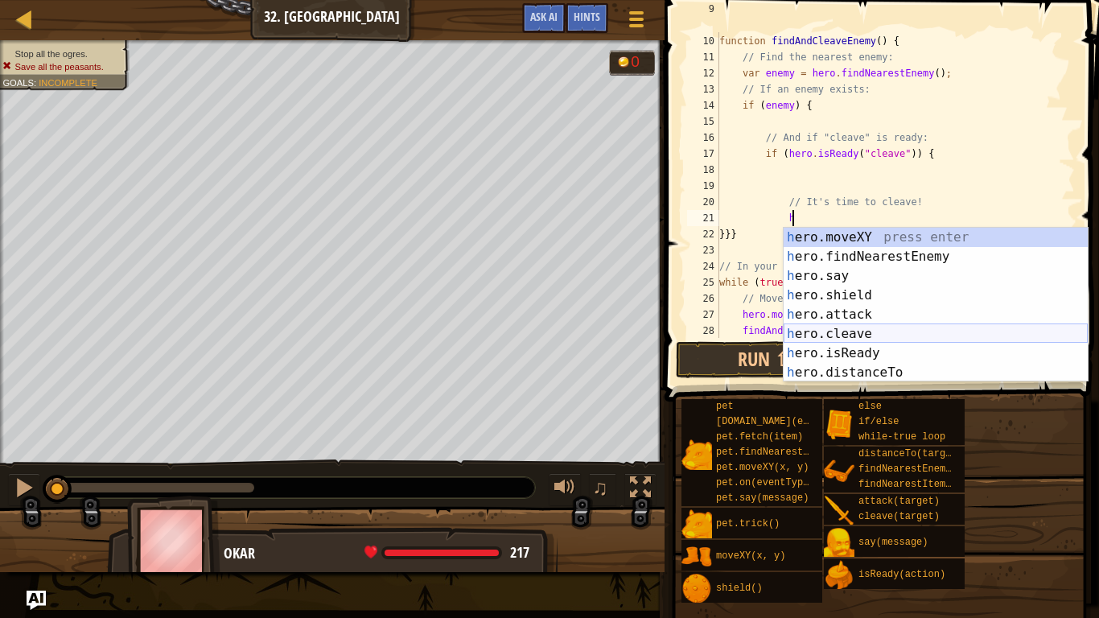
click at [855, 327] on div "h ero.moveXY press enter h ero.findNearestEnemy press enter h ero.say press ent…" at bounding box center [936, 324] width 304 height 193
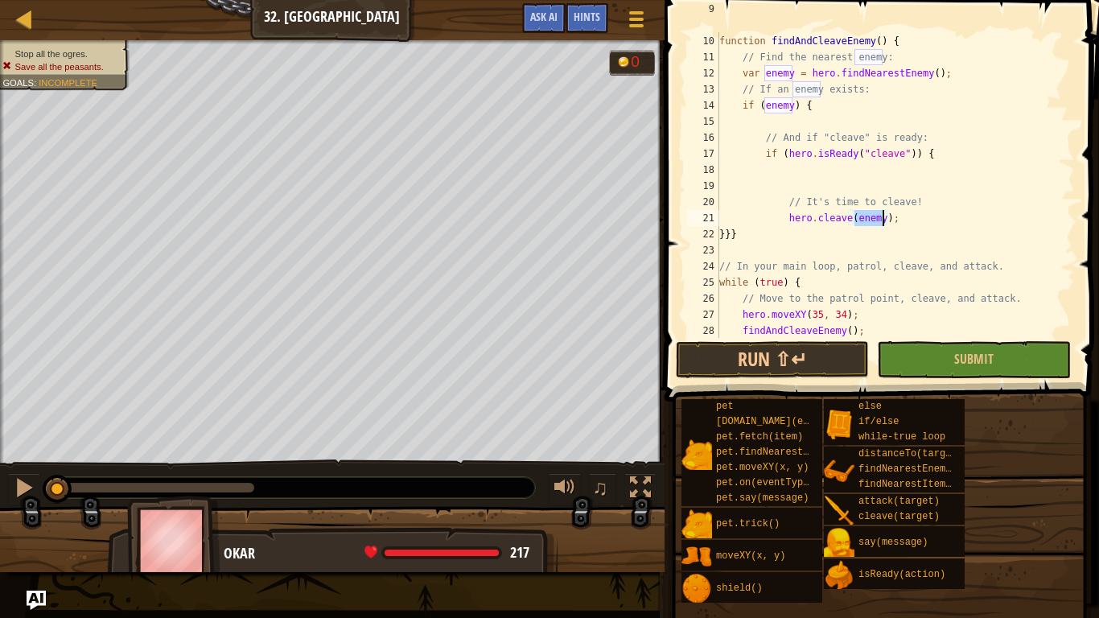
click at [801, 201] on div "// Define a function to cleave enemies (but only when the ability is ready). fu…" at bounding box center [895, 178] width 359 height 354
type textarea "// It's time to cleave!"
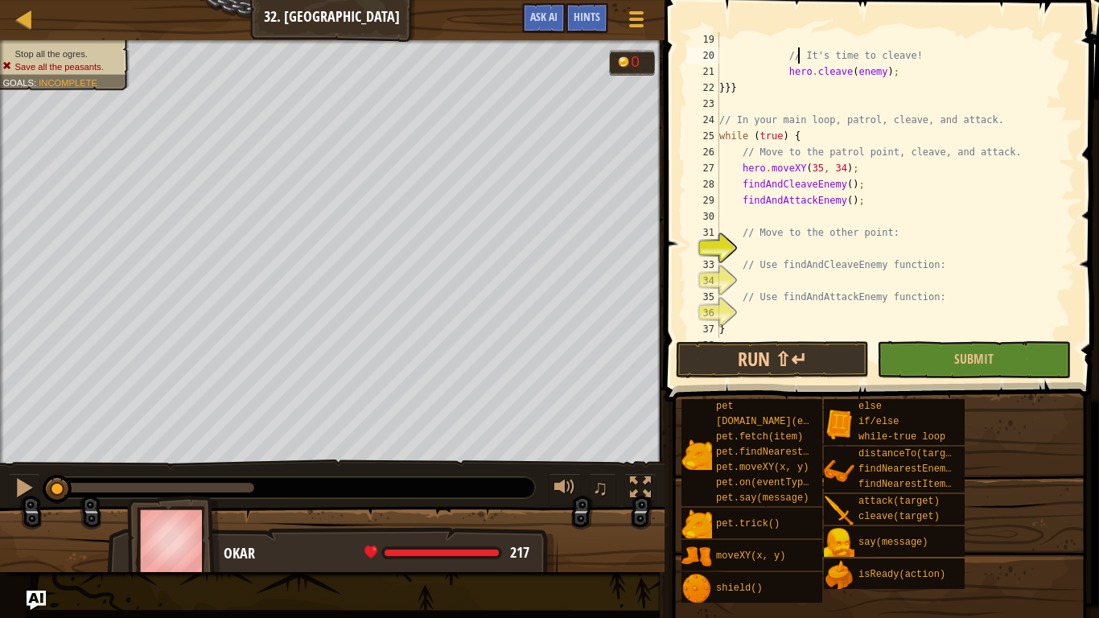
scroll to position [309, 0]
click at [775, 249] on div "// It's time to cleave! hero . cleave ( enemy ) ; }}} // In your main loop, pat…" at bounding box center [895, 198] width 359 height 338
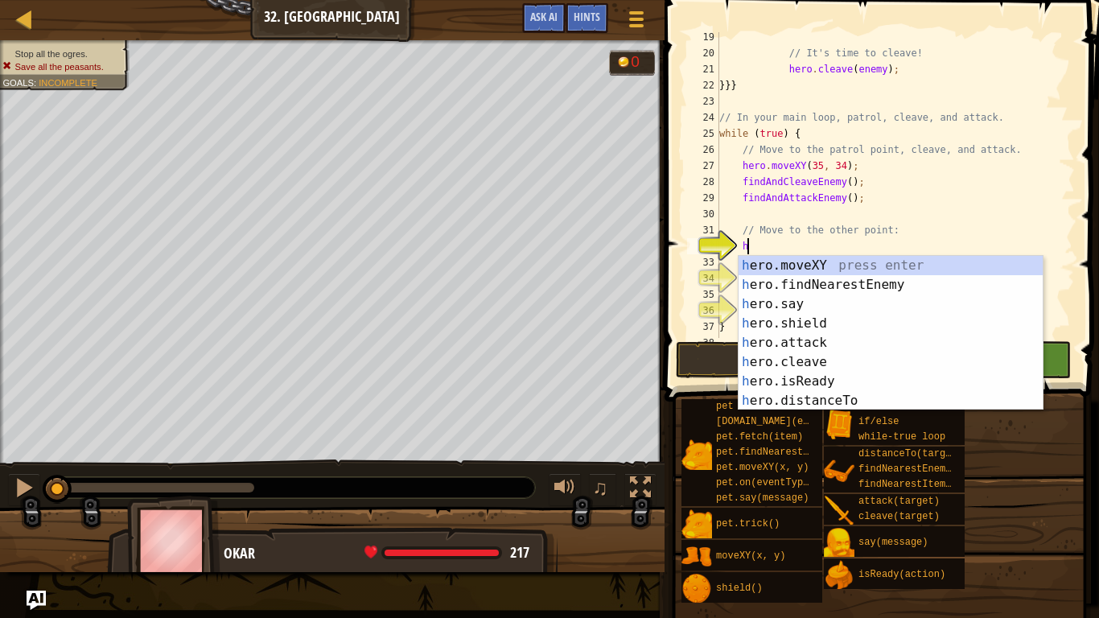
scroll to position [7, 3]
click at [793, 269] on div "h ero.moveXY press enter h ero.findNearestEnemy press enter h ero.say press ent…" at bounding box center [891, 352] width 304 height 193
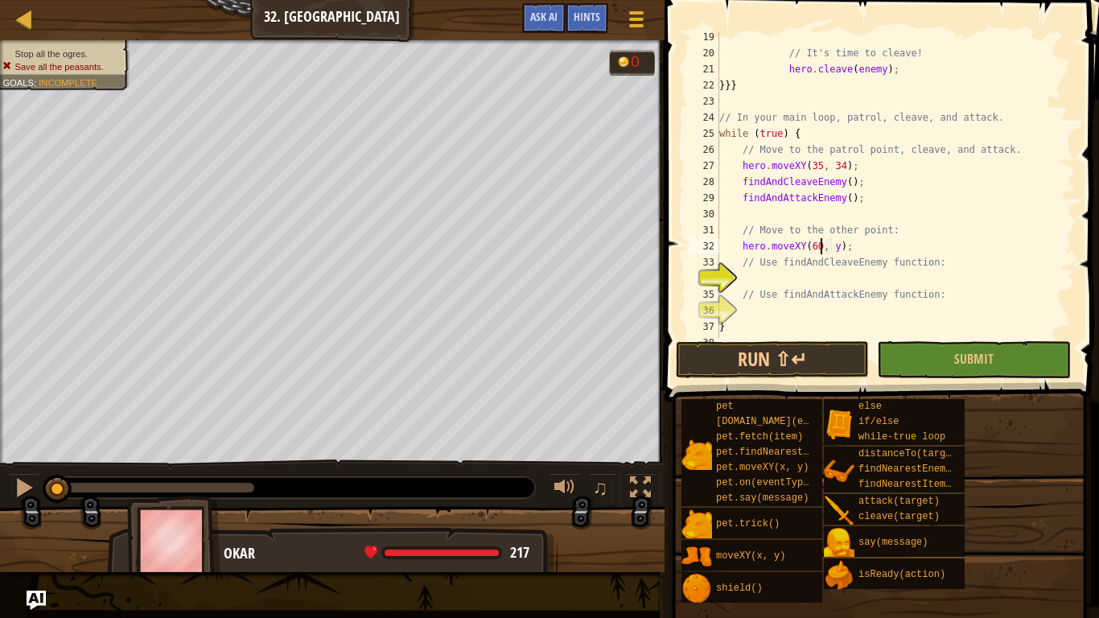
scroll to position [7, 14]
click at [838, 249] on div "// It's time to cleave! hero . cleave ( enemy ) ; }}} // In your main loop, pat…" at bounding box center [895, 198] width 359 height 338
type textarea "hero.moveXY(60, 31);"
click at [796, 274] on div "// It's time to cleave! hero . cleave ( enemy ) ; }}} // In your main loop, pat…" at bounding box center [895, 198] width 359 height 338
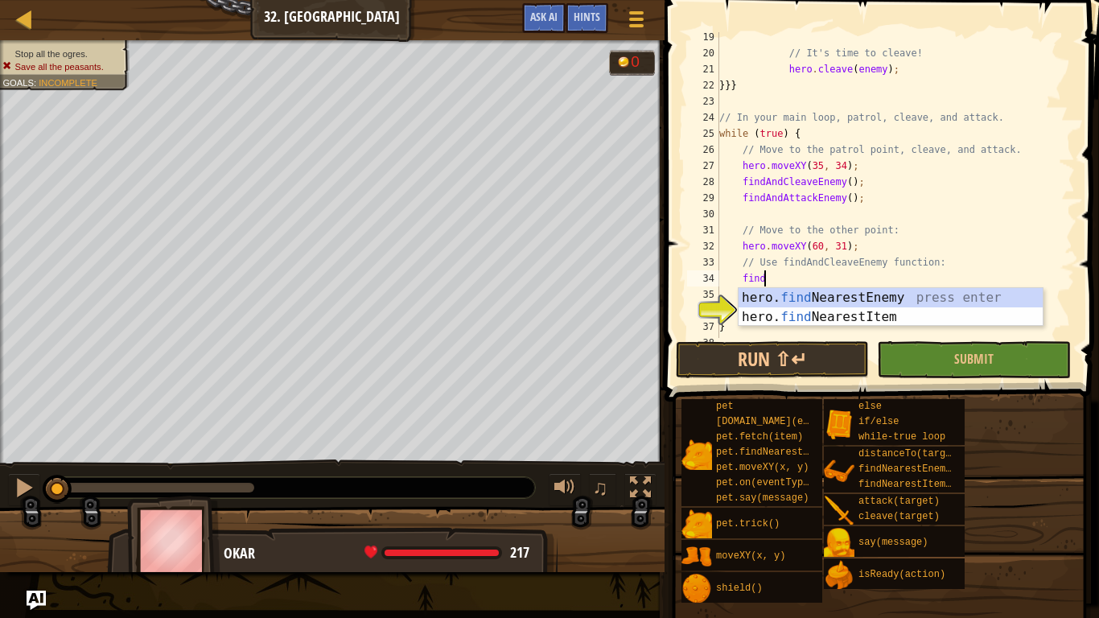
scroll to position [7, 6]
type textarea "f"
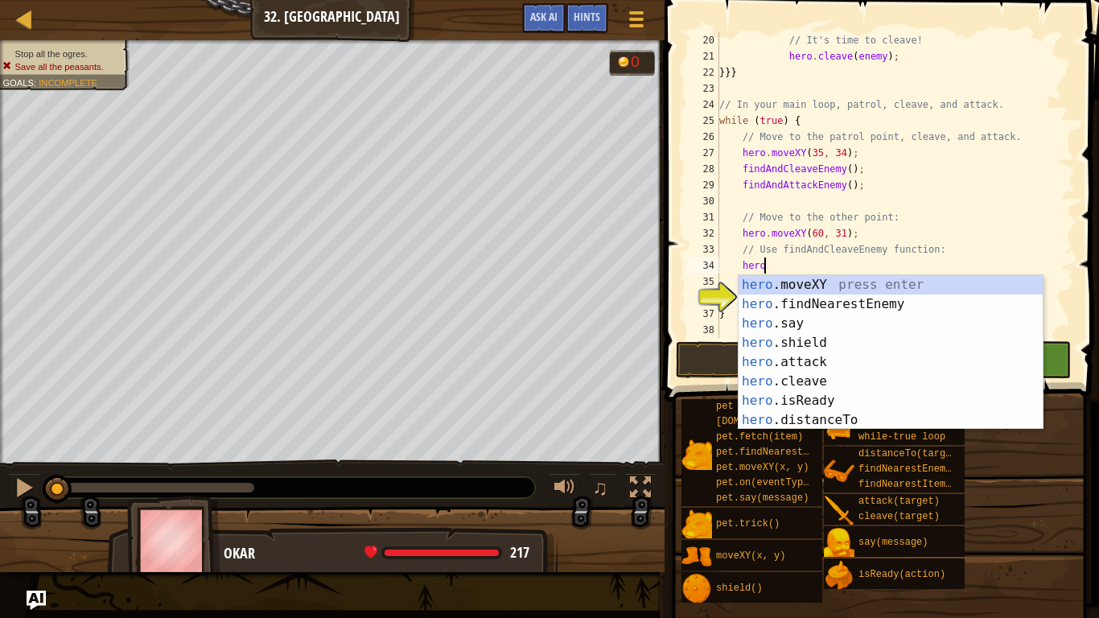
scroll to position [7, 6]
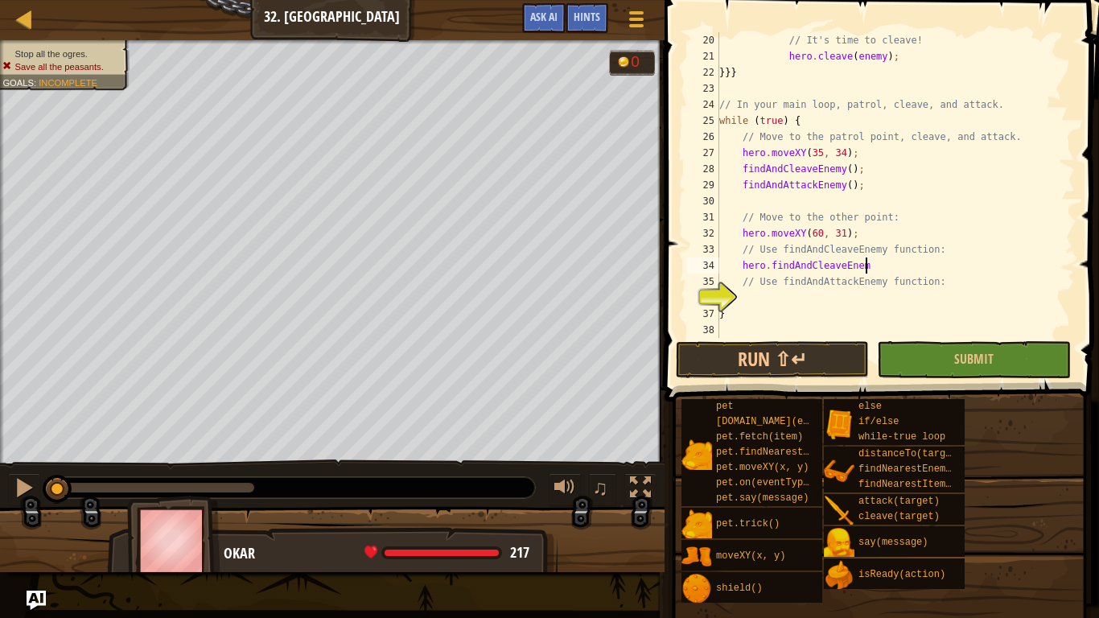
type textarea "hero.findAndCleaveEnemy"
click at [871, 298] on div "// It's time to cleave! hero . cleave ( enemy ) ; }}} // In your main loop, pat…" at bounding box center [895, 201] width 359 height 338
click at [807, 266] on div "// It's time to cleave! hero . cleave ( enemy ) ; }}} // In your main loop, pat…" at bounding box center [895, 201] width 359 height 338
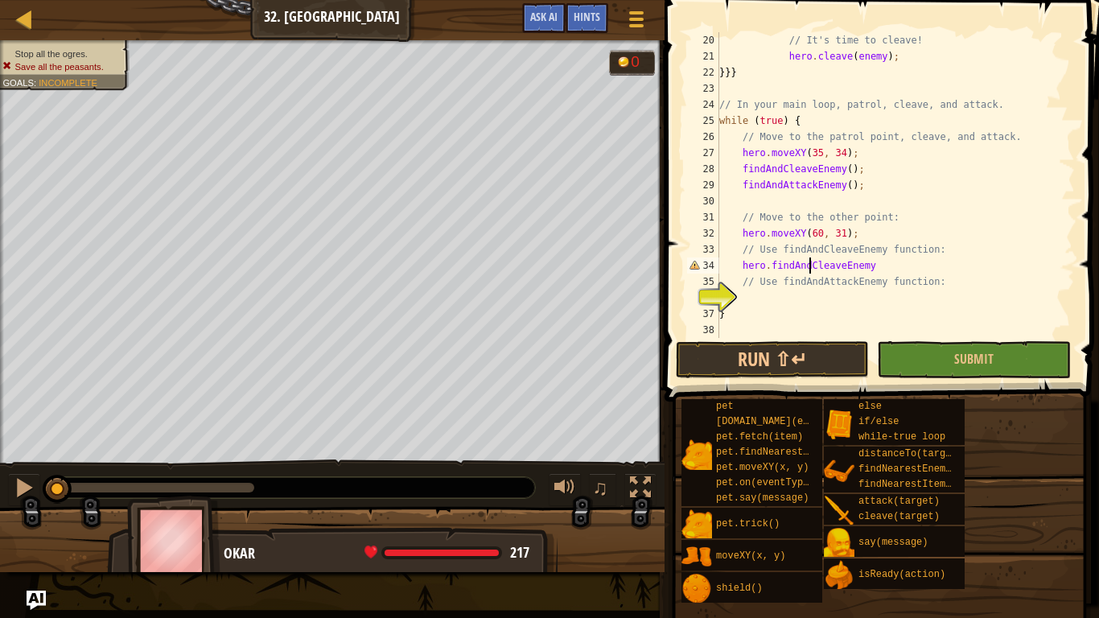
type textarea "hero.findAndCleaveEnemy"
drag, startPoint x: 876, startPoint y: 266, endPoint x: 742, endPoint y: 260, distance: 134.5
click at [742, 260] on div "// It's time to cleave! hero . cleave ( enemy ) ; }}} // In your main loop, pat…" at bounding box center [895, 201] width 359 height 338
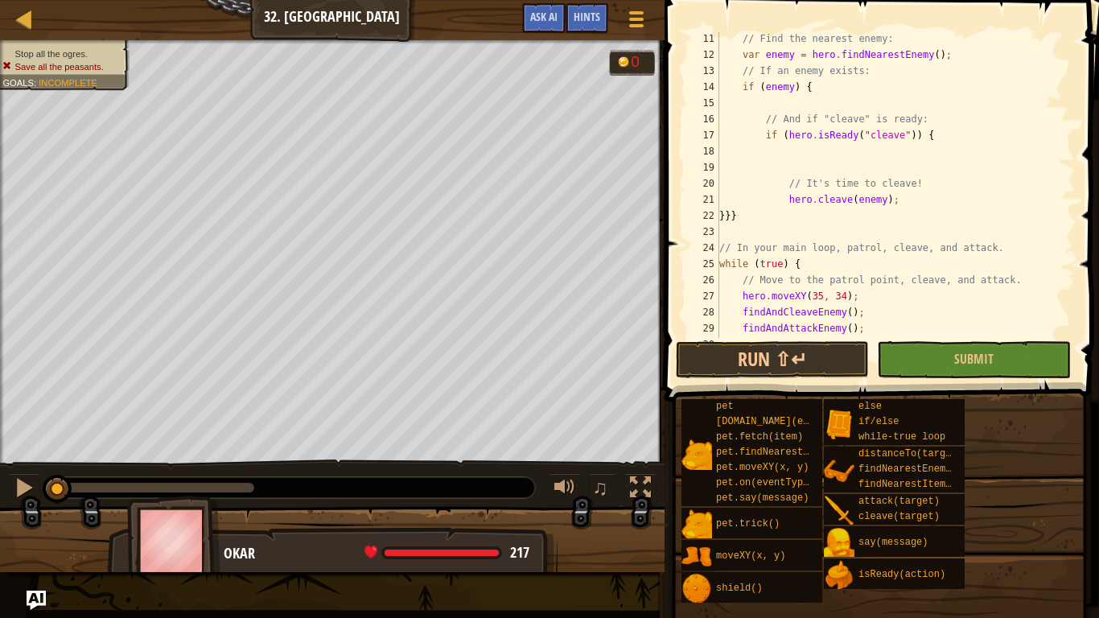
scroll to position [322, 0]
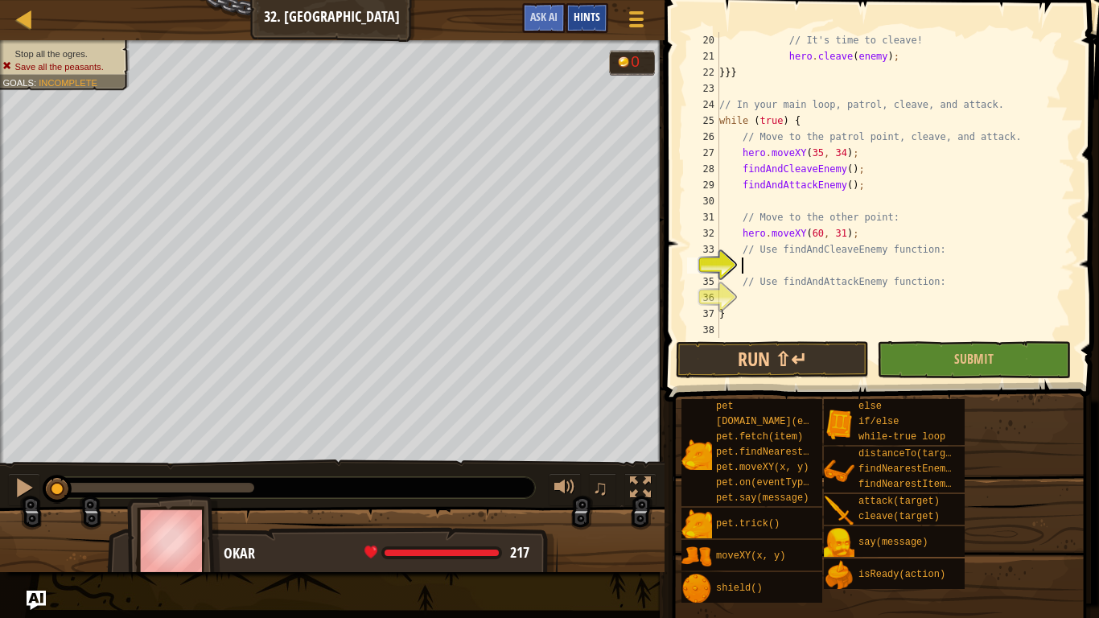
click at [587, 12] on span "Hints" at bounding box center [587, 16] width 27 height 15
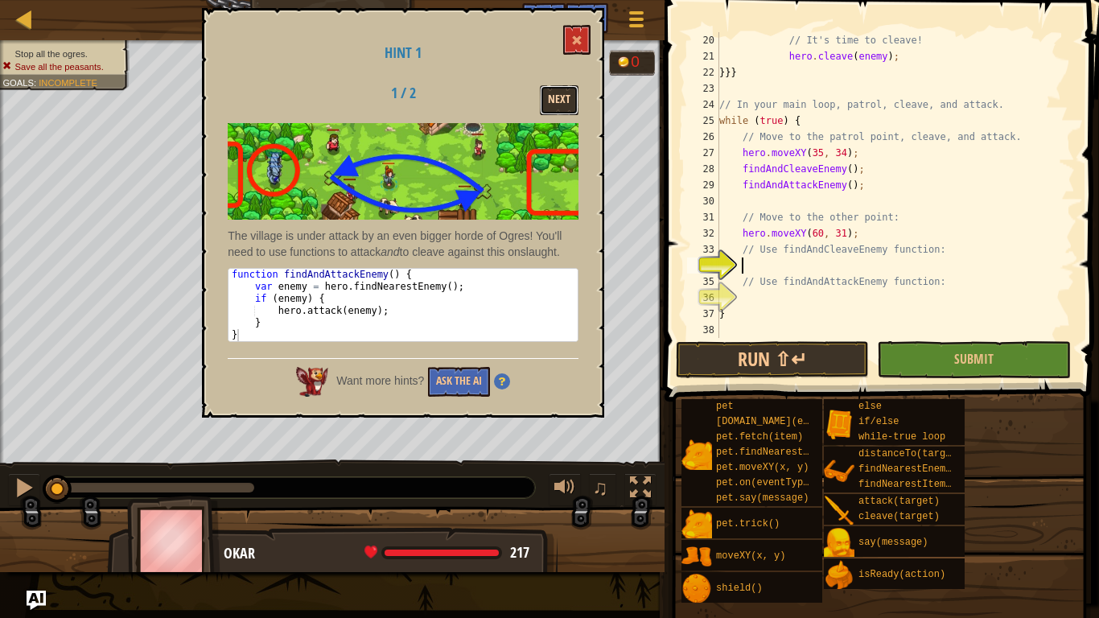
click at [562, 97] on button "Next" at bounding box center [559, 100] width 39 height 30
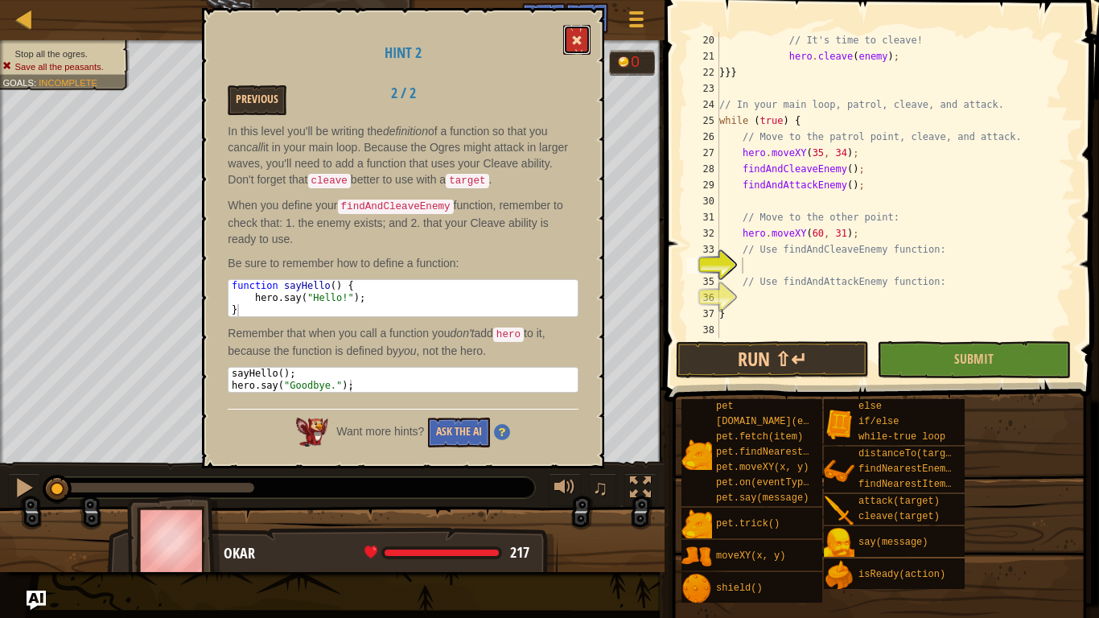
click at [580, 39] on span at bounding box center [576, 40] width 11 height 11
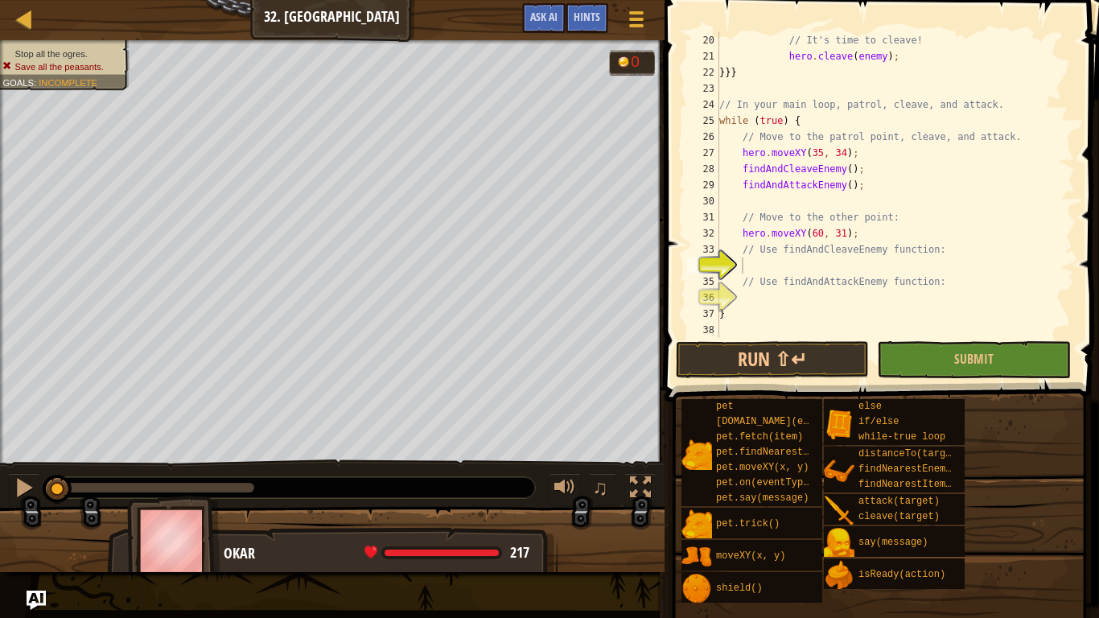
click at [801, 261] on div "// It's time to cleave! hero . cleave ( enemy ) ; }}} // In your main loop, pat…" at bounding box center [895, 201] width 359 height 338
type textarea "g"
type textarea "f"
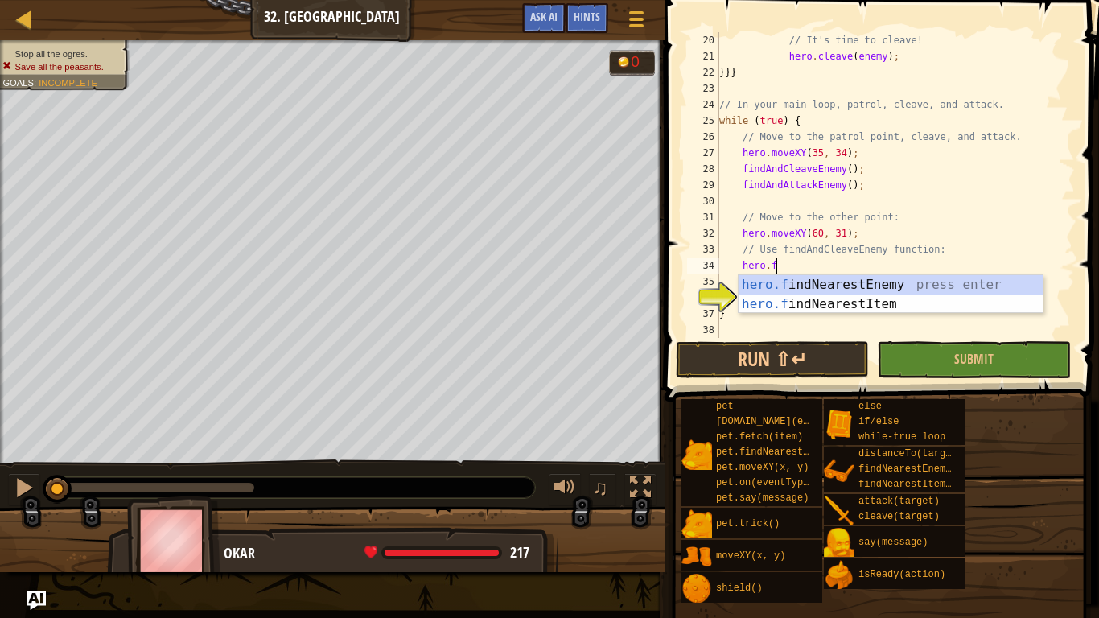
scroll to position [7, 7]
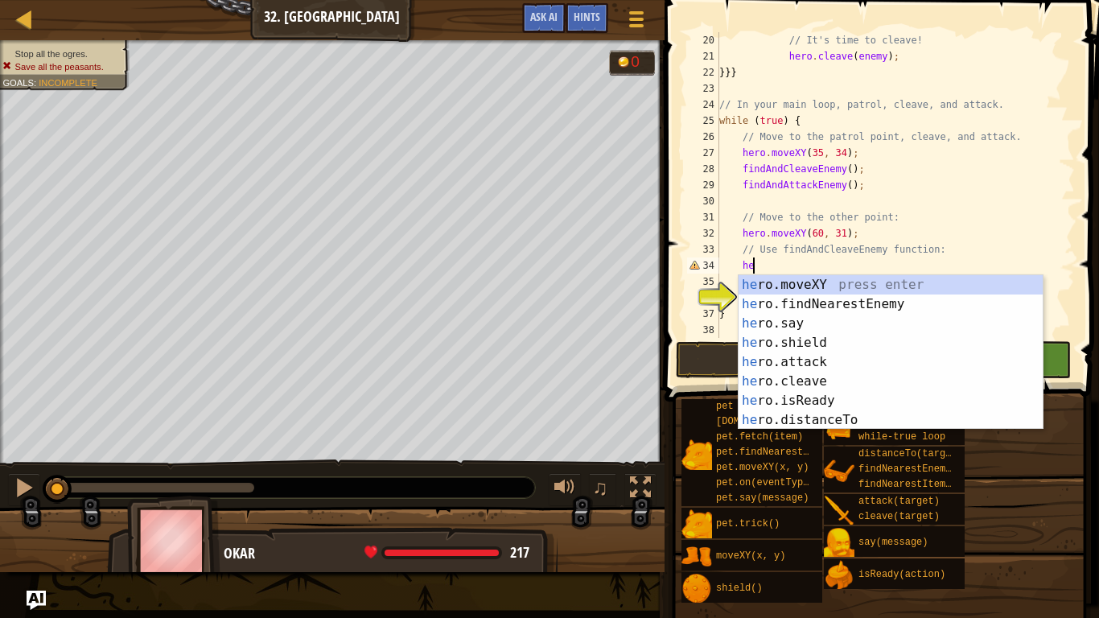
type textarea "h"
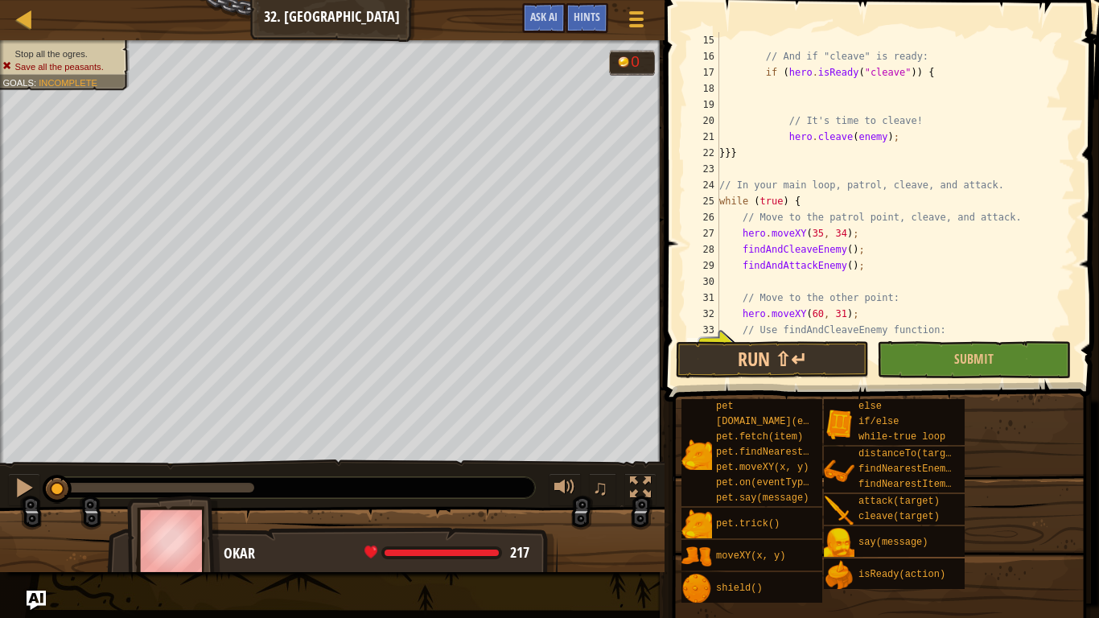
scroll to position [322, 0]
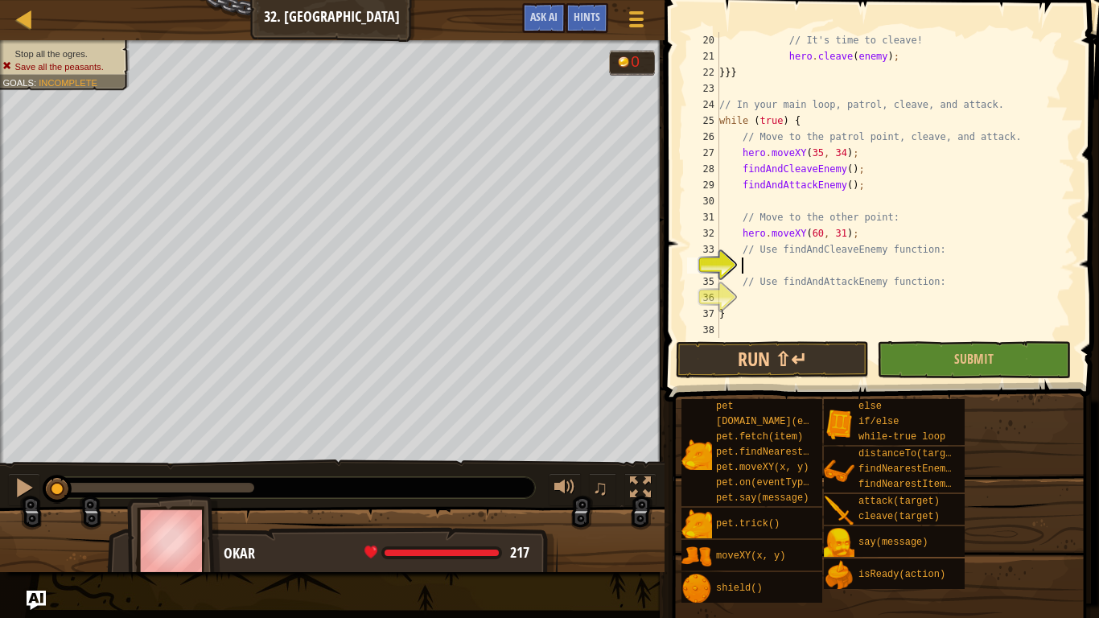
type textarea "h"
type textarea "f"
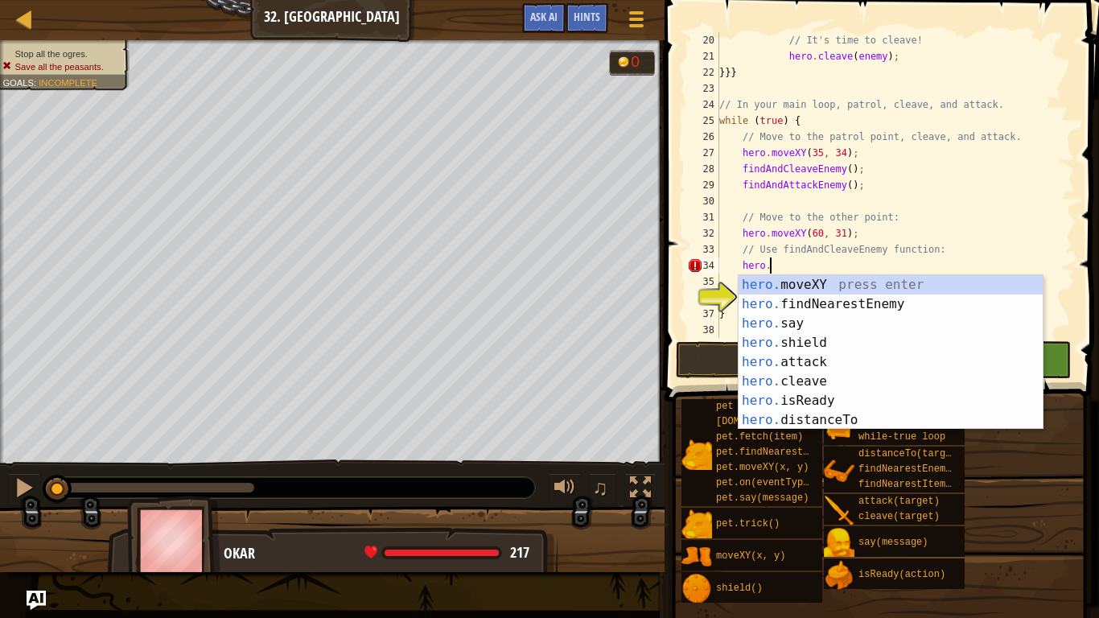
scroll to position [7, 6]
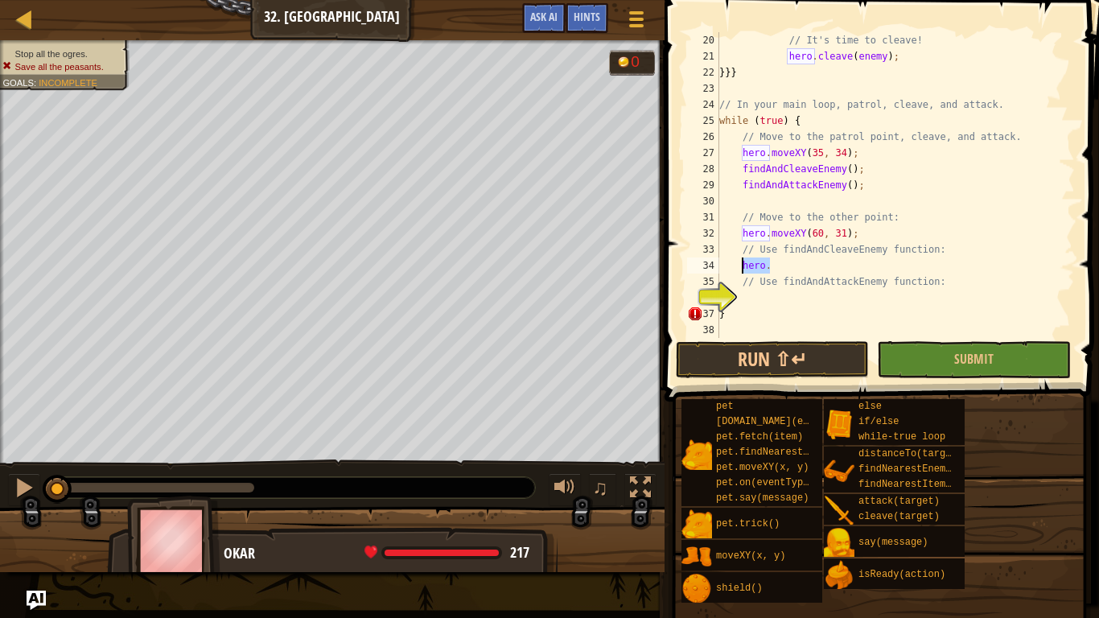
drag, startPoint x: 844, startPoint y: 262, endPoint x: 744, endPoint y: 266, distance: 100.6
click at [744, 266] on div "// It's time to cleave! hero . cleave ( enemy ) ; }}} // In your main loop, pat…" at bounding box center [895, 201] width 359 height 338
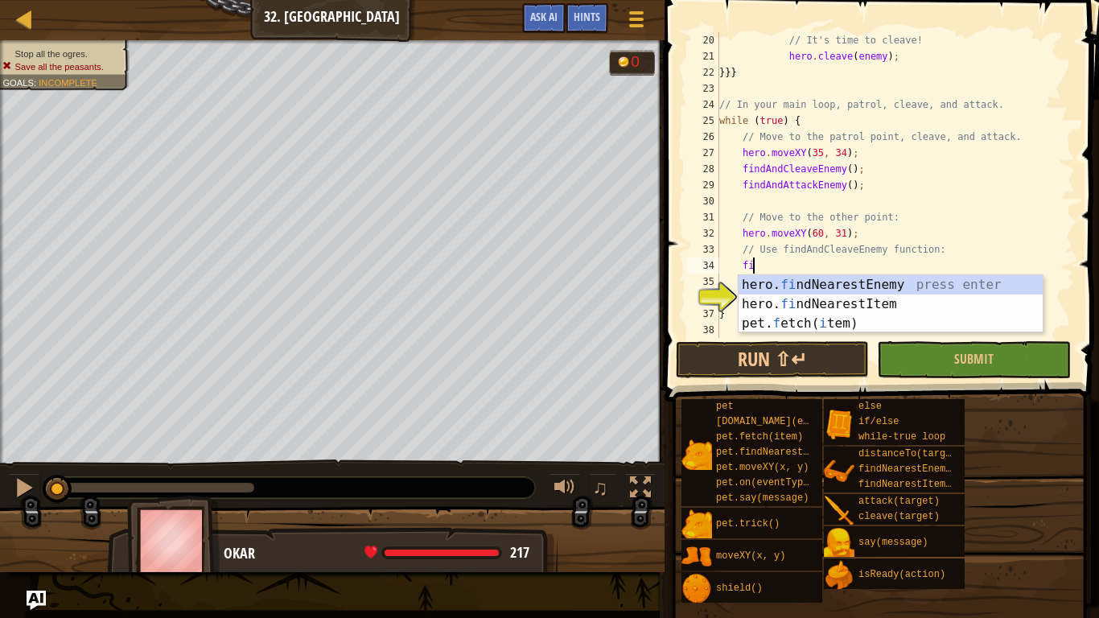
type textarea "f"
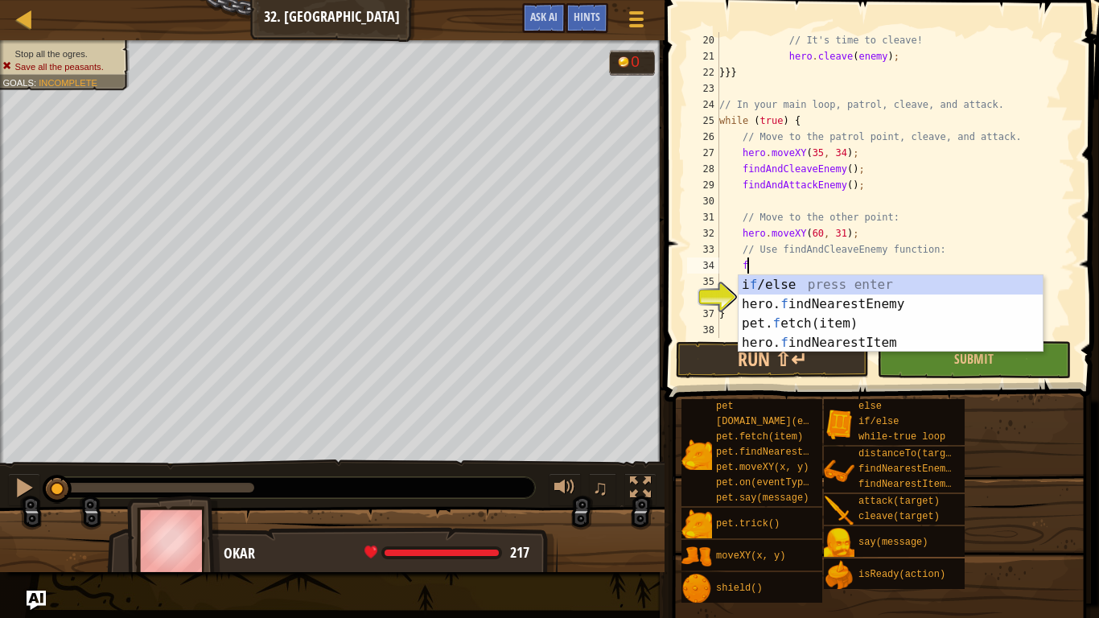
scroll to position [7, 2]
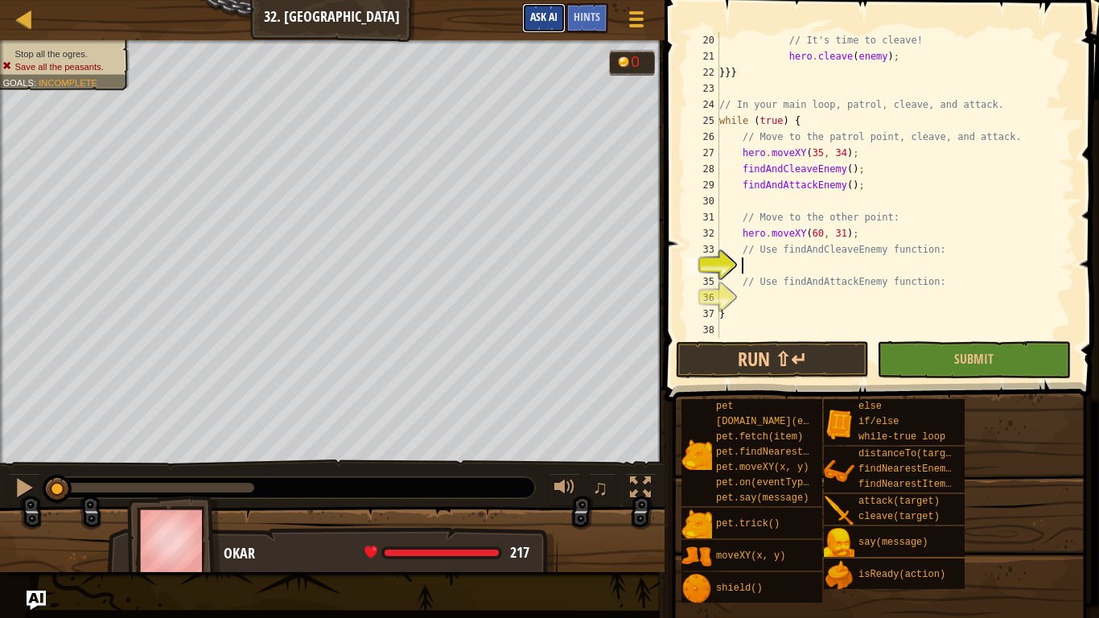
click at [539, 24] on button "Ask AI" at bounding box center [543, 18] width 43 height 30
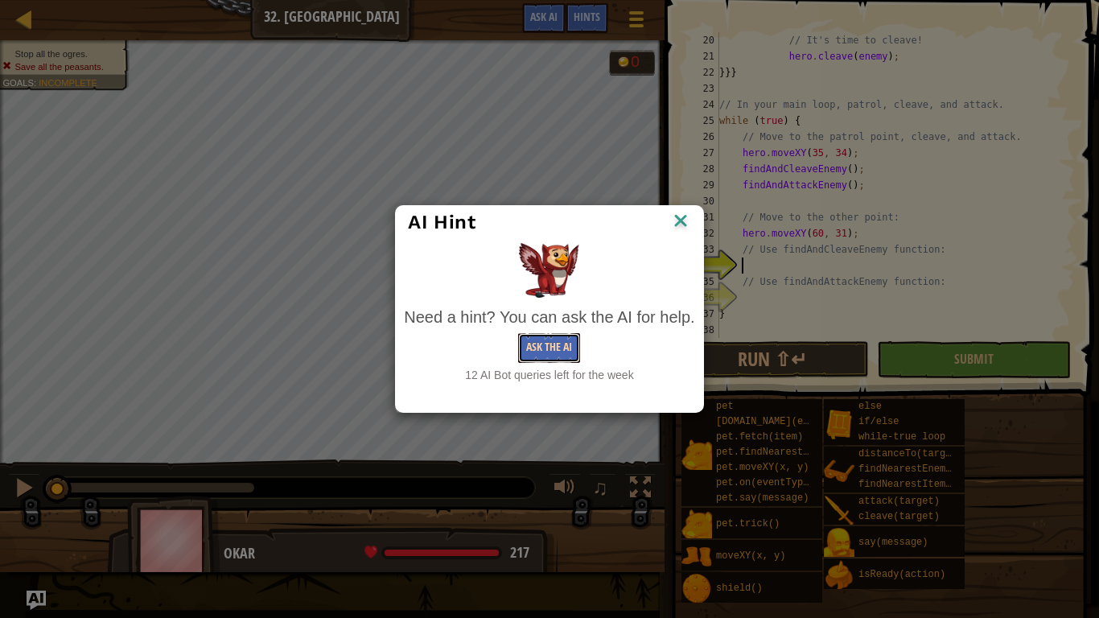
click at [546, 354] on button "Ask the AI" at bounding box center [549, 348] width 62 height 30
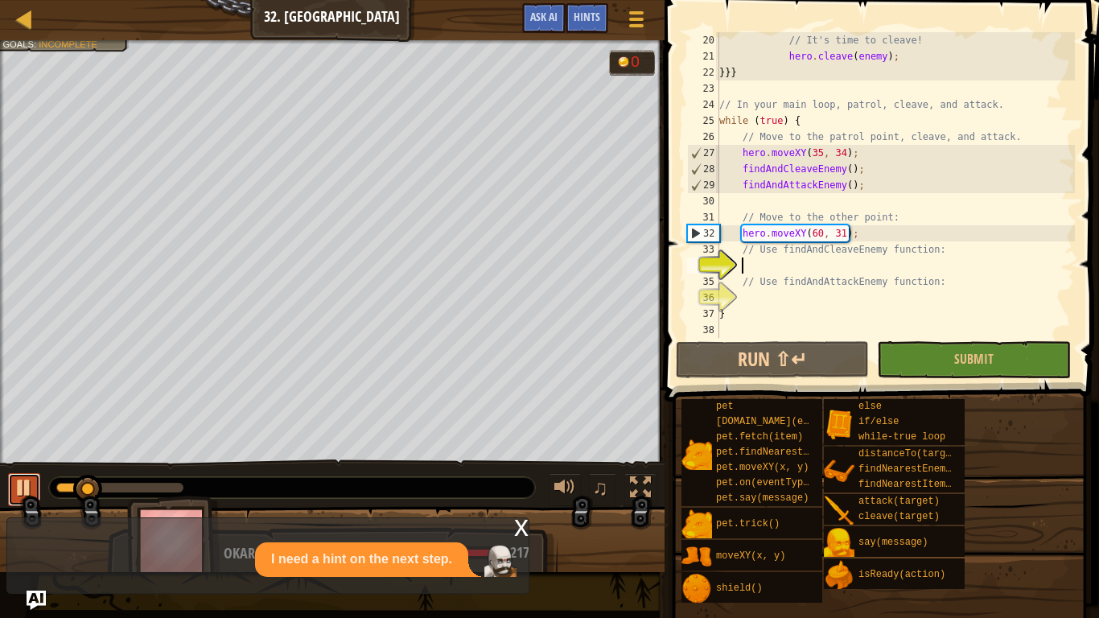
click at [28, 481] on div at bounding box center [24, 487] width 21 height 21
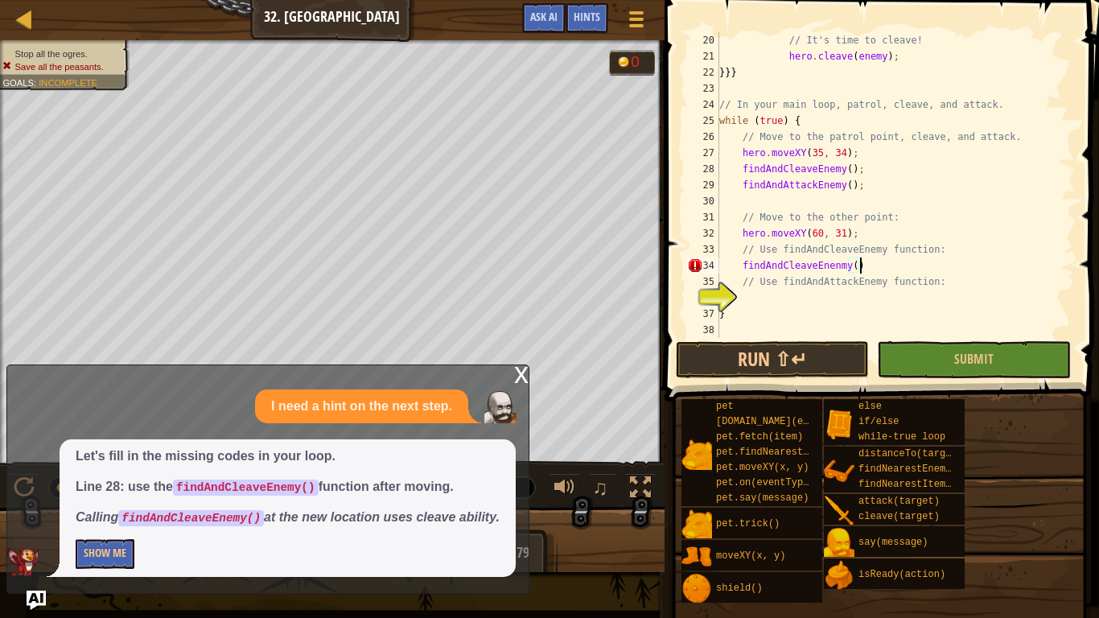
scroll to position [7, 20]
click at [843, 270] on div "// It's time to cleave! hero . cleave ( enemy ) ; }}} // In your main loop, pat…" at bounding box center [895, 201] width 359 height 338
click at [865, 277] on div "// It's time to cleave! hero . cleave ( enemy ) ; }}} // In your main loop, pat…" at bounding box center [895, 201] width 359 height 338
type textarea "// Use findAndAttackEnemy function:"
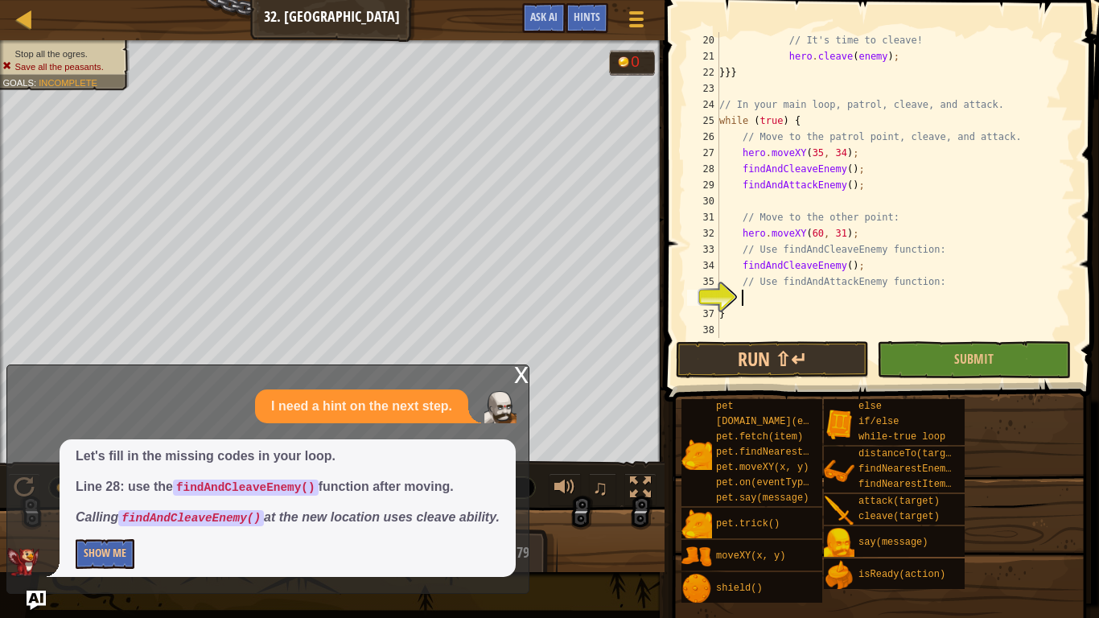
click at [760, 297] on div "// It's time to cleave! hero . cleave ( enemy ) ; }}} // In your main loop, pat…" at bounding box center [895, 201] width 359 height 338
type textarea "f"
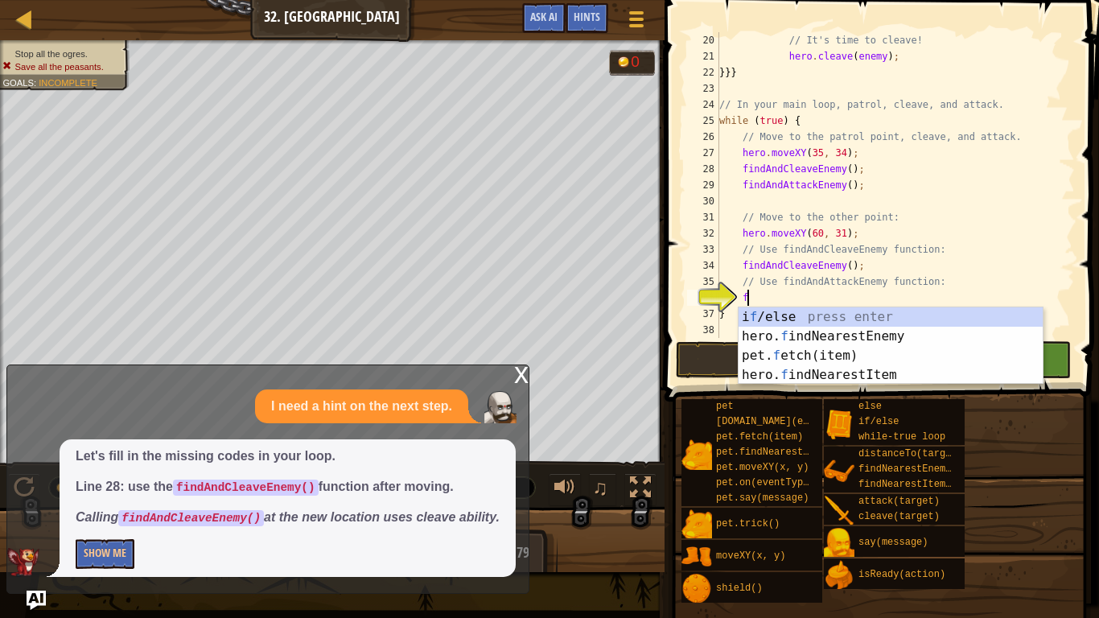
scroll to position [7, 3]
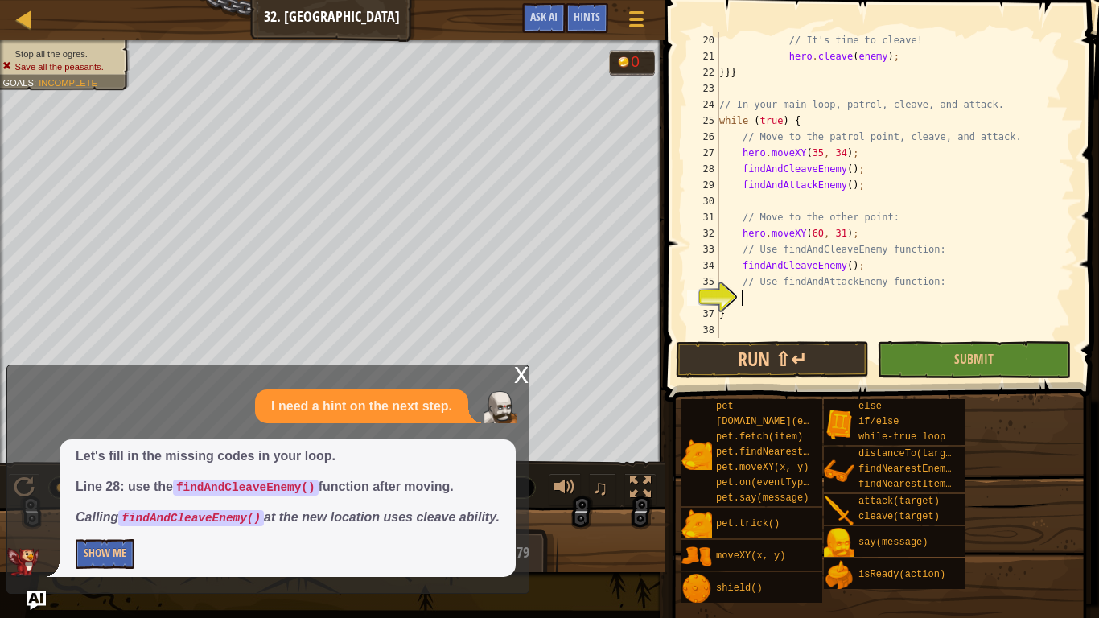
type textarea "u"
type textarea "findAndAttackEnemy();"
click at [776, 373] on button "Run ⇧↵" at bounding box center [772, 359] width 193 height 37
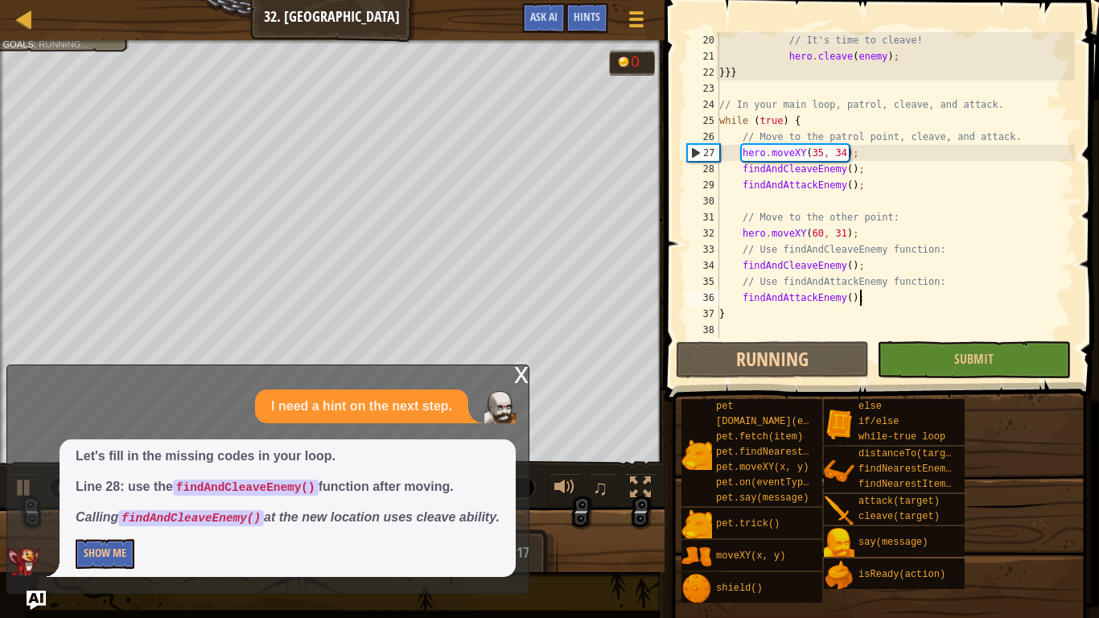
click at [516, 365] on div "x" at bounding box center [521, 373] width 14 height 16
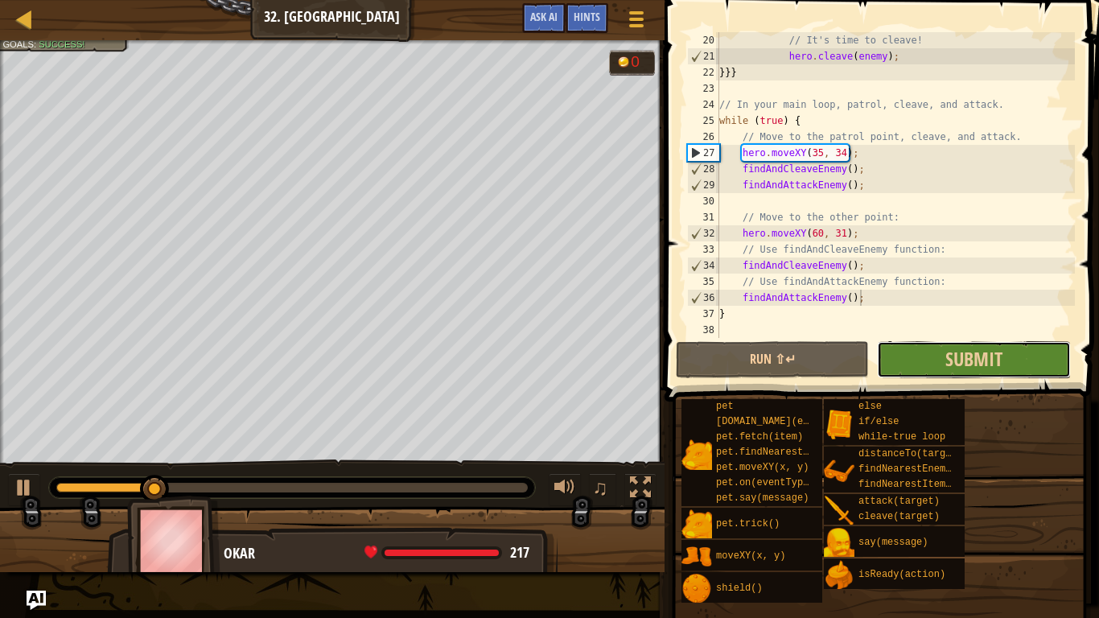
click at [900, 358] on button "Submit" at bounding box center [973, 359] width 193 height 37
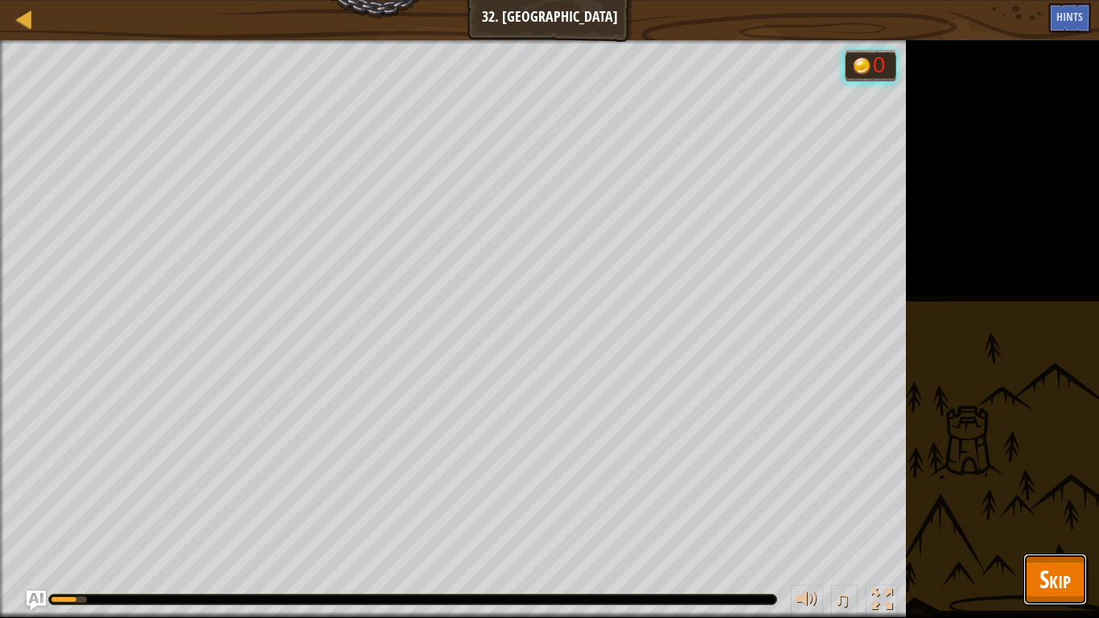
click at [1053, 481] on span "Skip" at bounding box center [1055, 579] width 31 height 33
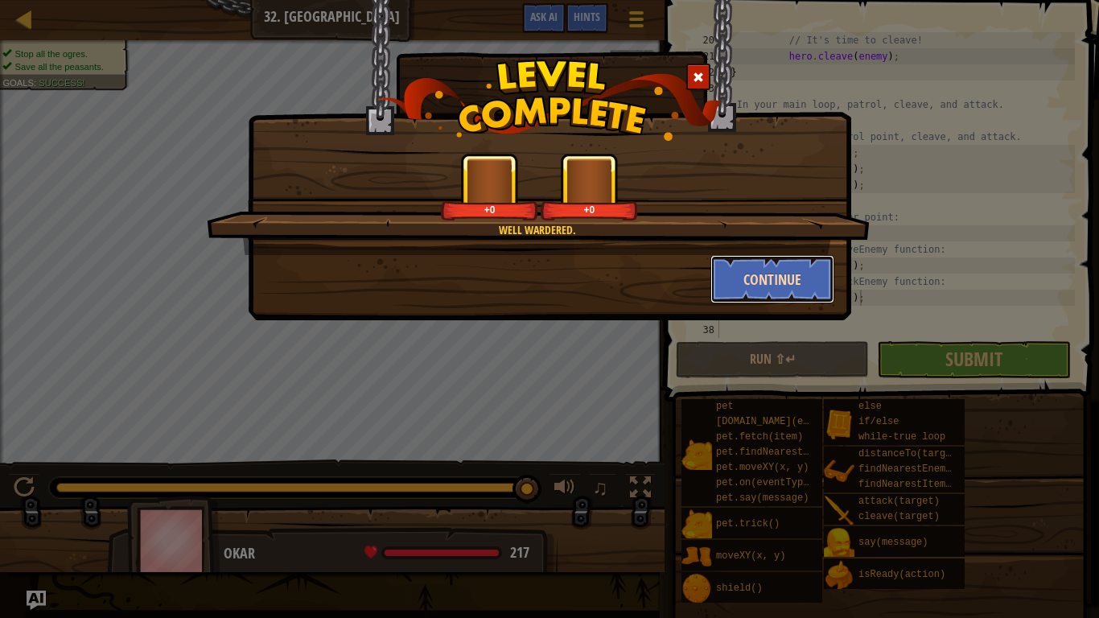
click at [763, 277] on button "Continue" at bounding box center [773, 279] width 125 height 48
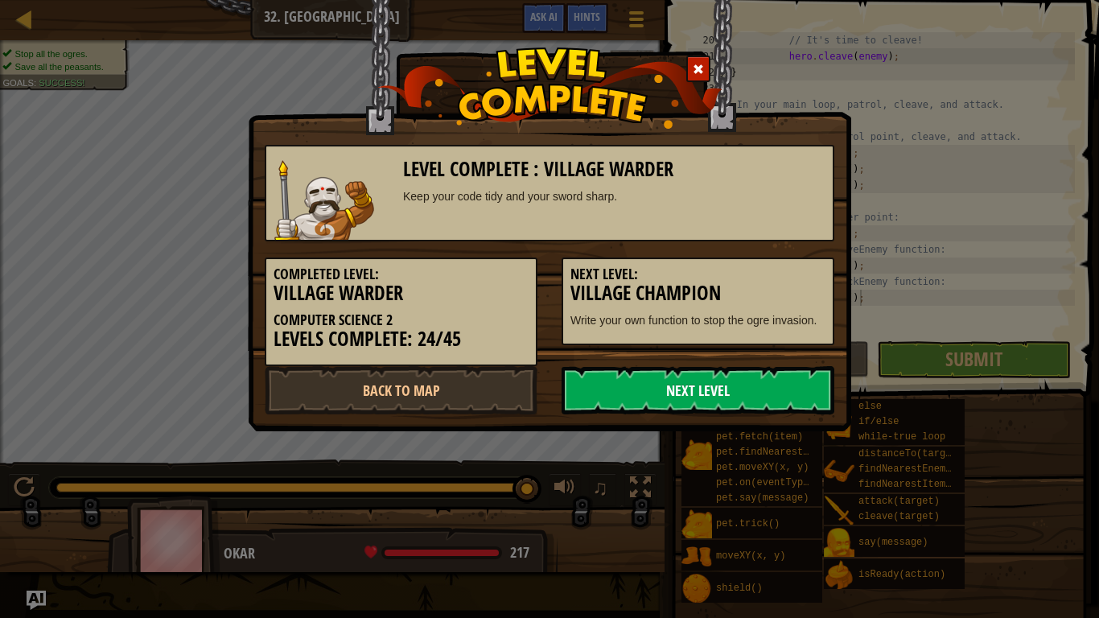
click at [760, 390] on link "Next Level" at bounding box center [698, 390] width 273 height 48
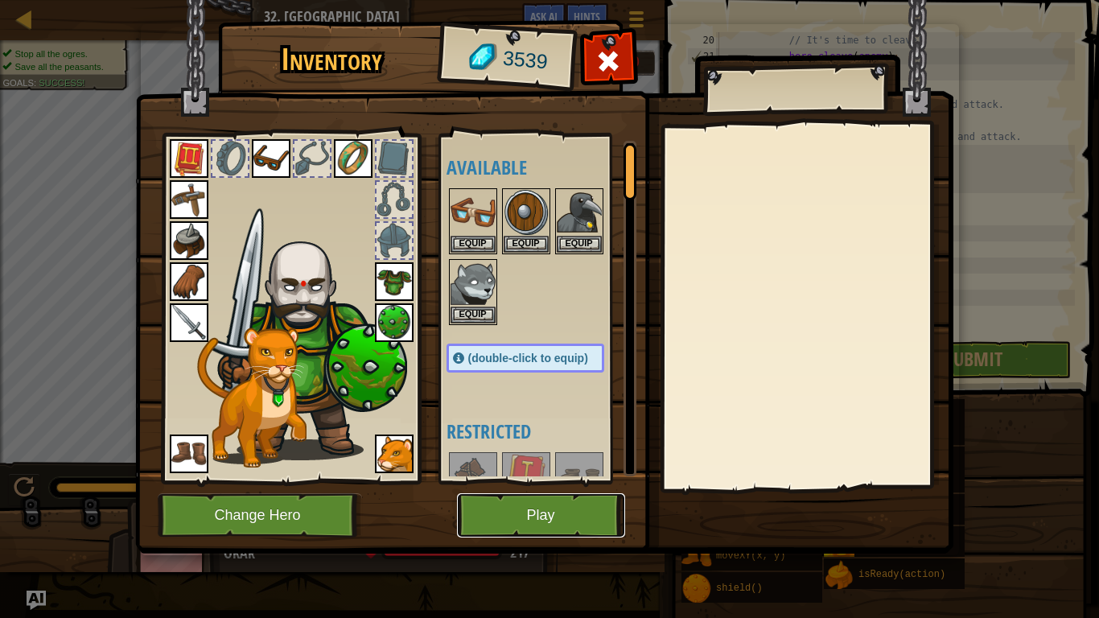
click at [484, 481] on button "Play" at bounding box center [541, 515] width 168 height 44
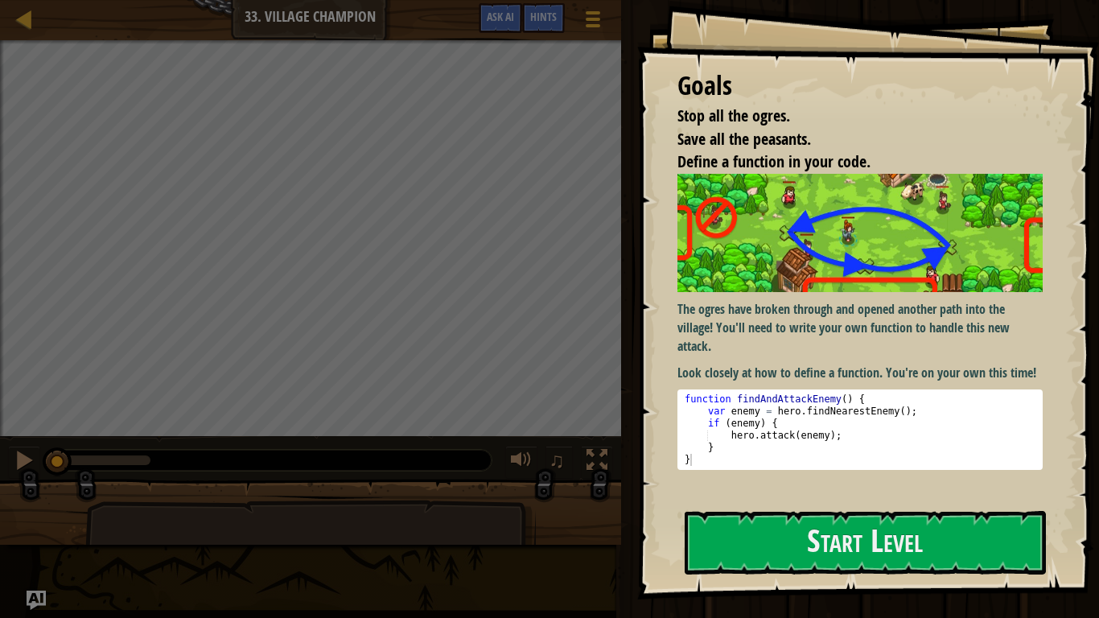
click at [739, 335] on p "The ogres have broken through and opened another path into the village! You'll …" at bounding box center [860, 328] width 365 height 56
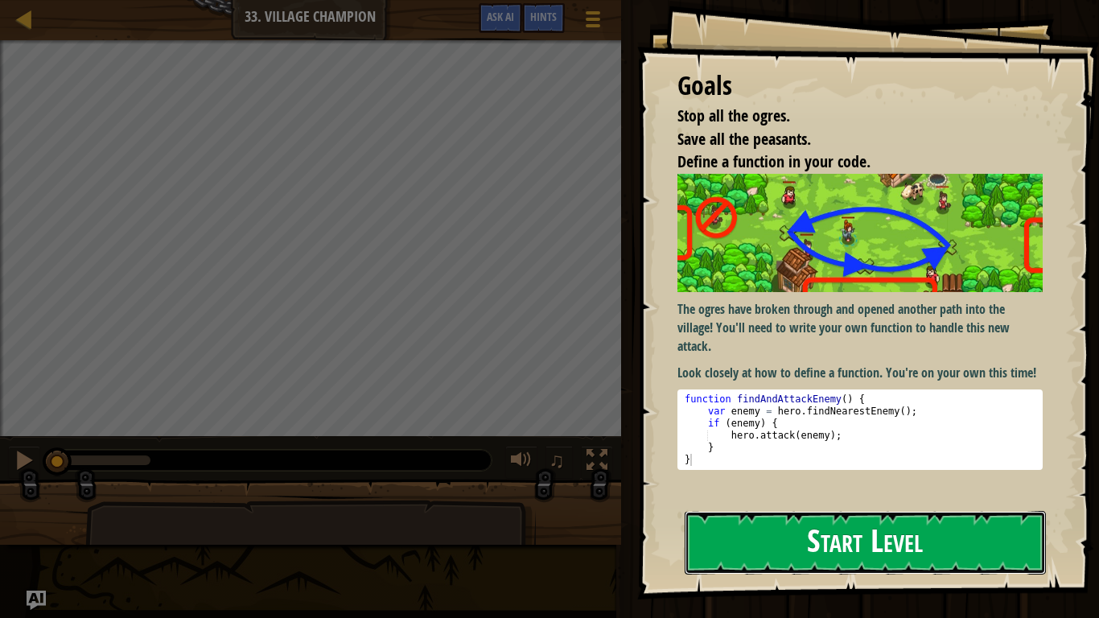
click at [761, 481] on button "Start Level" at bounding box center [865, 543] width 361 height 64
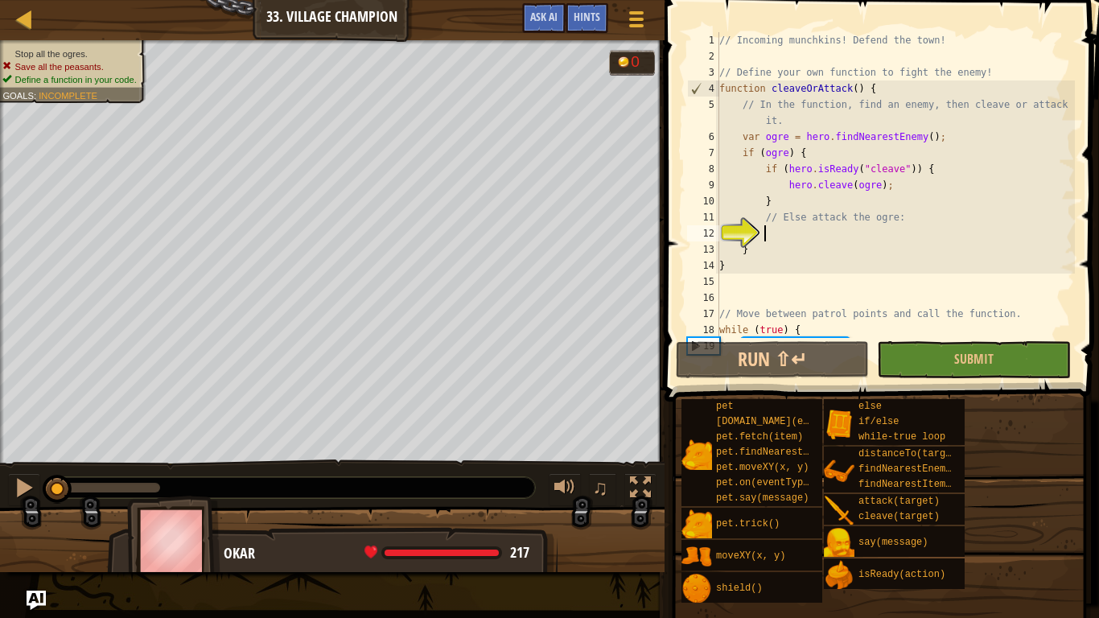
scroll to position [48, 0]
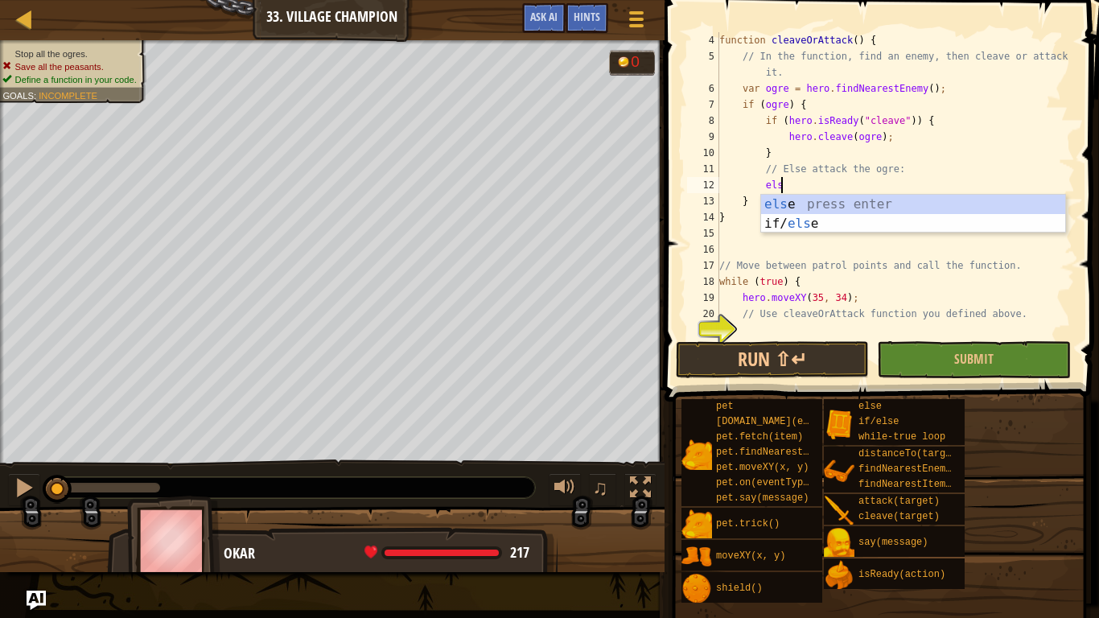
type textarea "else"
click at [819, 203] on div "else press enter if/ else press enter" at bounding box center [913, 233] width 304 height 77
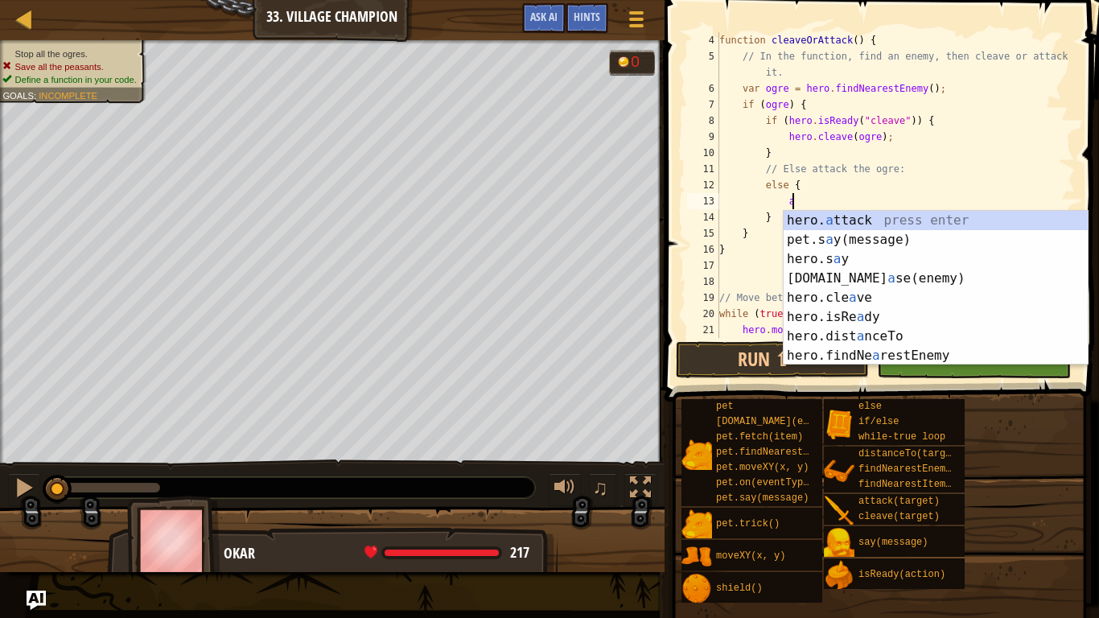
scroll to position [7, 10]
click at [820, 225] on div "hero. a ttack press enter pet.s a y(message) press enter hero.s a y press enter…" at bounding box center [936, 307] width 304 height 193
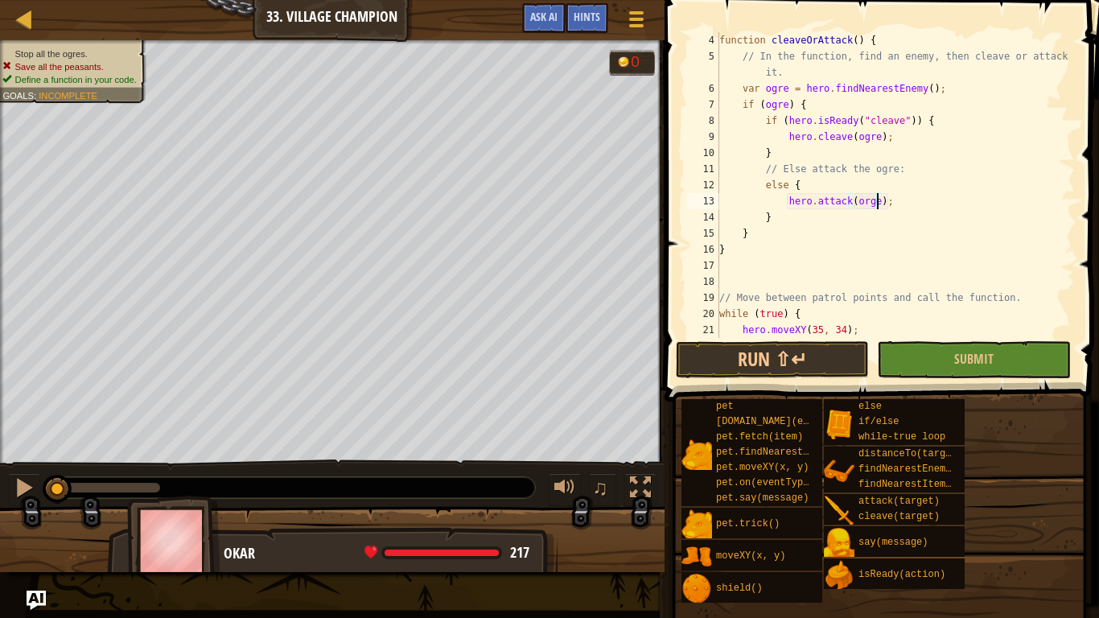
scroll to position [7, 23]
click at [937, 218] on div "function cleaveOrAttack ( ) { // In the function, find an enemy, then cleave or…" at bounding box center [895, 201] width 359 height 338
type textarea "}"
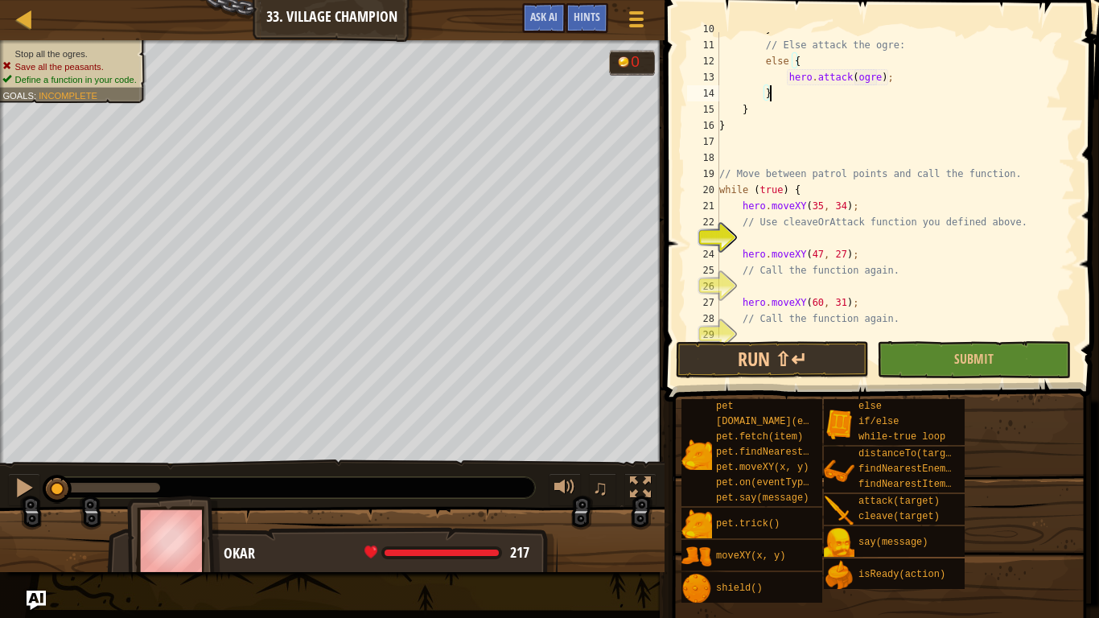
scroll to position [178, 0]
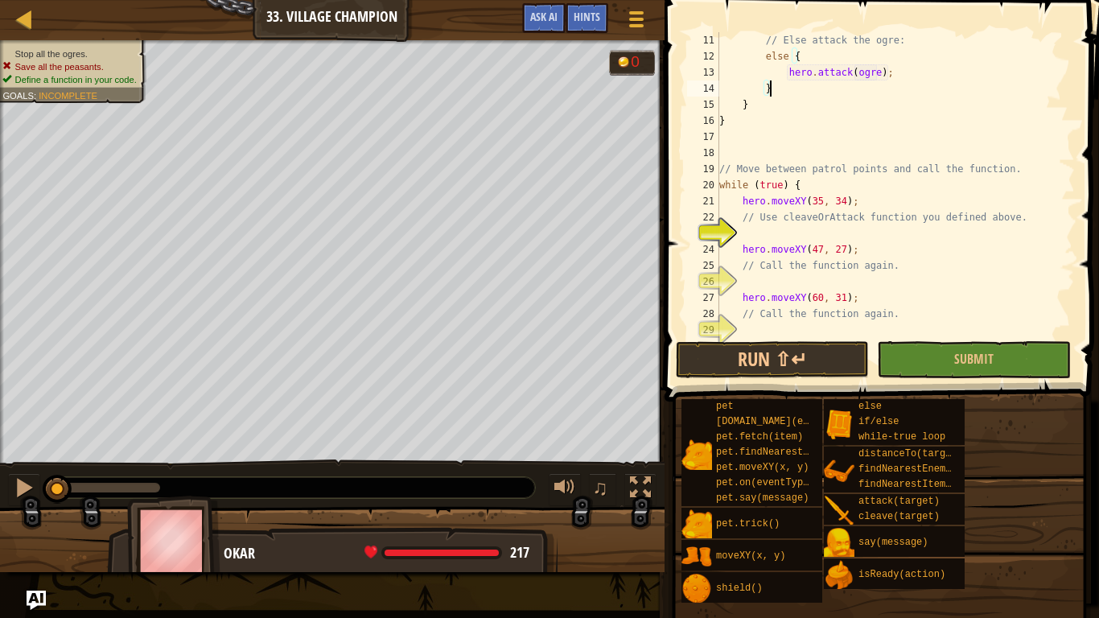
click at [929, 236] on div "// Else attack the ogre: else { hero . attack ( ogre ) ; } } } // Move between …" at bounding box center [895, 201] width 359 height 338
type textarea "cleaveOrAttack();"
click at [926, 275] on div "// Else attack the ogre: else { hero . attack ( ogre ) ; } } } // Move between …" at bounding box center [895, 201] width 359 height 338
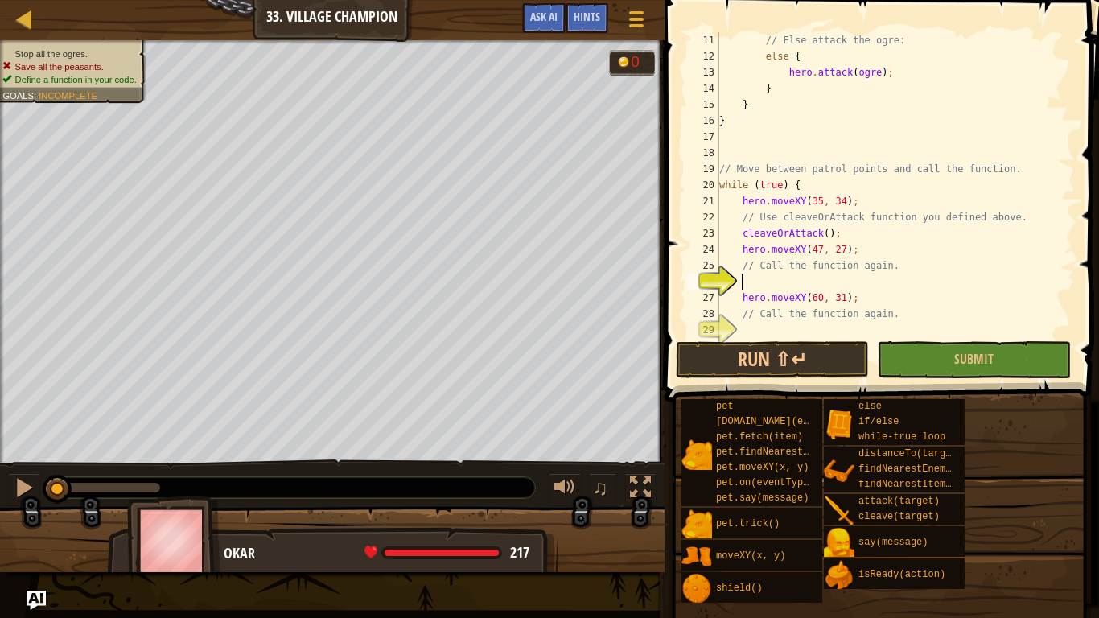
scroll to position [7, 2]
type textarea "h"
type textarea "cleaveOrAttack();"
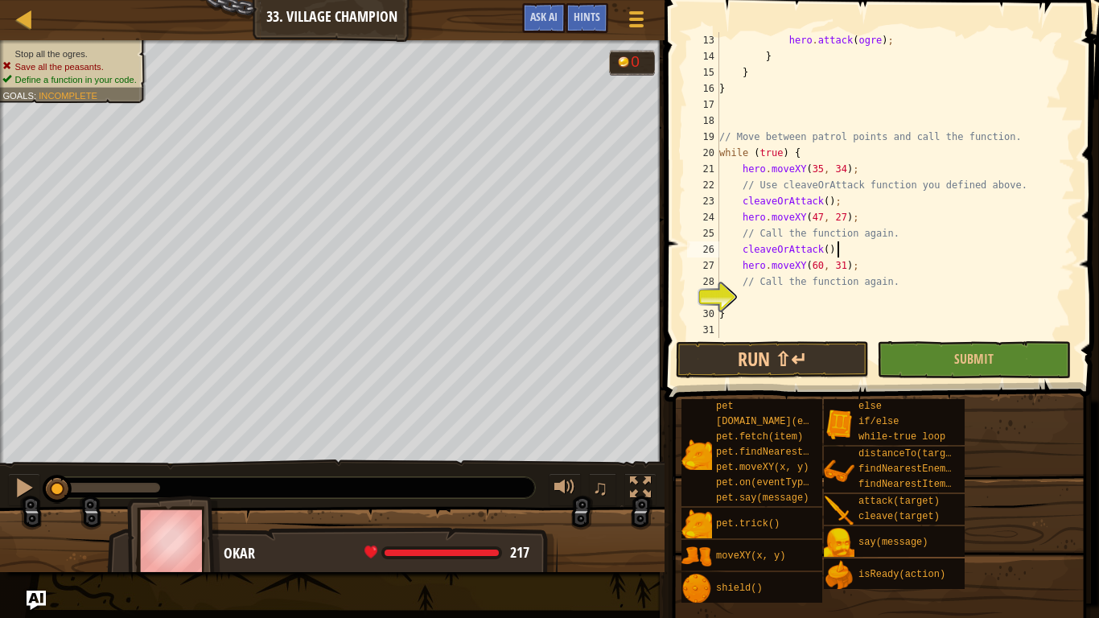
click at [809, 296] on div "hero . attack ( ogre ) ; } } } // Move between patrol points and call the funct…" at bounding box center [895, 201] width 359 height 338
click at [759, 200] on div "hero . attack ( ogre ) ; } } } // Move between patrol points and call the funct…" at bounding box center [895, 201] width 359 height 338
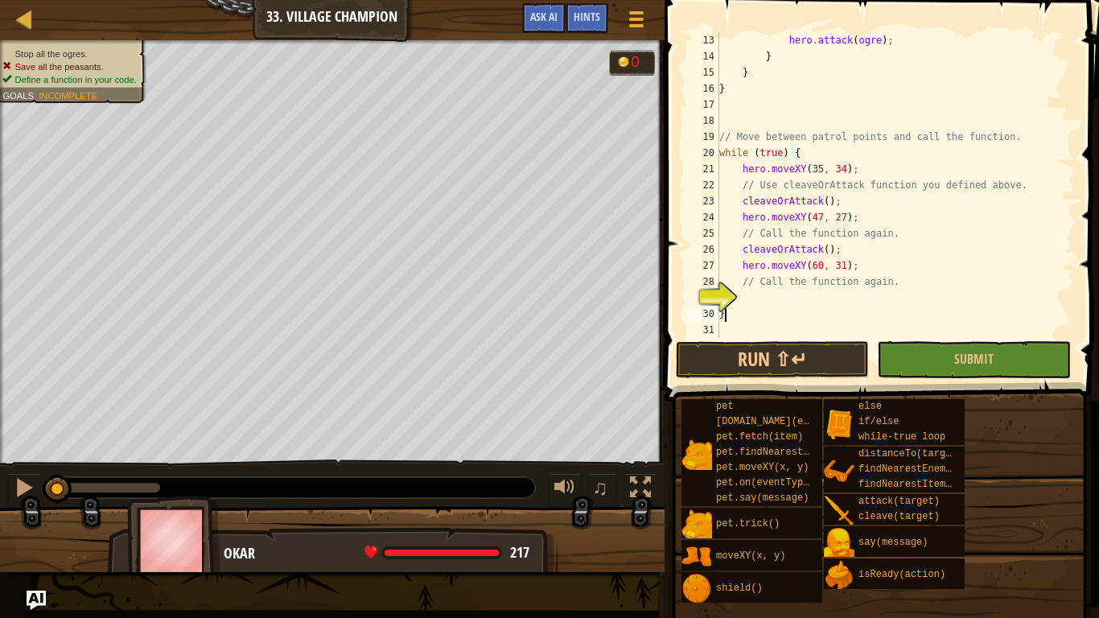
click at [794, 307] on div "hero . attack ( ogre ) ; } } } // Move between patrol points and call the funct…" at bounding box center [895, 201] width 359 height 338
type textarea "}"
click at [773, 298] on div "hero . attack ( ogre ) ; } } } // Move between patrol points and call the funct…" at bounding box center [895, 201] width 359 height 338
click at [767, 295] on div "hero . attack ( ogre ) ; } } } // Move between patrol points and call the funct…" at bounding box center [895, 201] width 359 height 338
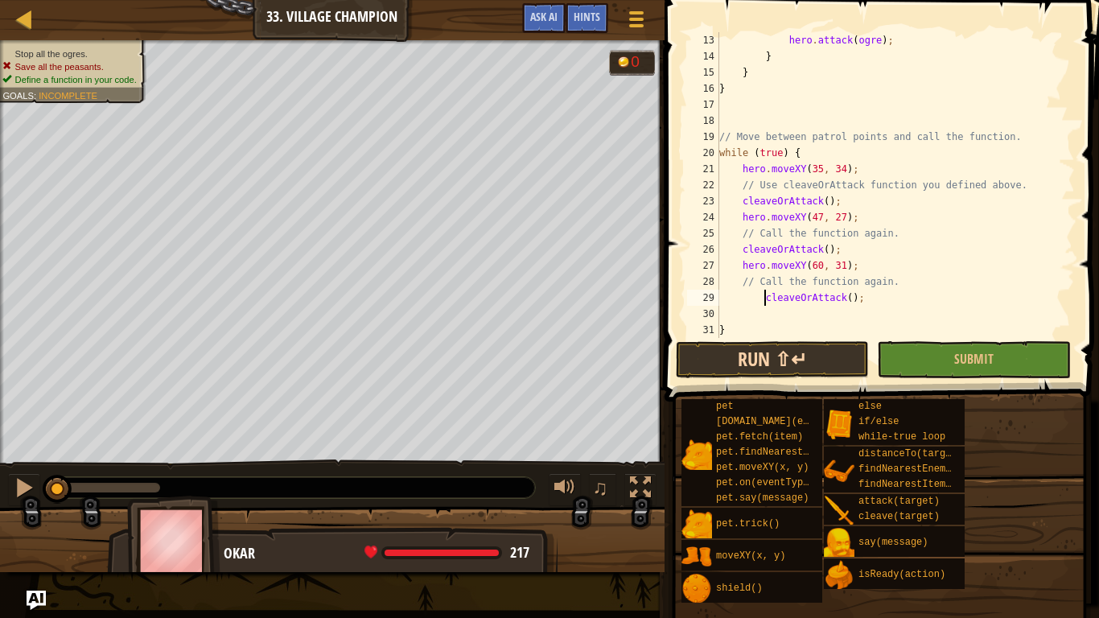
type textarea "cleaveOrAttack();"
click at [802, 363] on button "Run ⇧↵" at bounding box center [772, 359] width 193 height 37
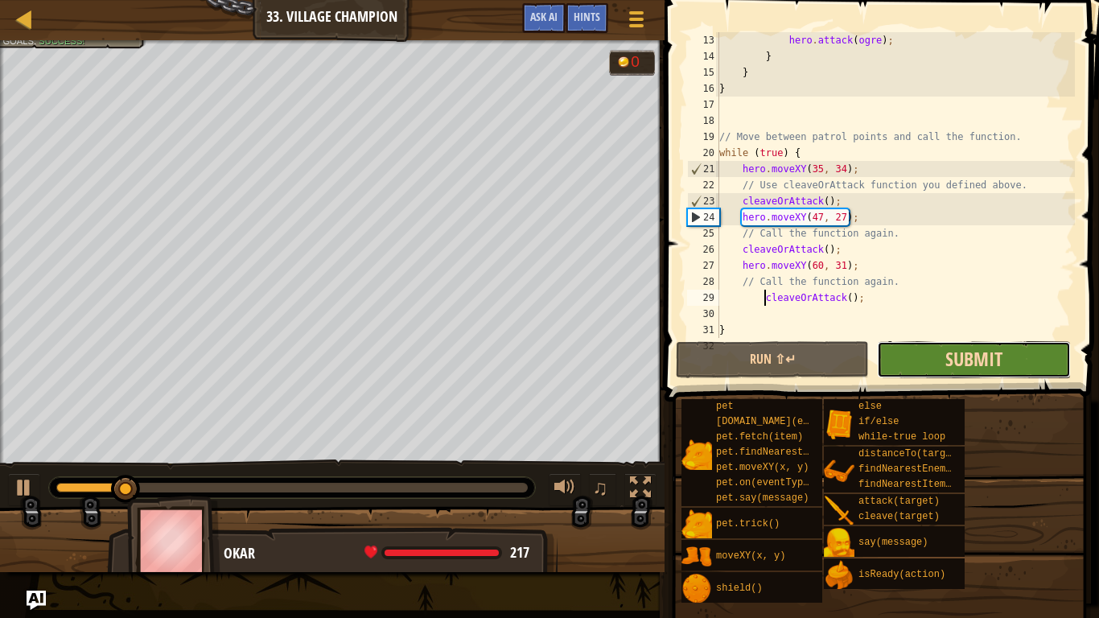
click at [988, 357] on span "Submit" at bounding box center [974, 359] width 57 height 26
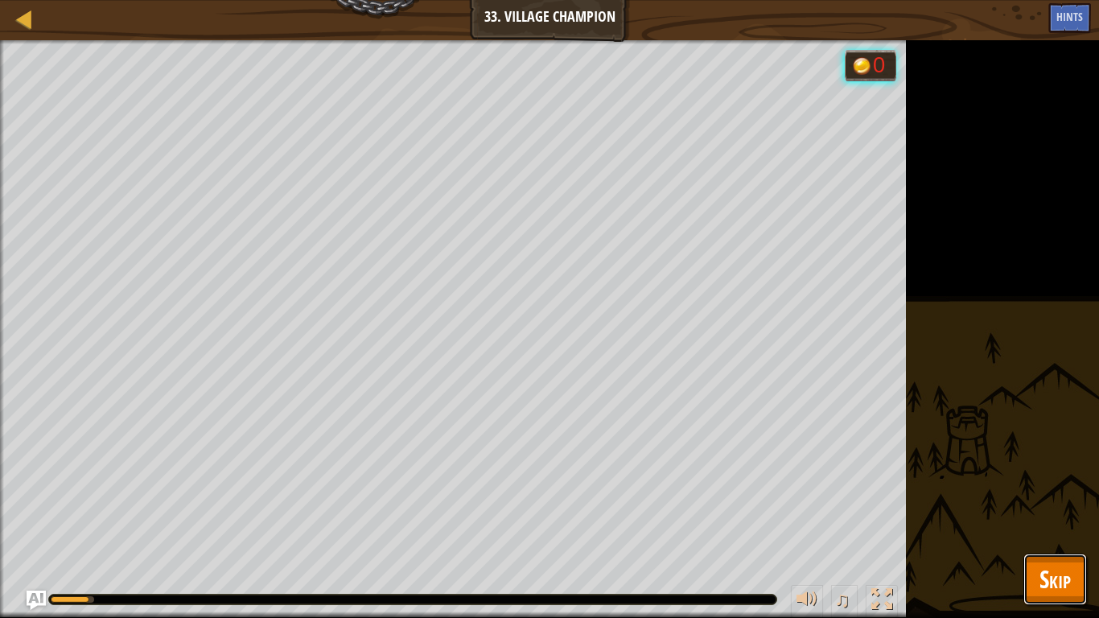
click at [1067, 481] on span "Skip" at bounding box center [1055, 579] width 31 height 33
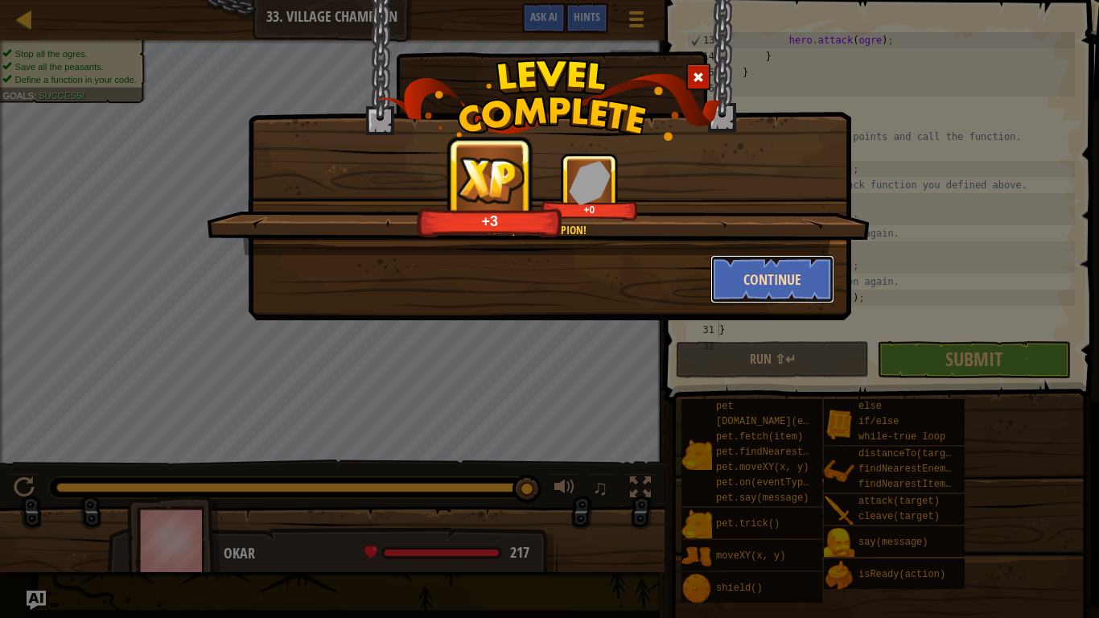
click at [776, 266] on button "Continue" at bounding box center [773, 279] width 125 height 48
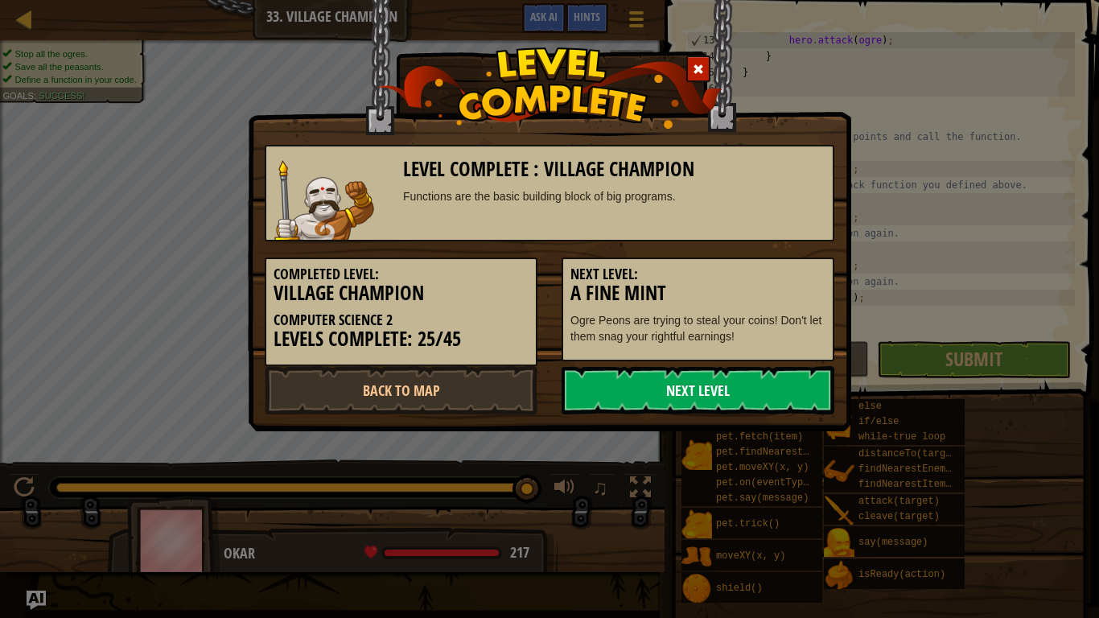
click at [745, 402] on link "Next Level" at bounding box center [698, 390] width 273 height 48
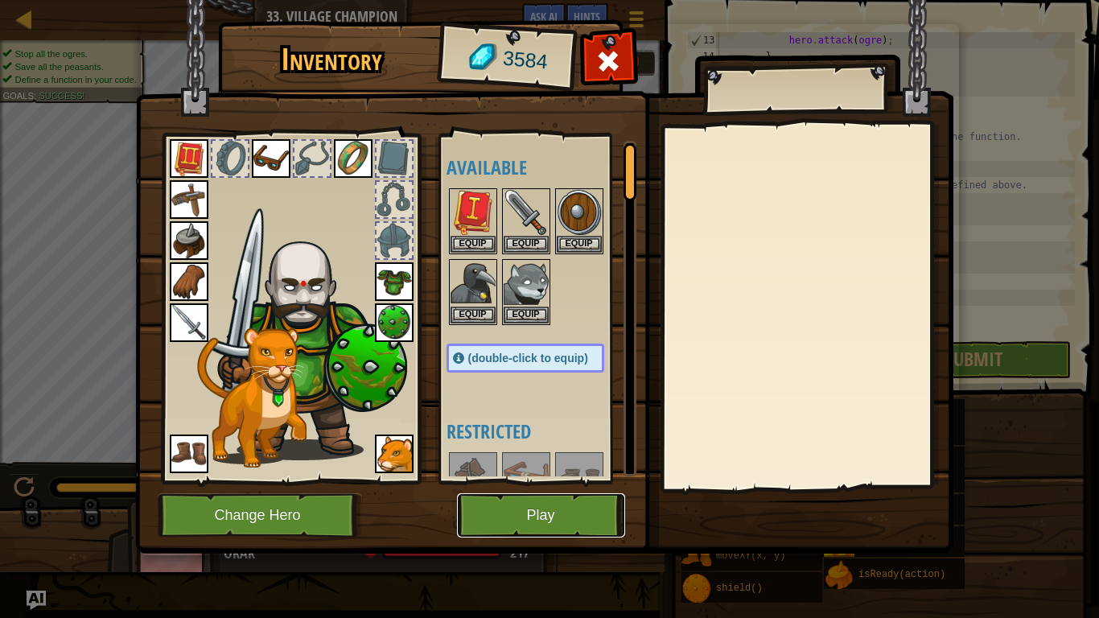
click at [552, 481] on button "Play" at bounding box center [541, 515] width 168 height 44
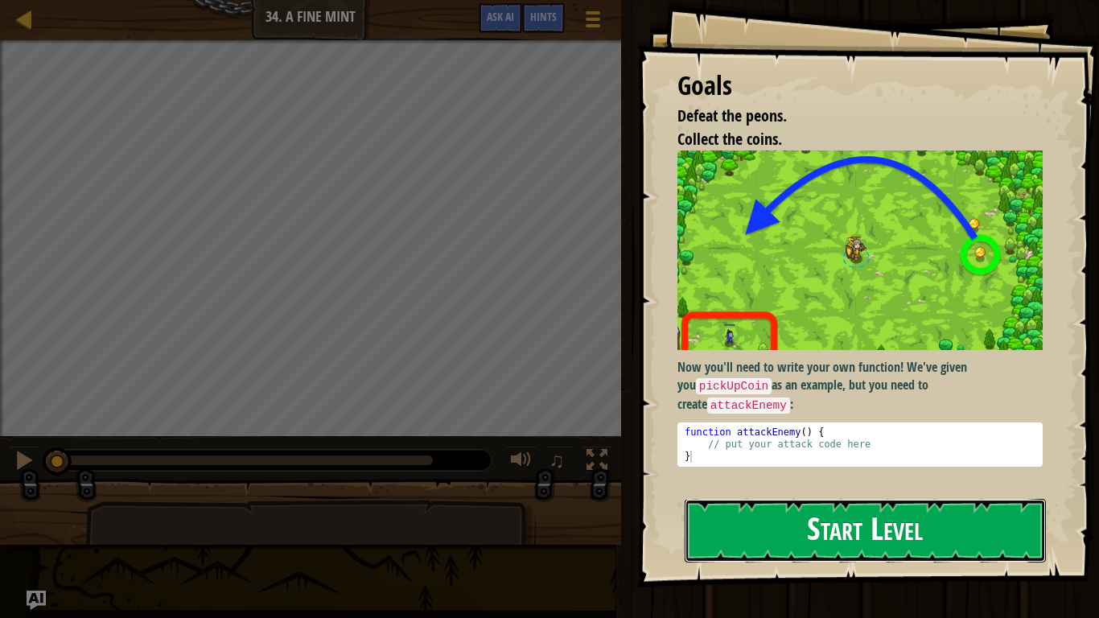
click at [752, 481] on button "Start Level" at bounding box center [865, 531] width 361 height 64
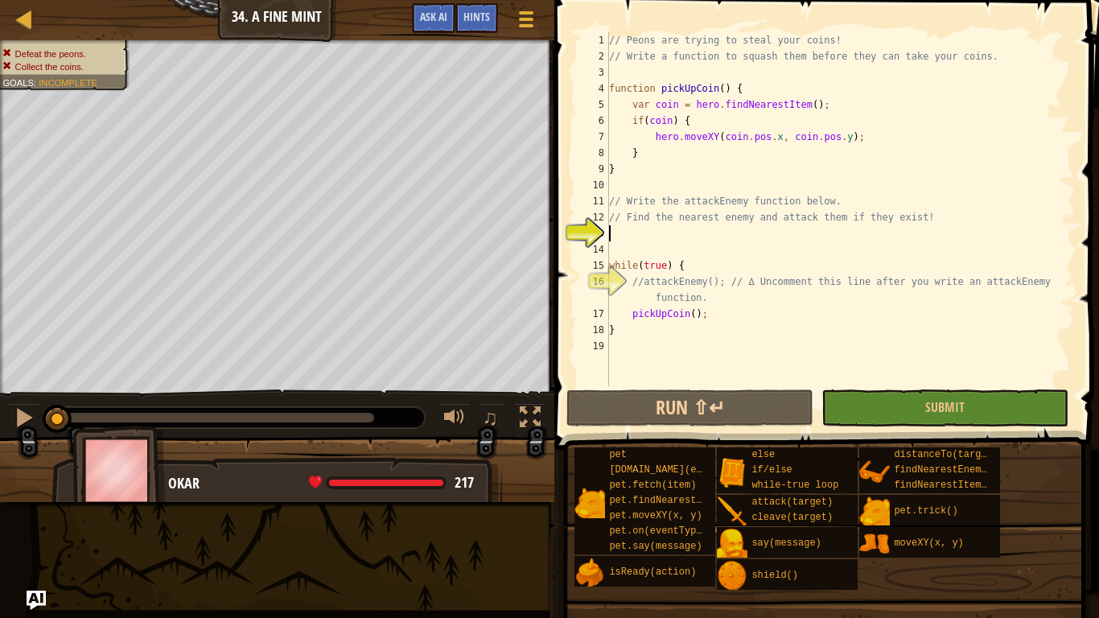
type textarea "h"
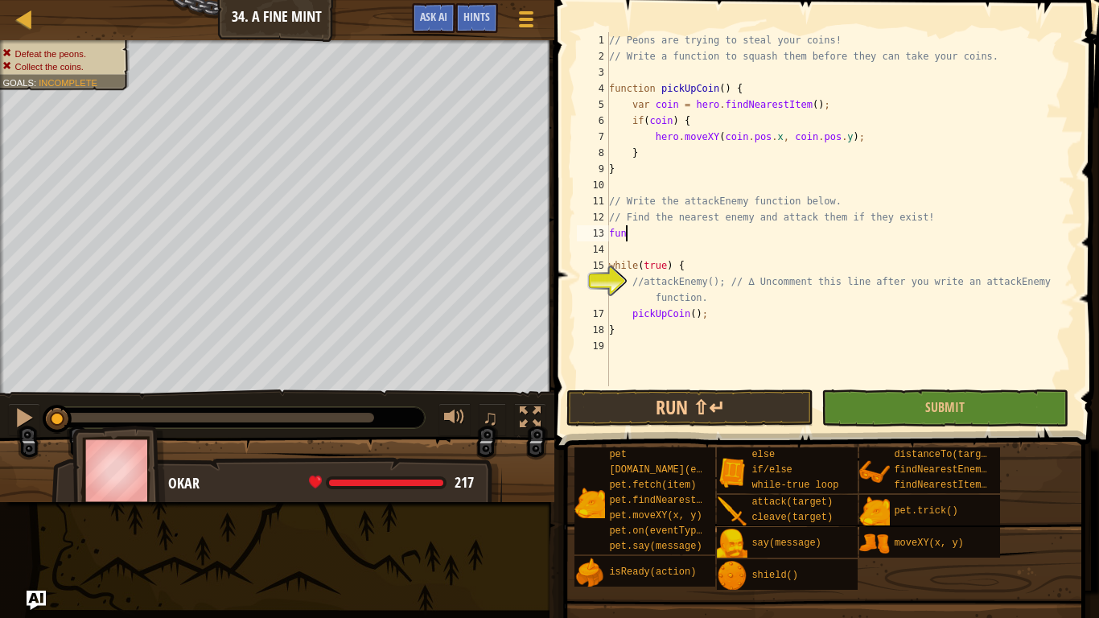
scroll to position [7, 1]
type textarea "f"
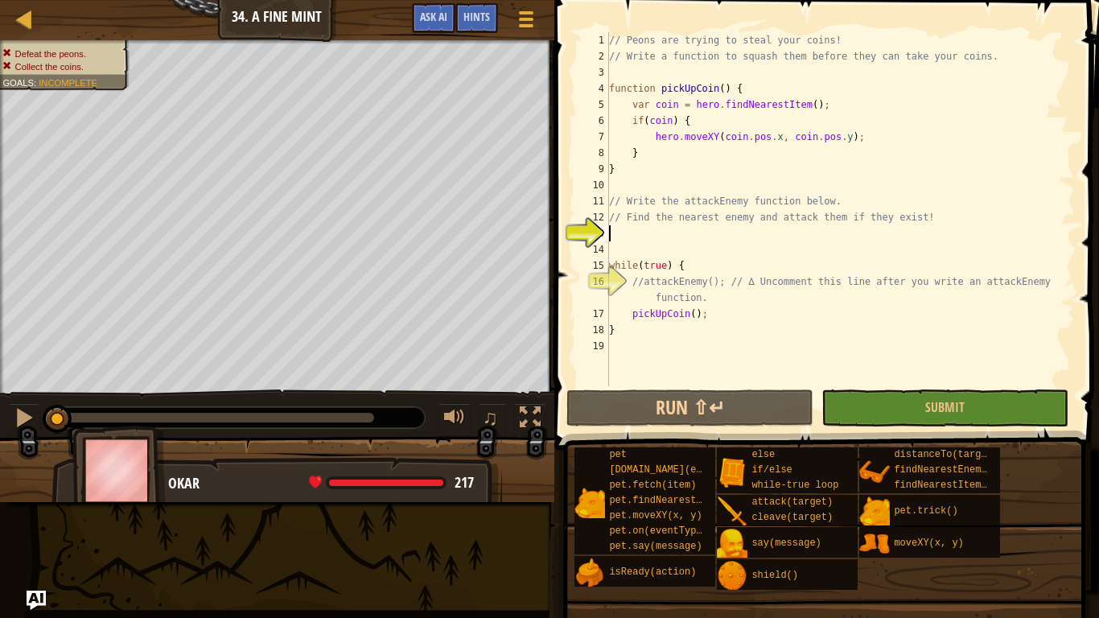
type textarea "a"
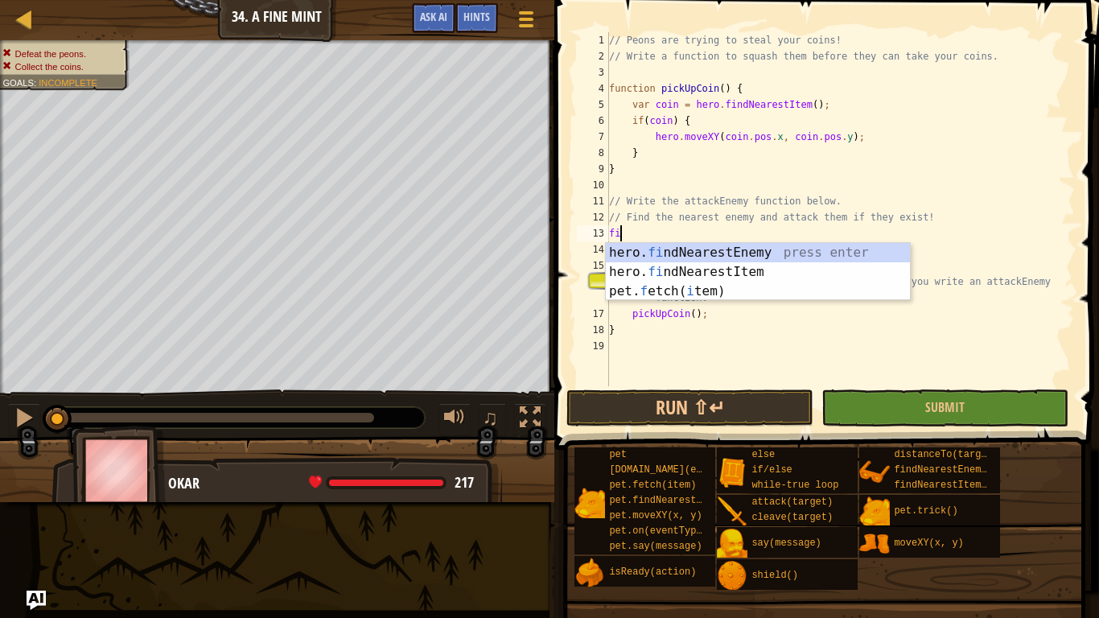
type textarea "fin"
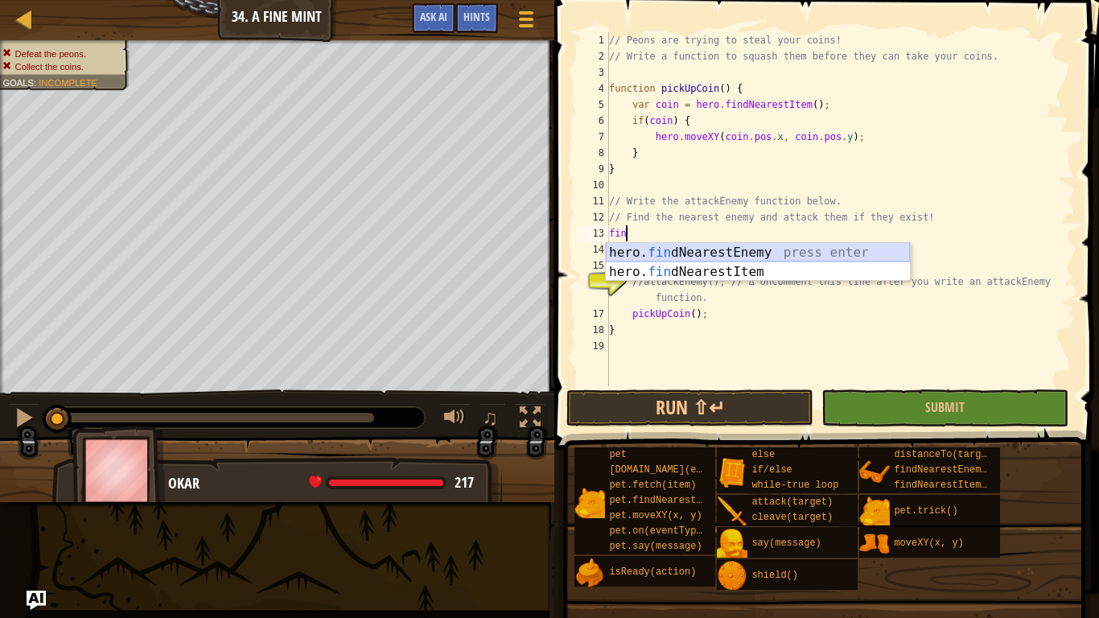
click at [673, 248] on div "hero. fin dNearestEnemy press enter hero. fin dNearestItem press enter" at bounding box center [758, 281] width 304 height 77
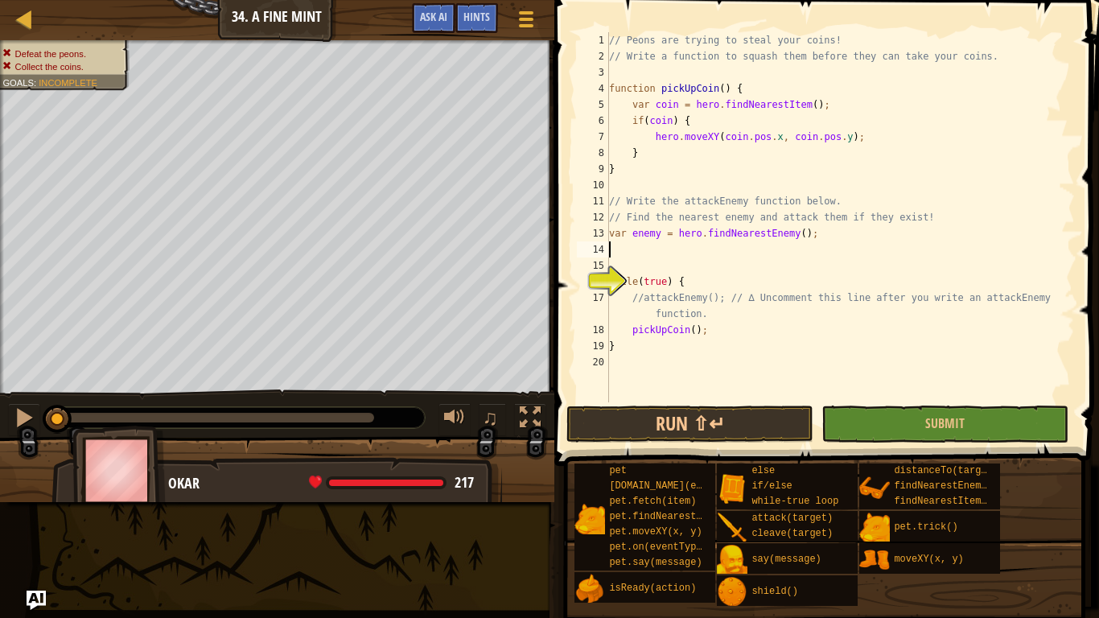
scroll to position [7, 0]
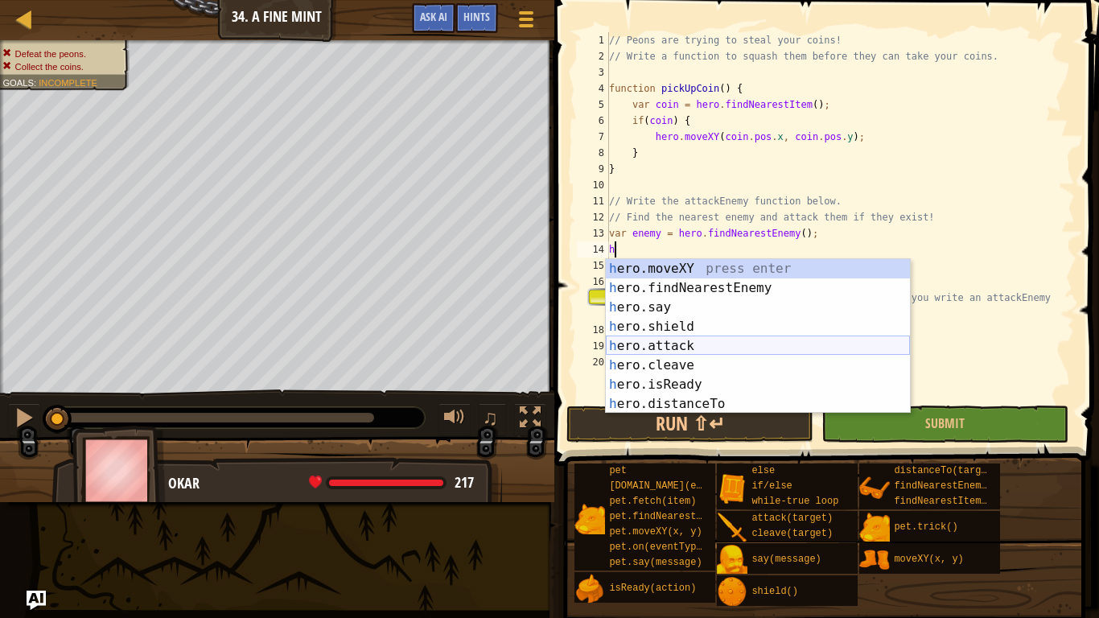
click at [660, 350] on div "h ero.moveXY press enter h ero.findNearestEnemy press enter h ero.say press ent…" at bounding box center [758, 355] width 304 height 193
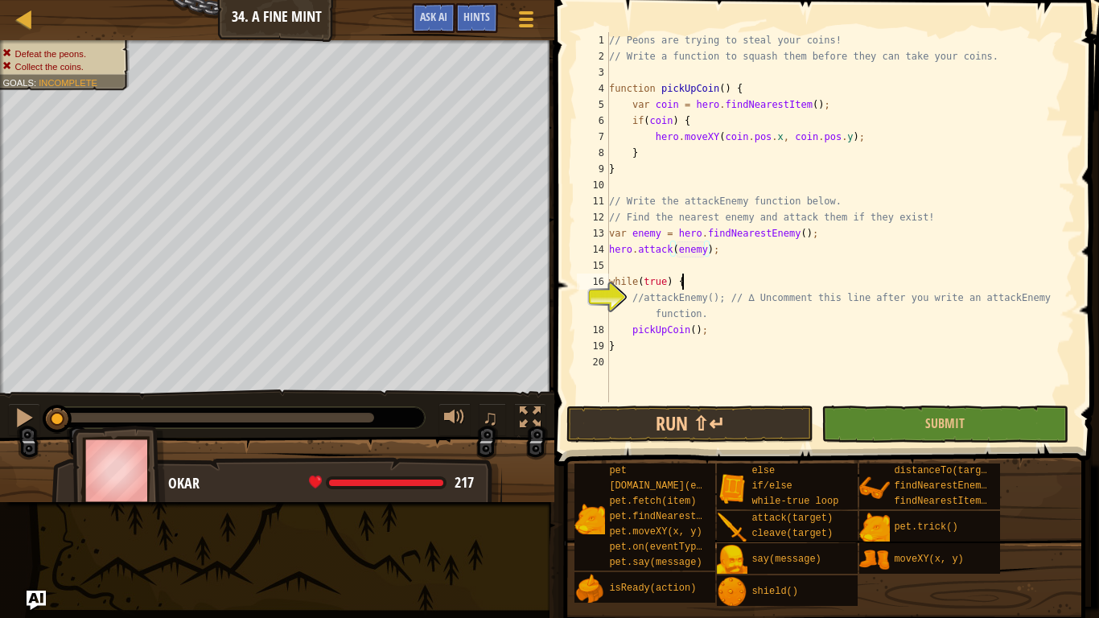
click at [752, 278] on div "// Peons are trying to steal your coins! // Write a function to squash them bef…" at bounding box center [840, 233] width 469 height 402
drag, startPoint x: 719, startPoint y: 254, endPoint x: 604, endPoint y: 253, distance: 115.1
click at [604, 253] on div "while(true) { 1 2 3 4 5 6 7 8 9 10 11 12 13 14 15 16 17 18 19 20 // Peons are t…" at bounding box center [824, 217] width 501 height 370
type textarea "hero.attack(enemy);"
click at [662, 297] on div "// Peons are trying to steal your coins! // Write a function to squash them bef…" at bounding box center [840, 233] width 469 height 402
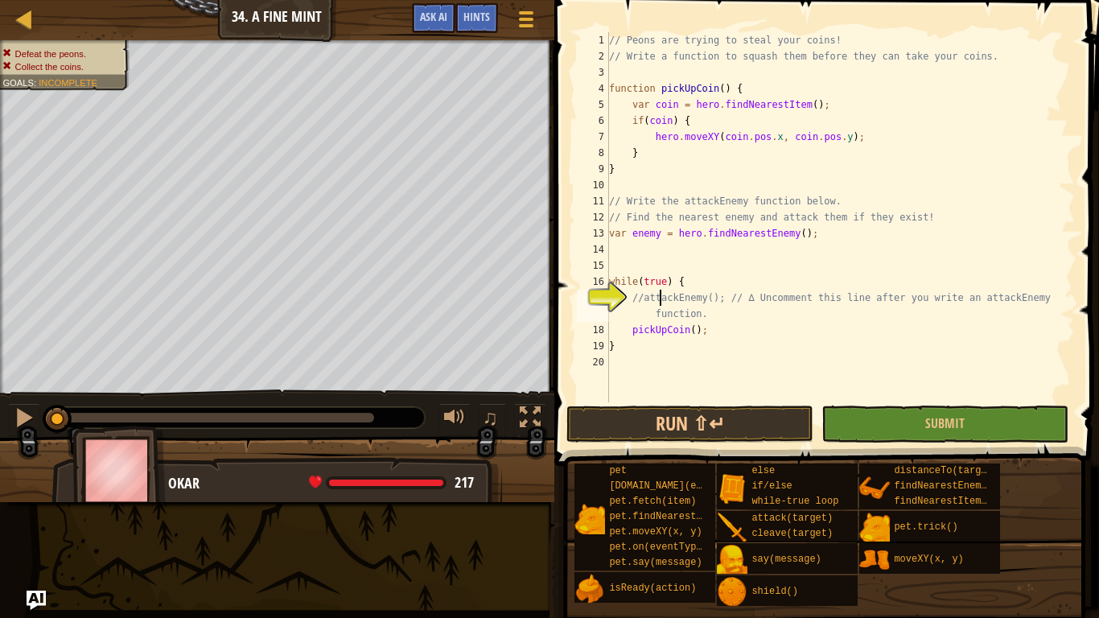
click at [662, 297] on div "// Peons are trying to steal your coins! // Write a function to squash them bef…" at bounding box center [840, 233] width 469 height 402
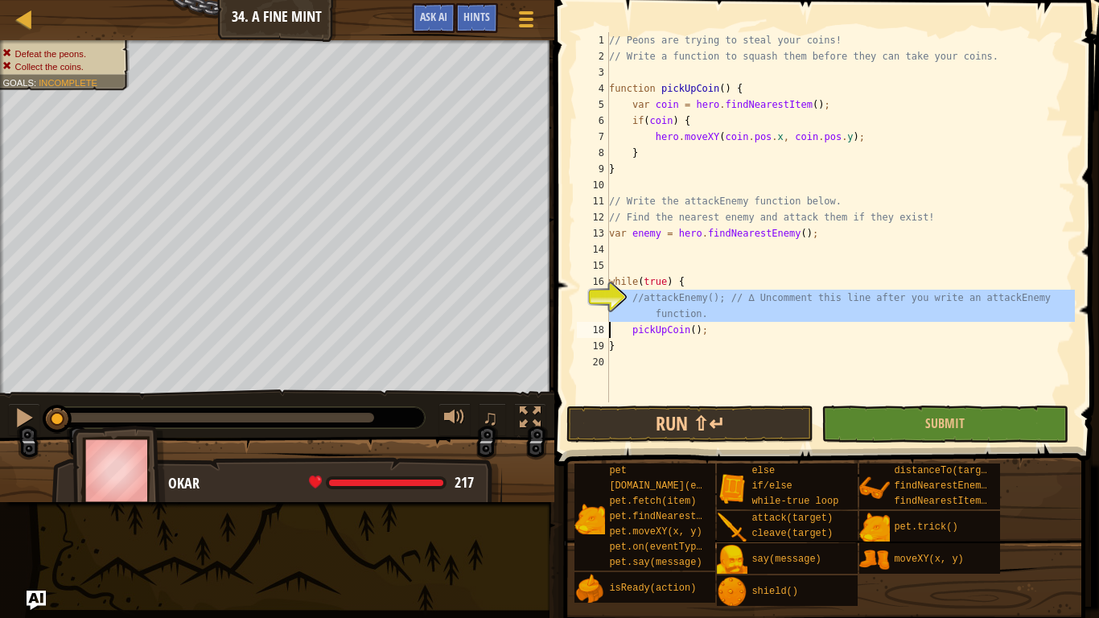
click at [662, 297] on div "// Peons are trying to steal your coins! // Write a function to squash them bef…" at bounding box center [840, 217] width 469 height 370
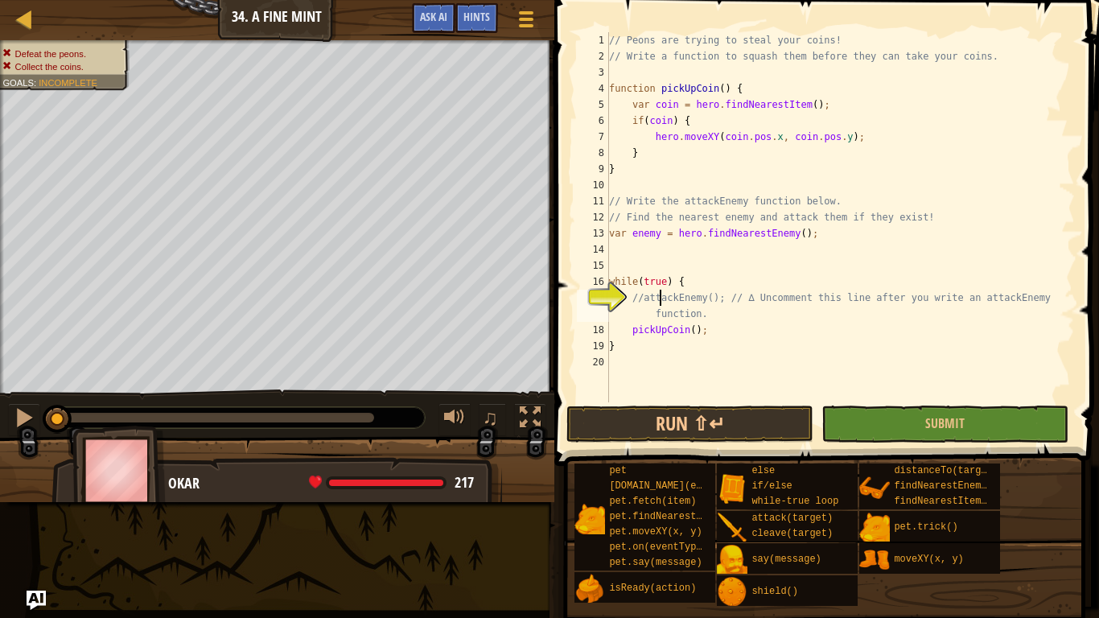
click at [662, 297] on div "// Peons are trying to steal your coins! // Write a function to squash them bef…" at bounding box center [840, 233] width 469 height 402
drag, startPoint x: 1043, startPoint y: 296, endPoint x: 630, endPoint y: 298, distance: 412.8
click at [630, 298] on div "// Peons are trying to steal your coins! // Write a function to squash them bef…" at bounding box center [840, 233] width 469 height 402
type textarea "function."
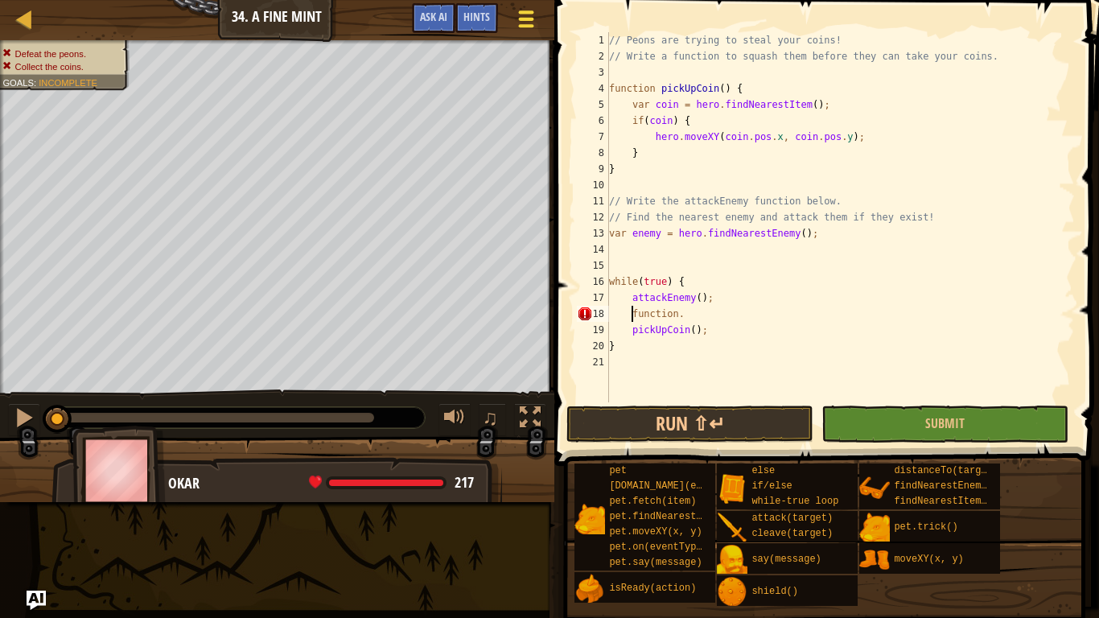
click at [530, 28] on div at bounding box center [526, 18] width 22 height 23
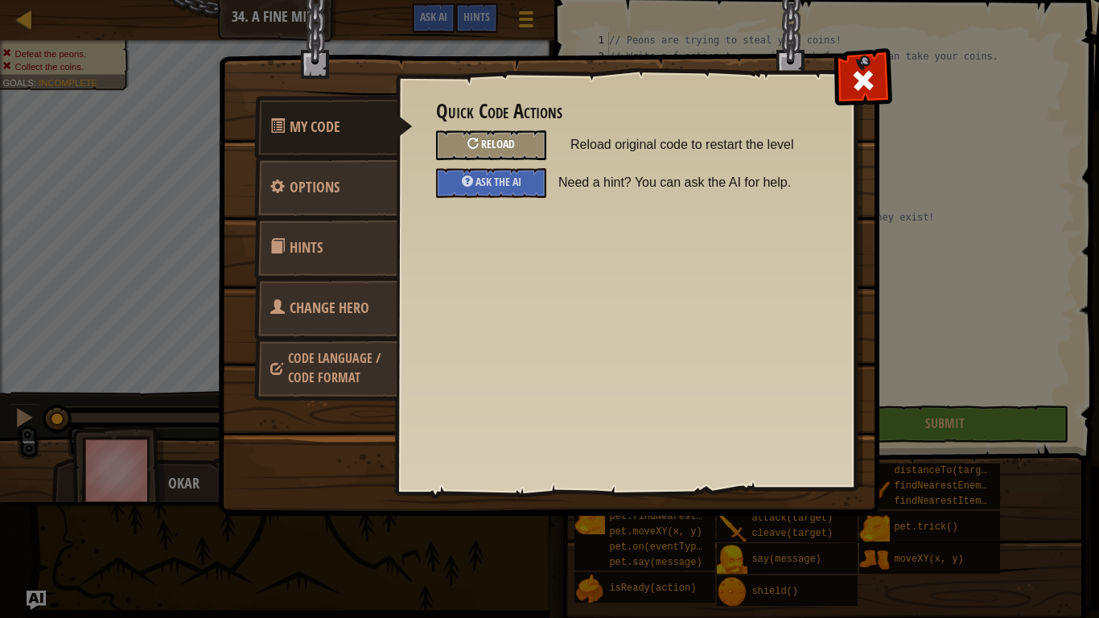
click at [493, 143] on span "Reload" at bounding box center [498, 143] width 34 height 15
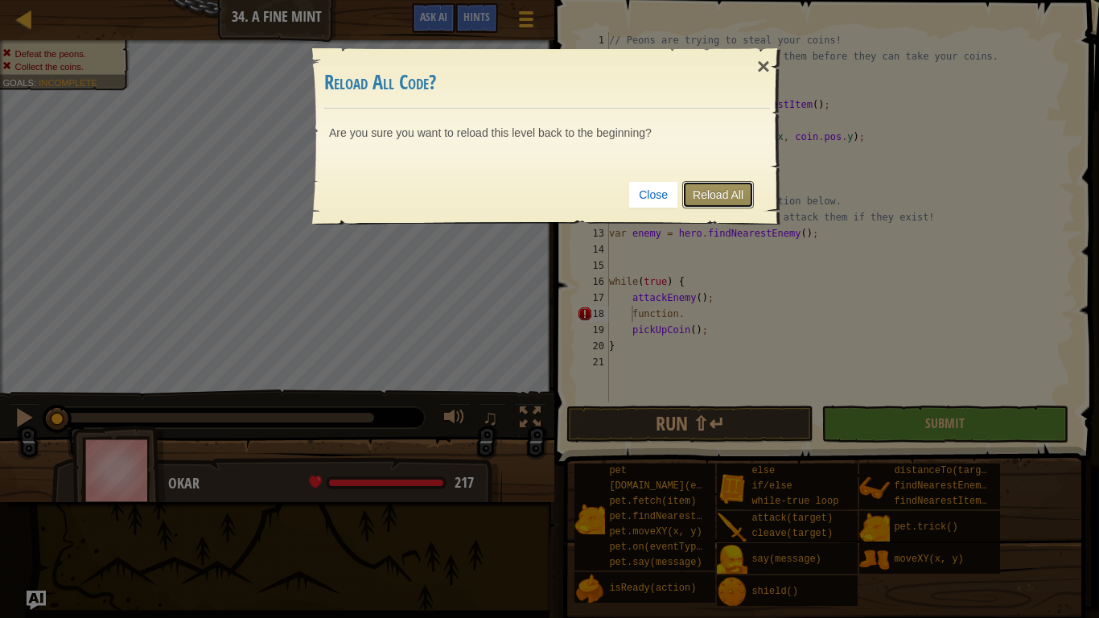
click at [710, 200] on link "Reload All" at bounding box center [718, 194] width 72 height 27
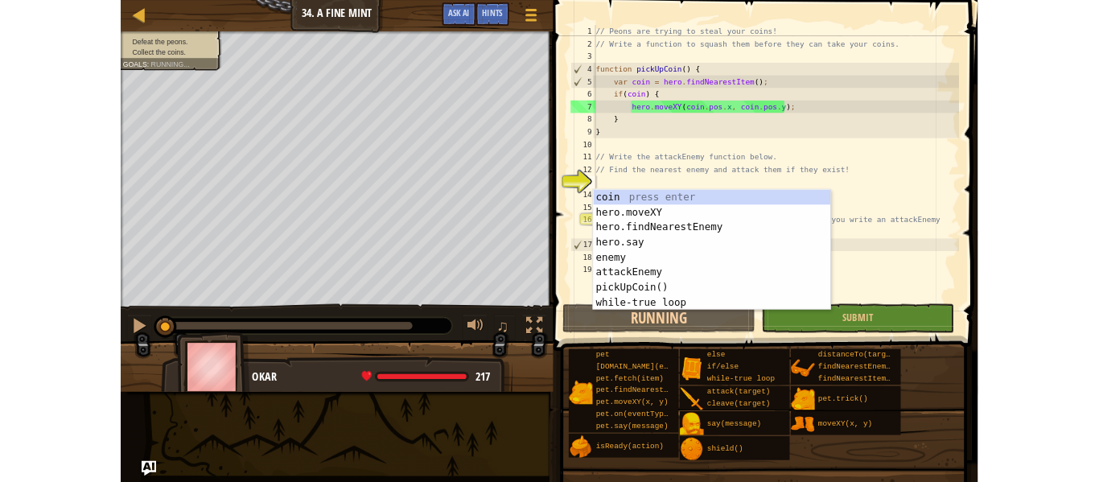
scroll to position [7, 0]
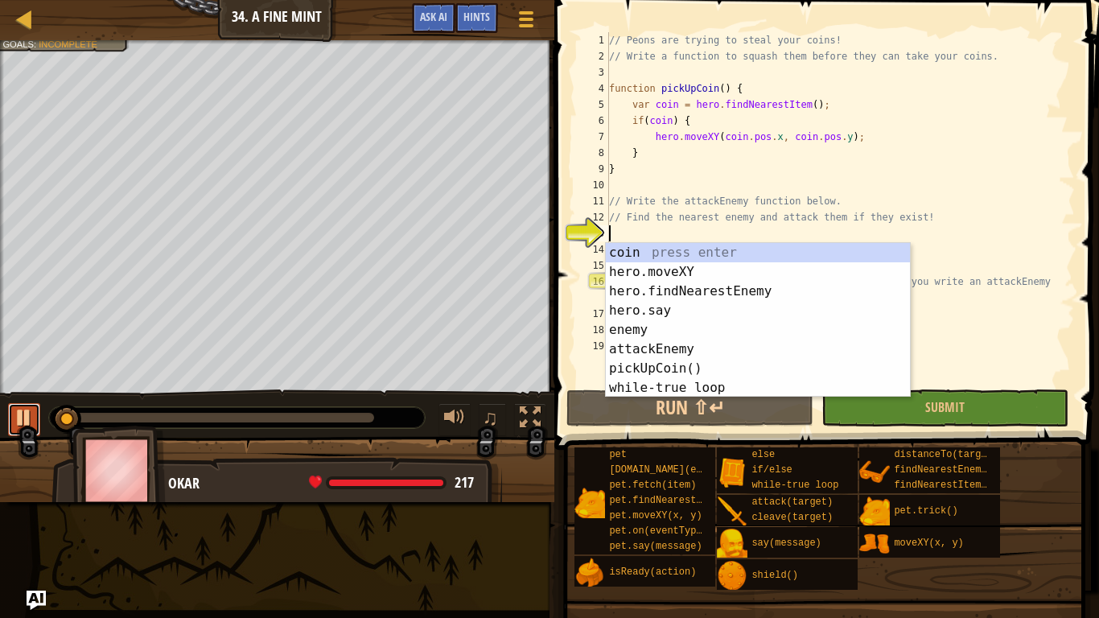
click at [16, 425] on div at bounding box center [24, 417] width 21 height 21
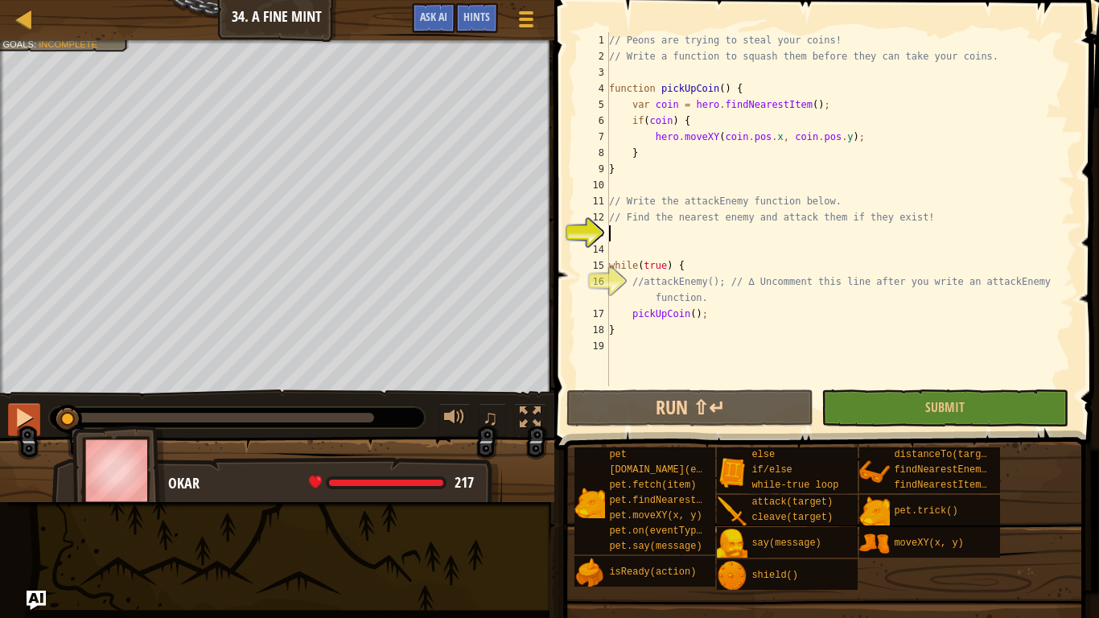
type textarea "`"
